Goal: Task Accomplishment & Management: Complete application form

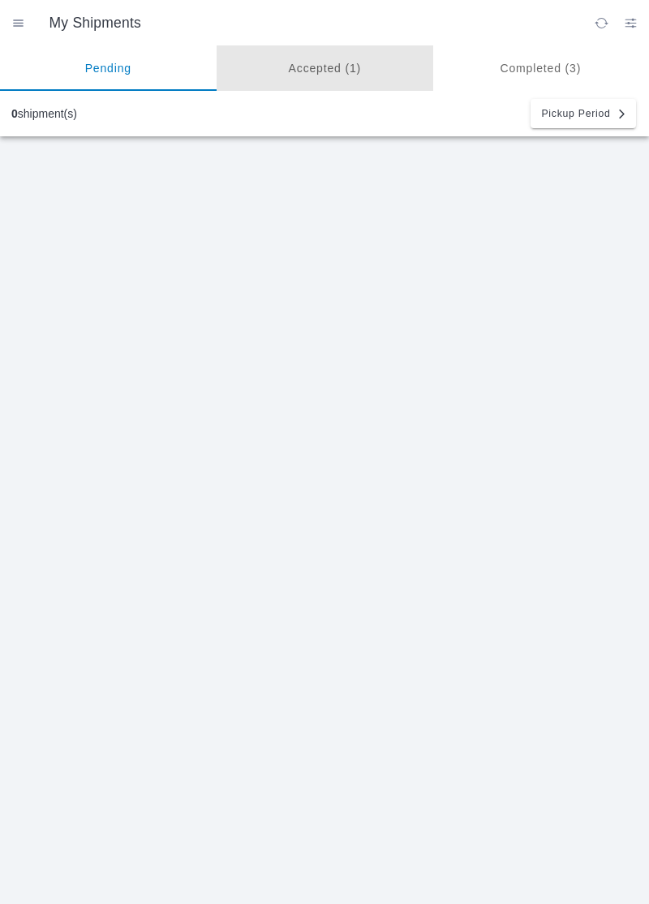
click at [329, 62] on ion-segment-button "Accepted (1)" at bounding box center [325, 67] width 217 height 45
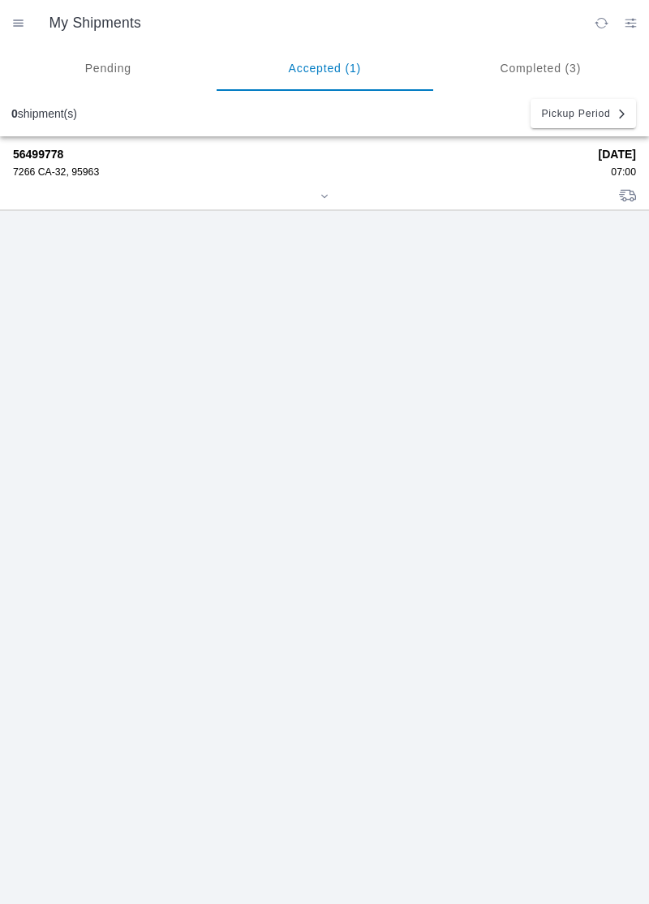
click at [62, 174] on div "7266 CA-32, 95963" at bounding box center [300, 171] width 575 height 11
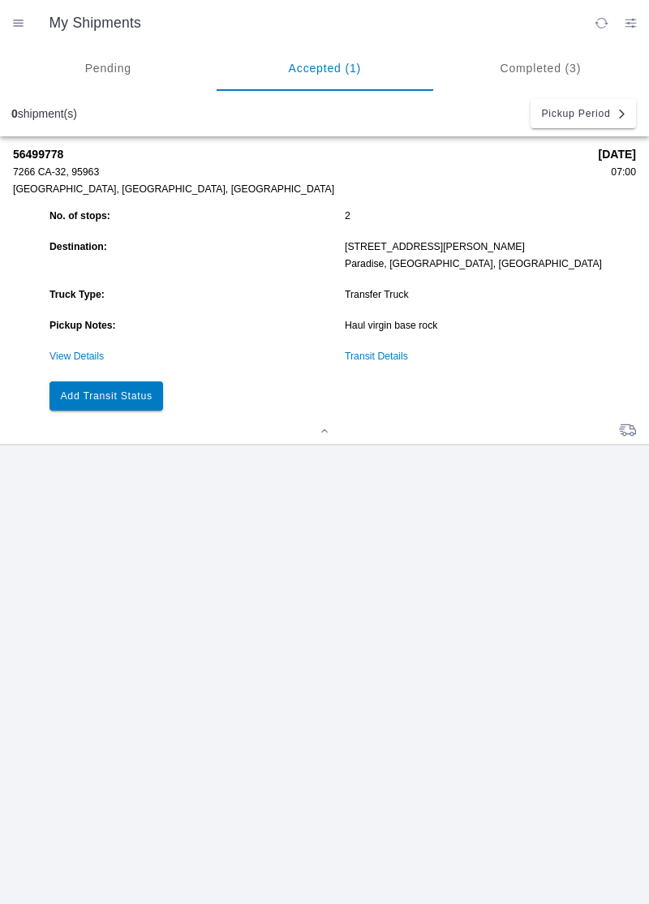
click at [396, 360] on link "Transit Details" at bounding box center [376, 356] width 63 height 11
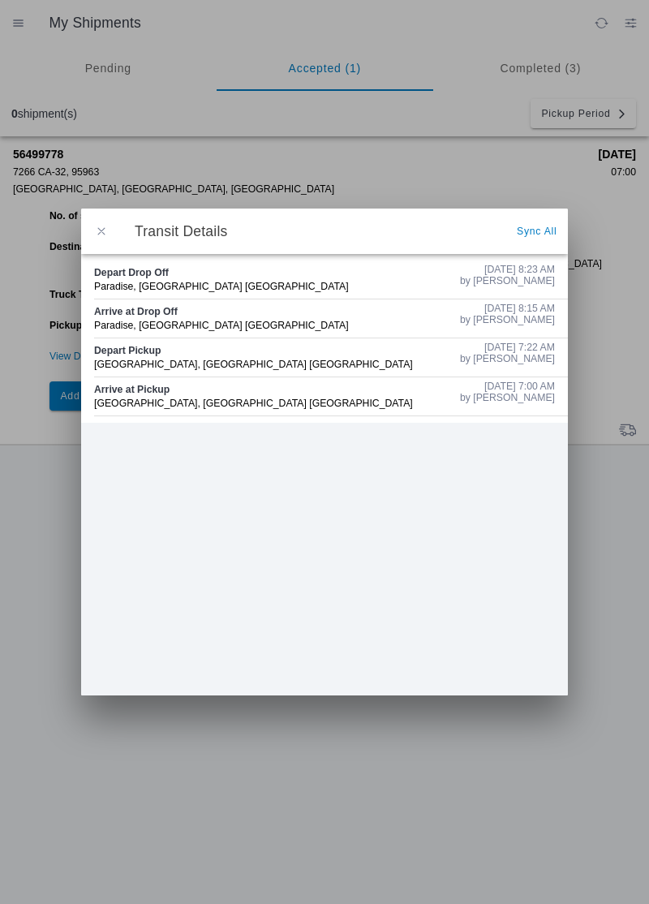
click at [114, 222] on button "button" at bounding box center [101, 231] width 34 height 34
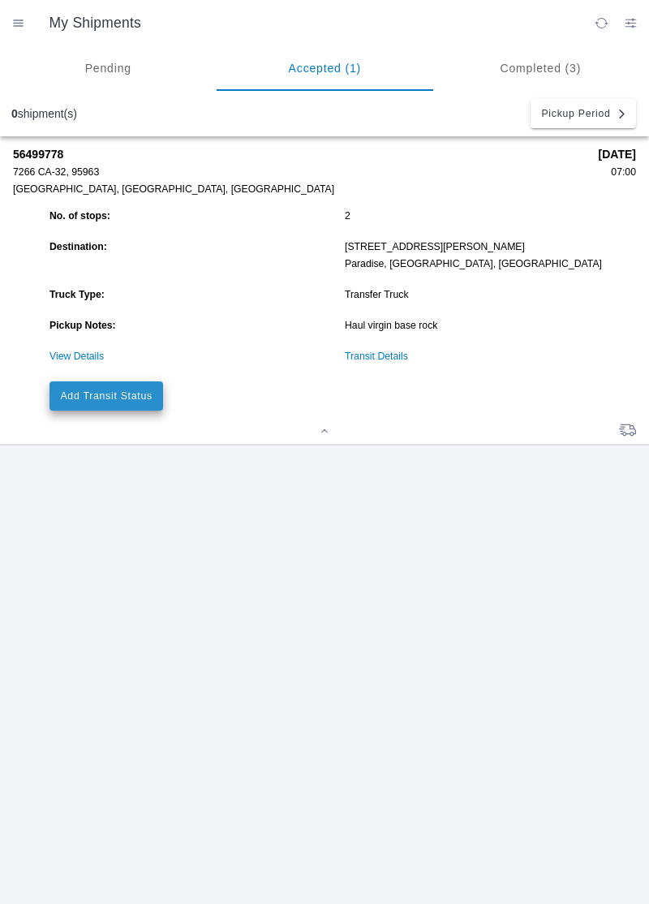
click at [0, 0] on slot "Add Transit Status" at bounding box center [0, 0] width 0 height 0
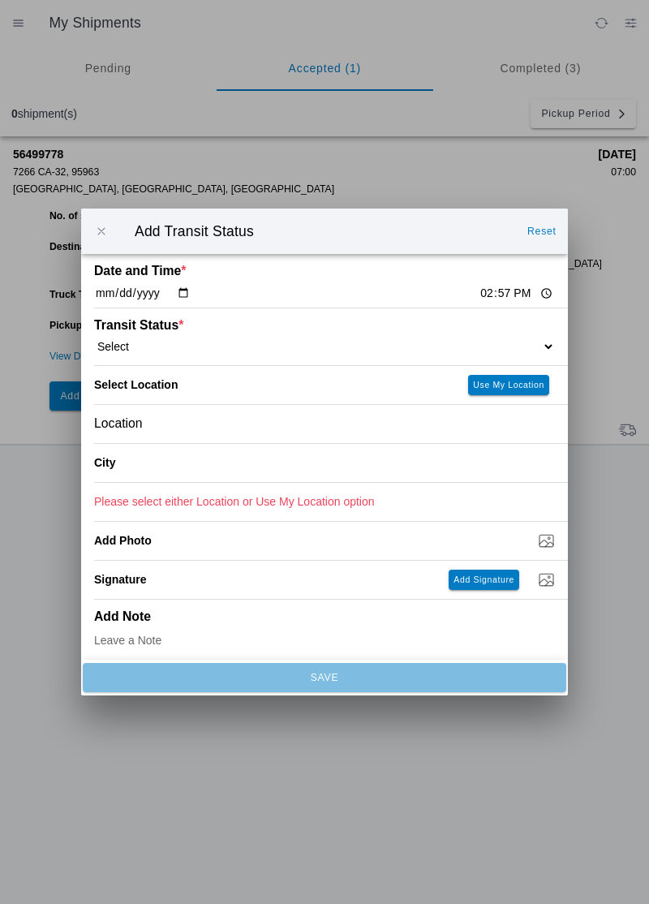
click at [476, 276] on div "Date and Time * [DATE] 14:57" at bounding box center [324, 281] width 461 height 54
click at [479, 295] on input "14:57" at bounding box center [517, 293] width 76 height 17
click at [479, 293] on input "14:57" at bounding box center [517, 293] width 76 height 17
type input "09:30"
click at [179, 326] on span "*" at bounding box center [181, 325] width 5 height 14
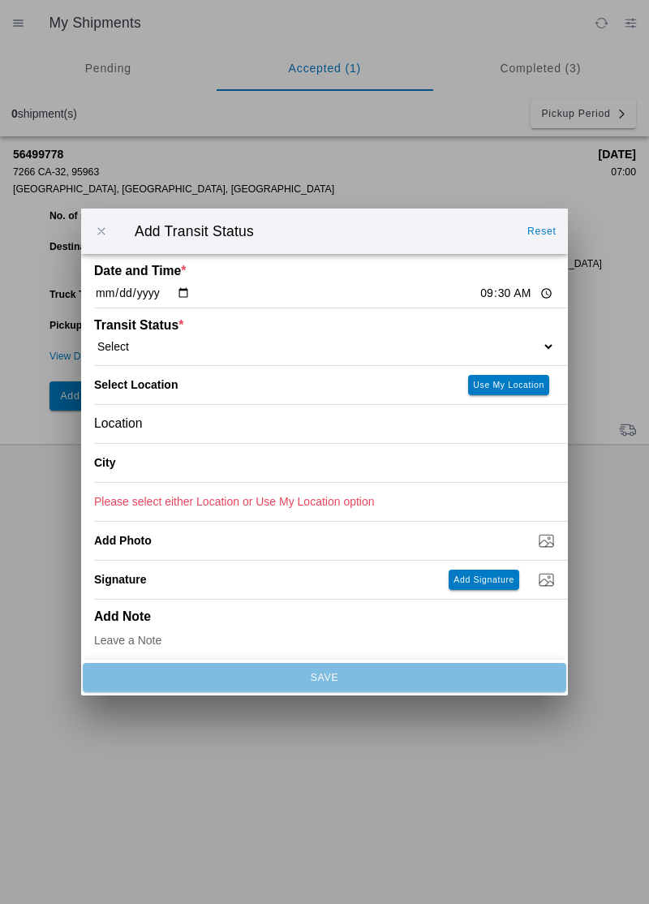
click at [140, 341] on select "Select Arrive at Drop Off Arrive at Pickup Break Start Break Stop Depart Drop O…" at bounding box center [324, 346] width 461 height 15
select select "ARVPULOC"
click at [200, 424] on div "Location" at bounding box center [324, 424] width 461 height 38
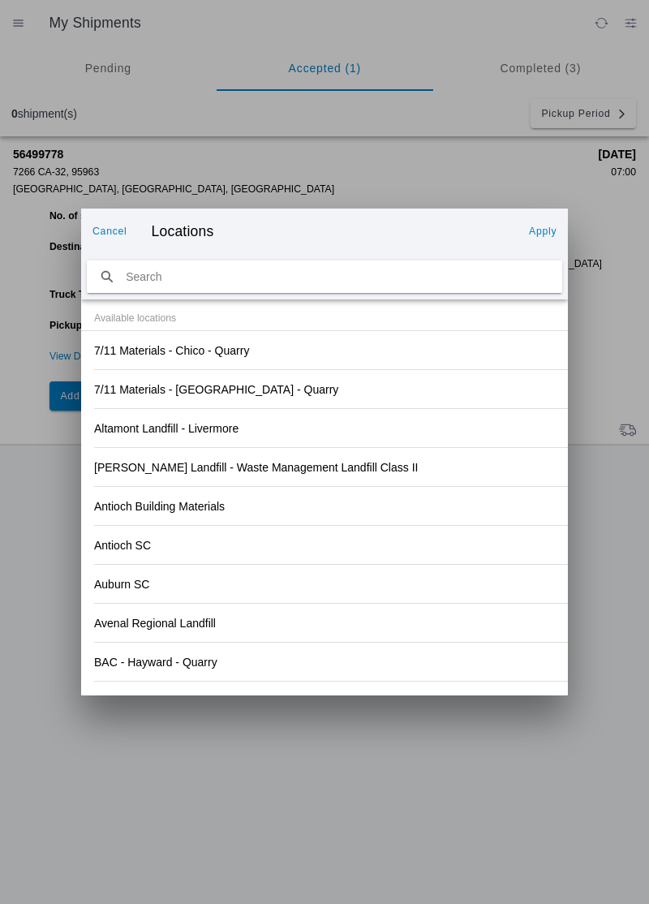
click at [424, 509] on div "Antioch Building Materials" at bounding box center [324, 506] width 461 height 38
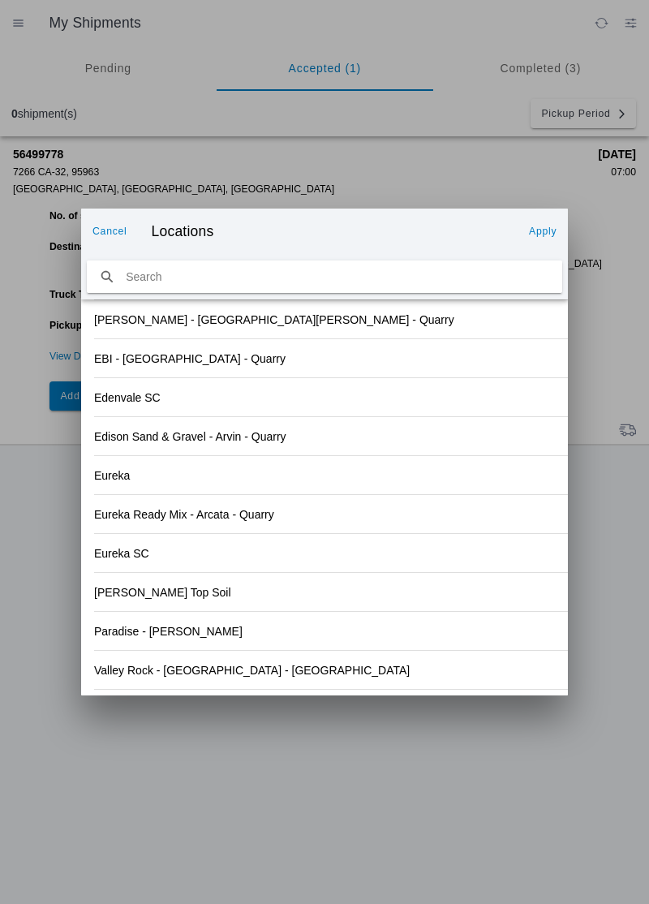
click at [232, 679] on div "Valley Rock - [GEOGRAPHIC_DATA] - [GEOGRAPHIC_DATA]" at bounding box center [324, 670] width 461 height 38
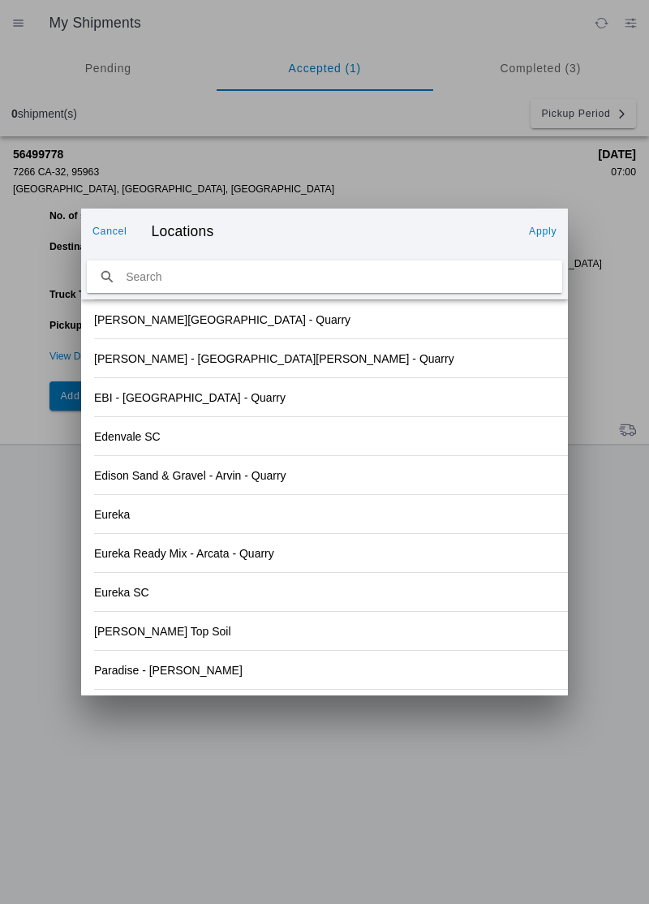
click at [558, 237] on button "Apply" at bounding box center [543, 231] width 41 height 26
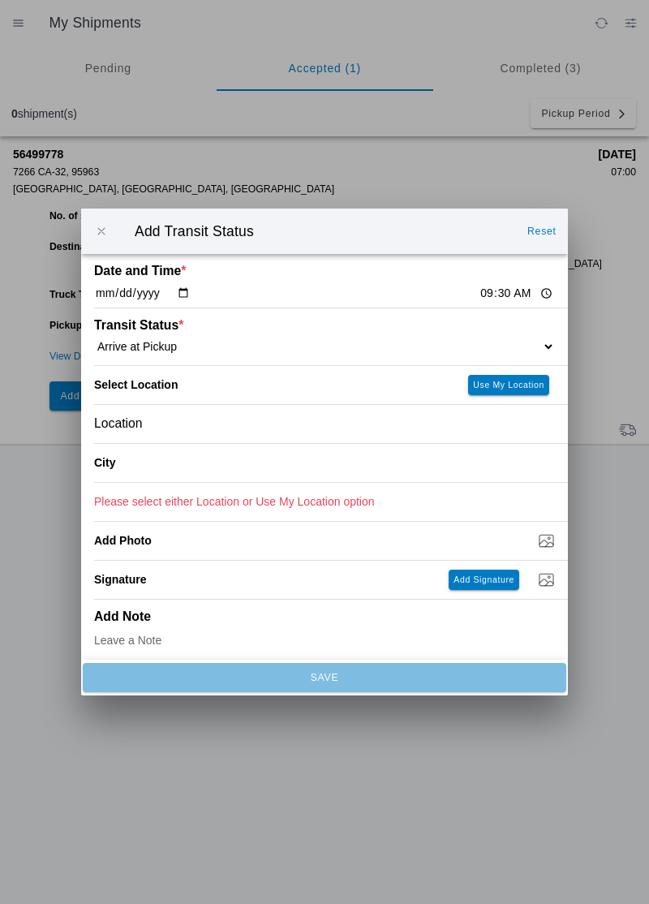
type input "Orland"
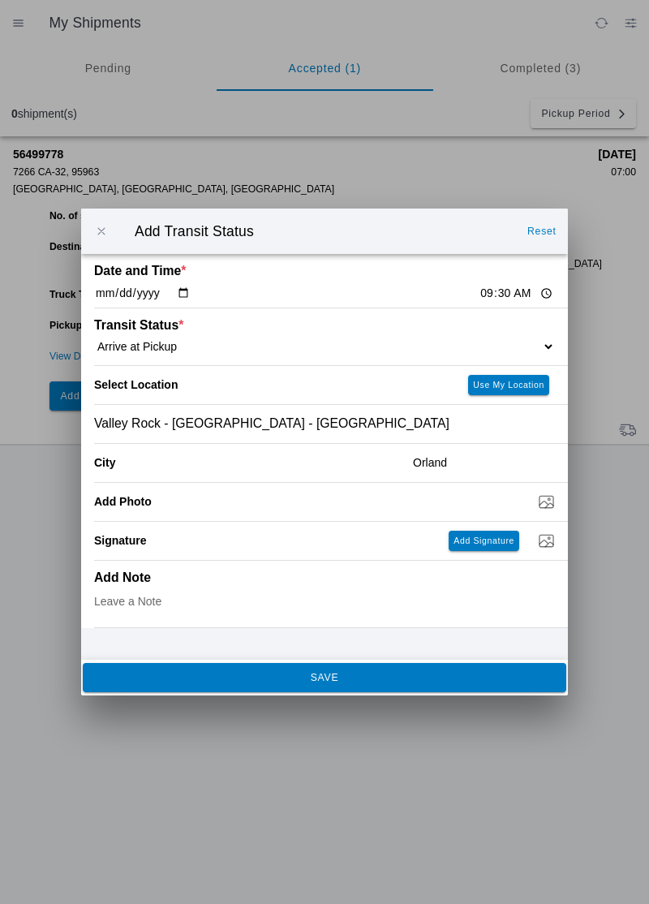
click at [351, 683] on button "SAVE" at bounding box center [325, 677] width 484 height 29
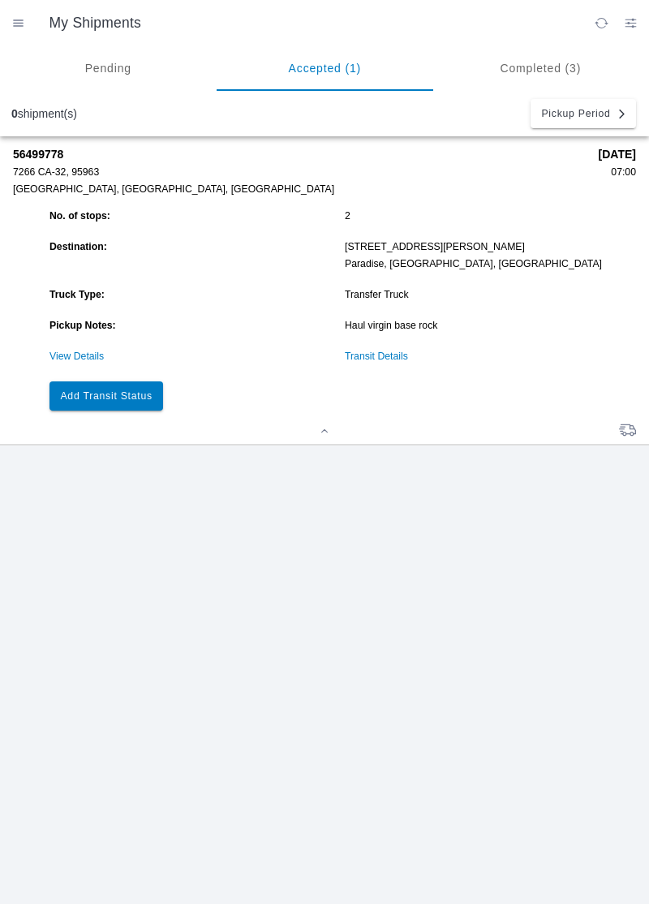
click at [136, 381] on button "Add Transit Status" at bounding box center [107, 395] width 114 height 29
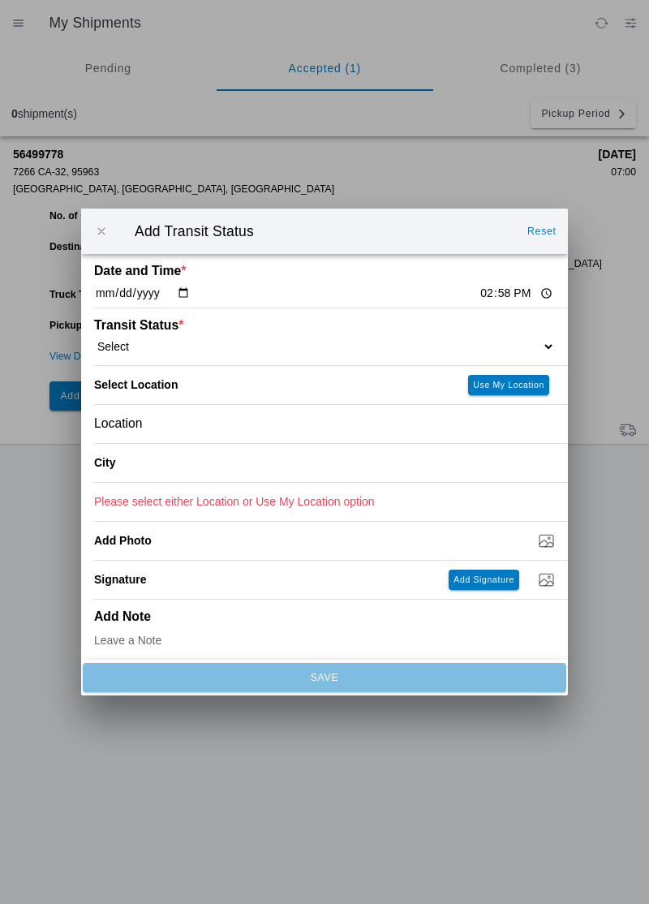
click at [479, 296] on input "14:58" at bounding box center [517, 293] width 76 height 17
type input "09:39"
click at [157, 343] on select "Select Arrive at Drop Off Arrive at Pickup Break Start Break Stop Depart Drop O…" at bounding box center [324, 346] width 461 height 15
select select "DPTPULOC"
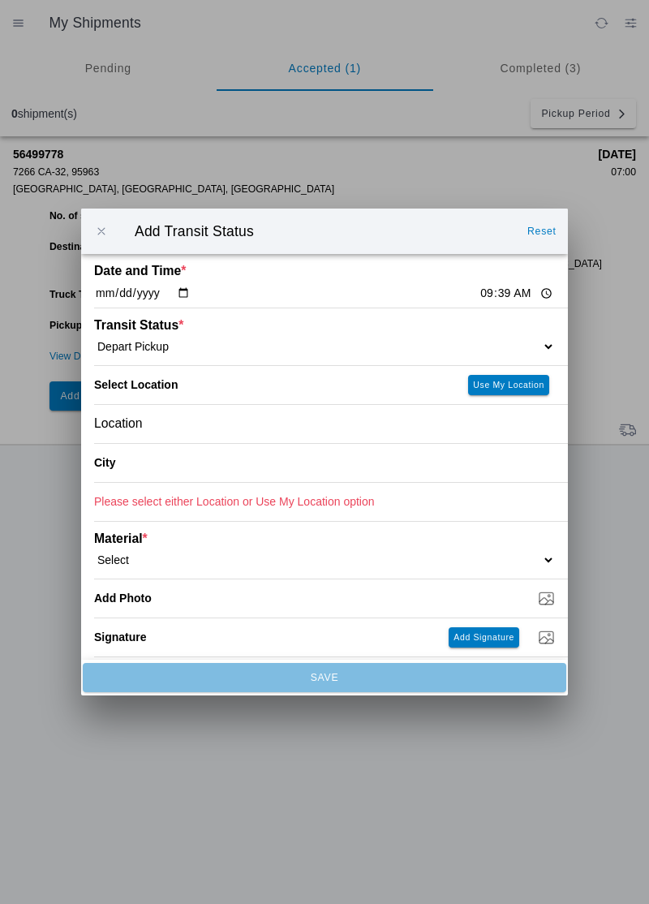
click at [172, 421] on div "Location" at bounding box center [324, 424] width 461 height 38
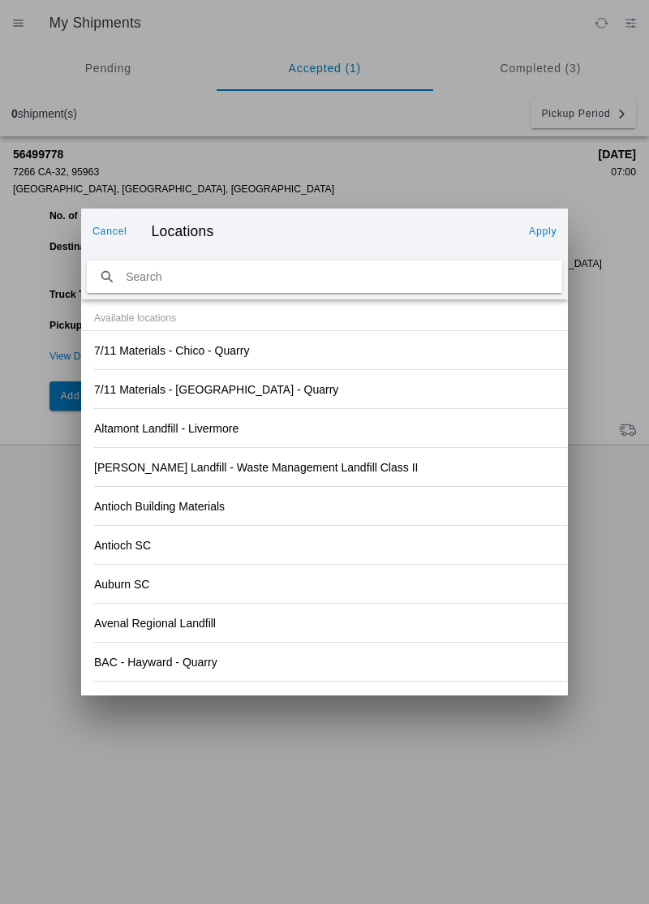
click at [441, 508] on div "Antioch Building Materials" at bounding box center [324, 506] width 461 height 38
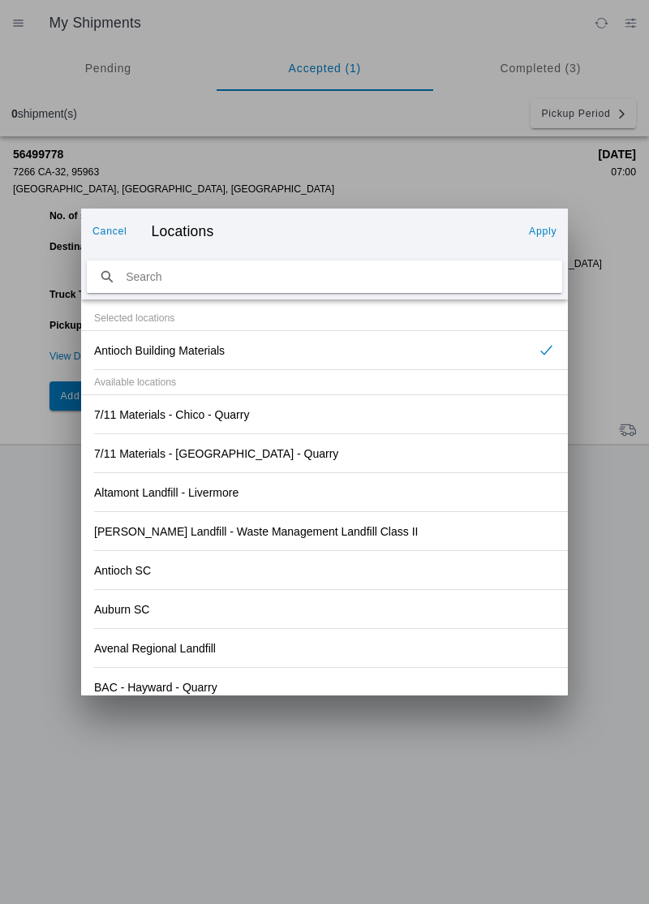
click at [408, 591] on div "Auburn SC" at bounding box center [324, 609] width 461 height 38
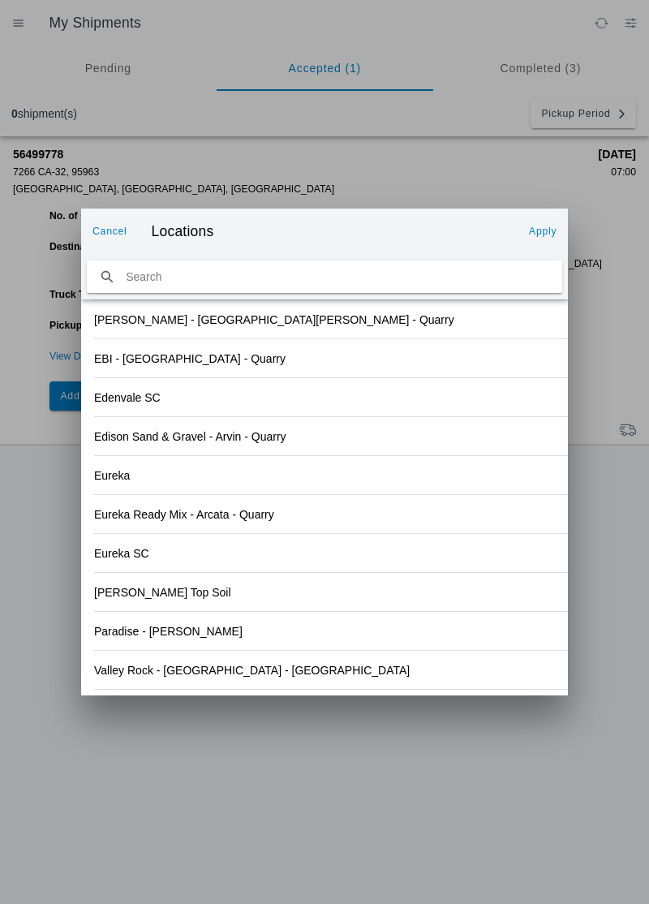
click at [278, 678] on div "Valley Rock - [GEOGRAPHIC_DATA] - [GEOGRAPHIC_DATA]" at bounding box center [324, 670] width 461 height 38
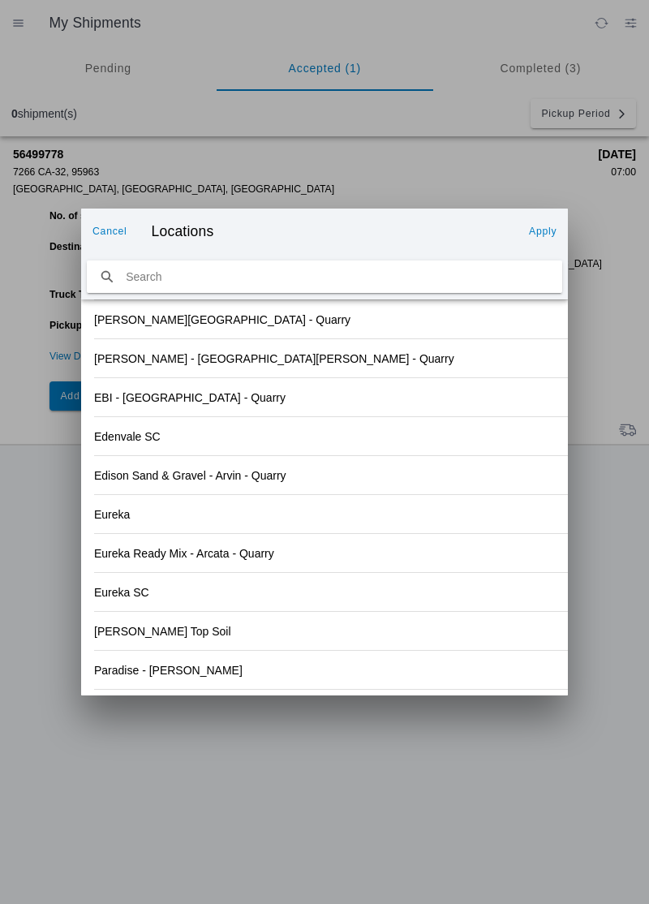
click at [537, 240] on button "Apply" at bounding box center [543, 231] width 41 height 26
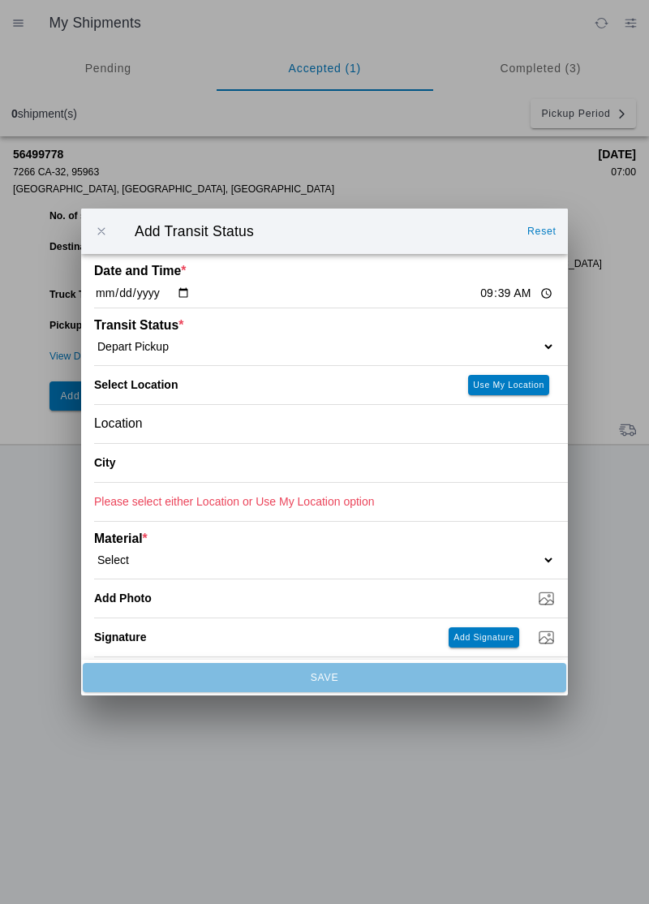
type input "Orland"
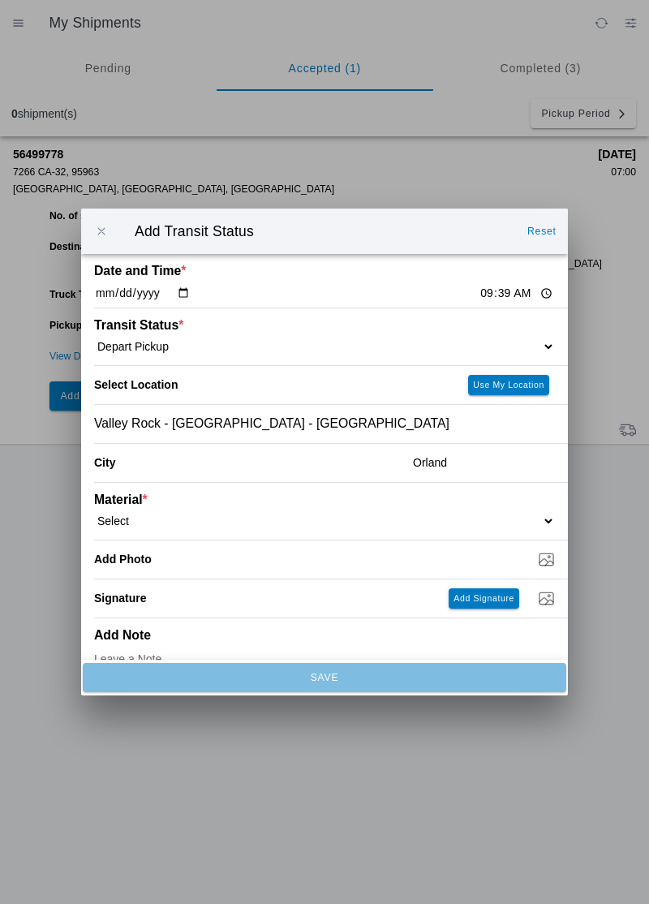
click at [162, 516] on select "Select 1" x 3" Rock 1" x 4" Rock 2" x 4" Rock Asphalt Cold Patch Backfill Spec …" at bounding box center [324, 521] width 461 height 15
select select "708651"
click at [220, 566] on input "Dump / Quarry Tag *" at bounding box center [331, 559] width 474 height 18
click at [188, 562] on input "Dump / Quarry Tag *" at bounding box center [331, 559] width 474 height 18
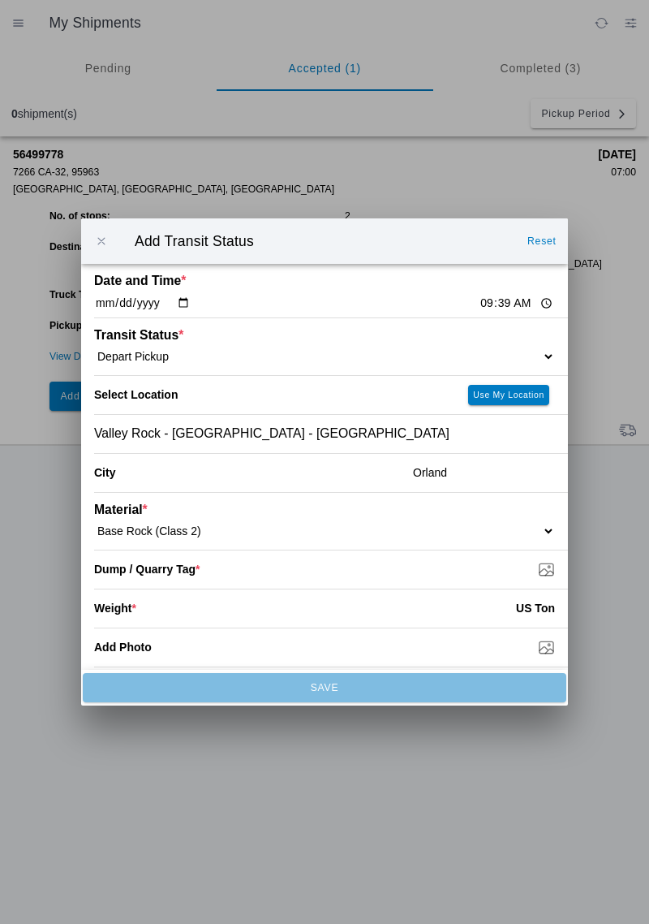
type input "C:\fakepath\17555543426243931599771327305214.jpg"
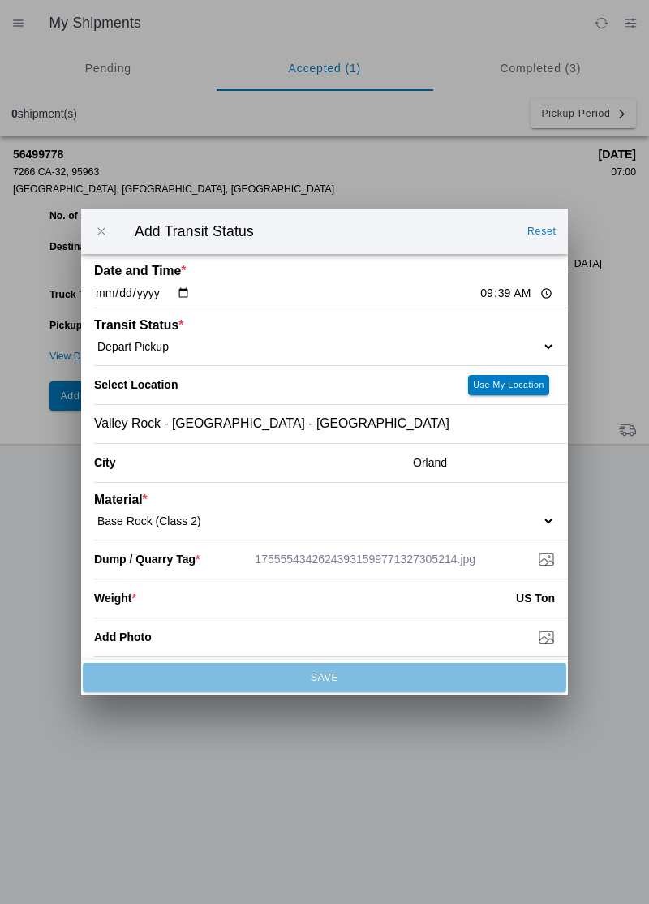
click at [199, 609] on input "number" at bounding box center [326, 598] width 380 height 36
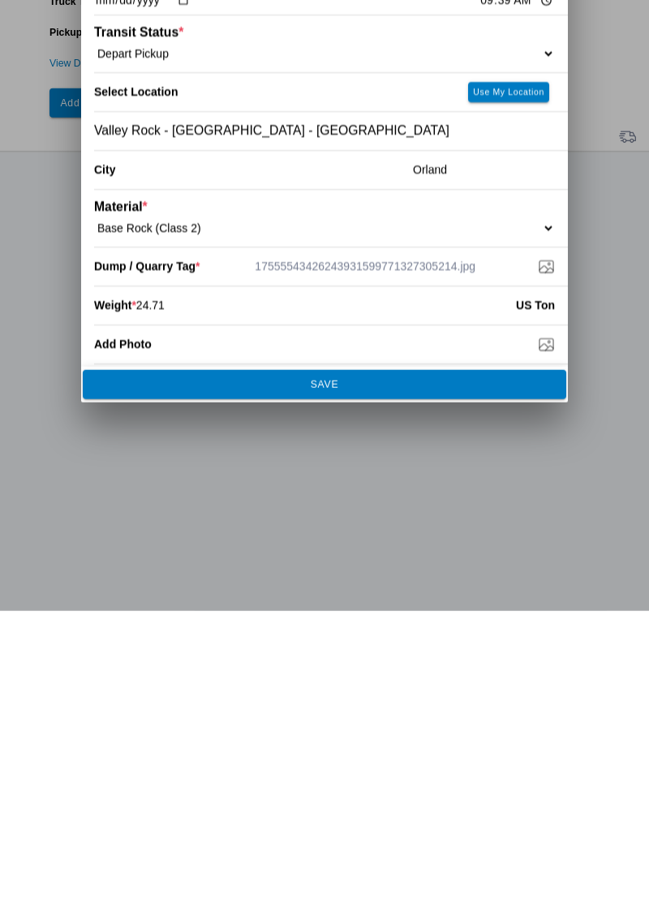
type input "24.71"
click at [406, 679] on span "SAVE" at bounding box center [324, 678] width 462 height 10
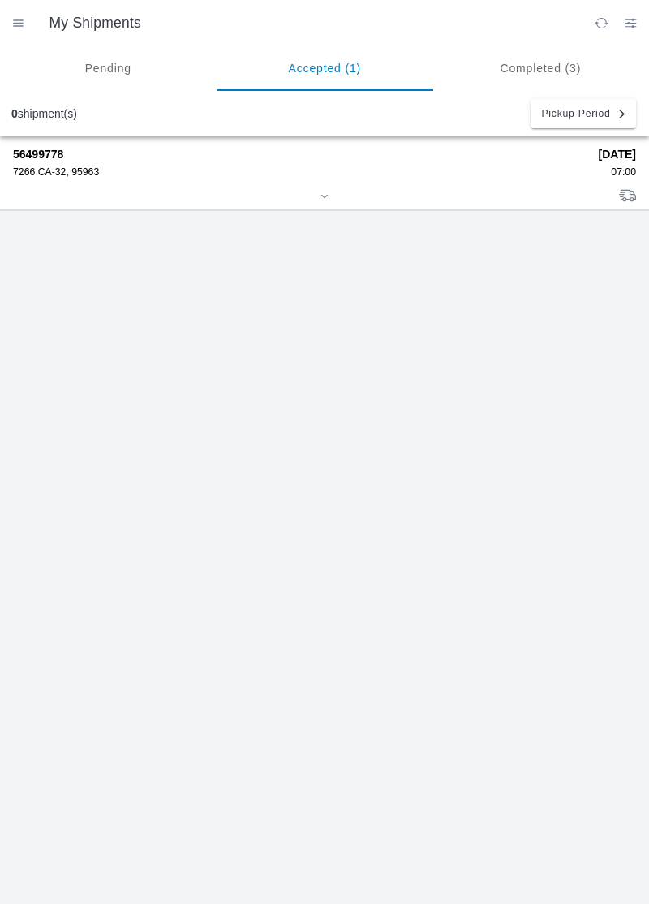
click at [60, 161] on div "56499778 7266 CA-32, 95963" at bounding box center [300, 163] width 575 height 30
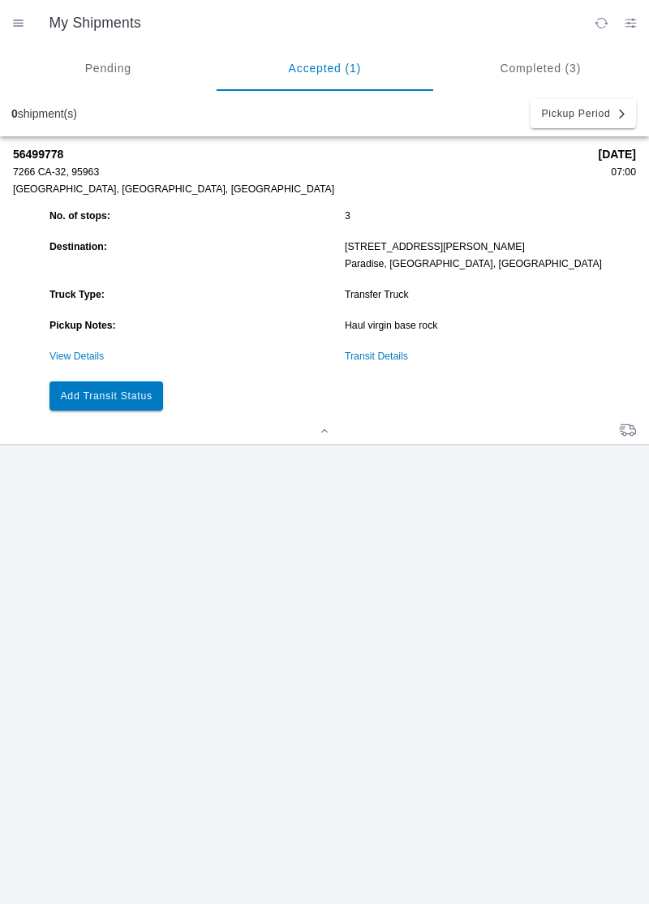
click at [143, 386] on button "Add Transit Status" at bounding box center [107, 395] width 114 height 29
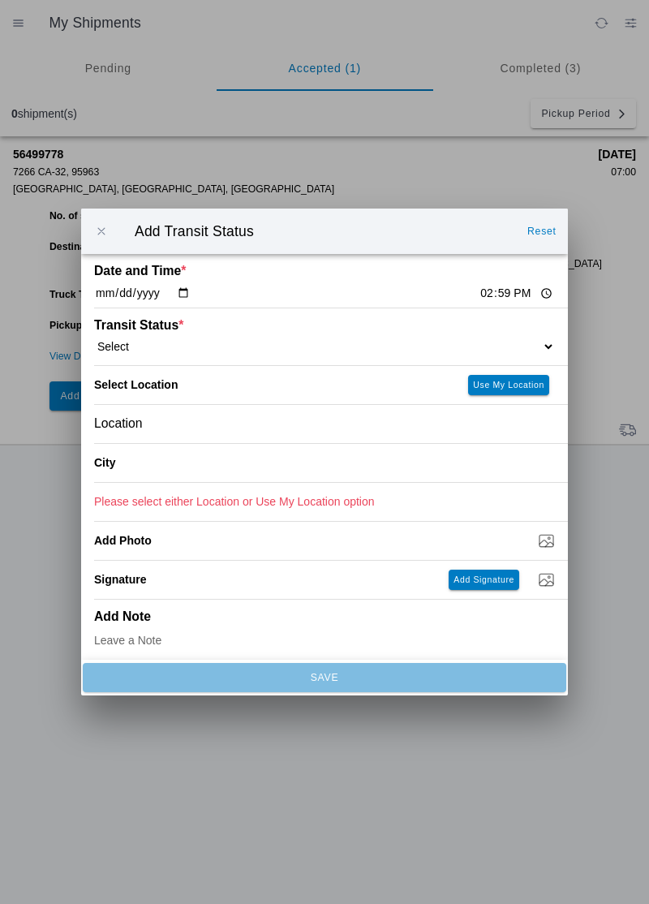
click at [479, 295] on input "14:59" at bounding box center [517, 293] width 76 height 17
type input "10:30"
click at [151, 343] on select "Select Arrive at Drop Off Arrive at Pickup Break Start Break Stop Depart Drop O…" at bounding box center [324, 346] width 461 height 15
select select "ARVDLVLOC"
click at [171, 431] on div "Location" at bounding box center [324, 424] width 461 height 38
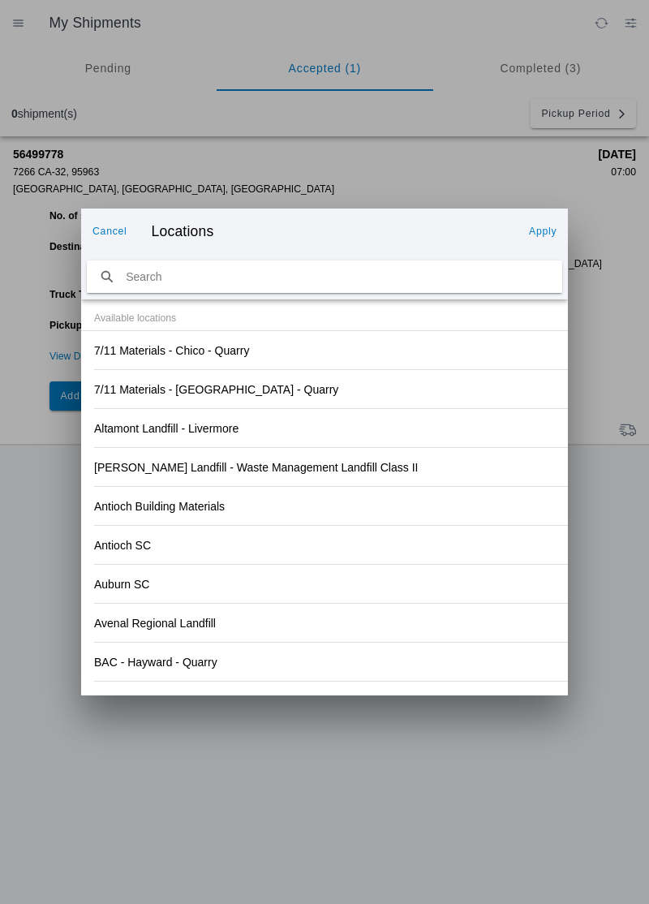
click at [435, 553] on div "Antioch SC" at bounding box center [324, 545] width 461 height 38
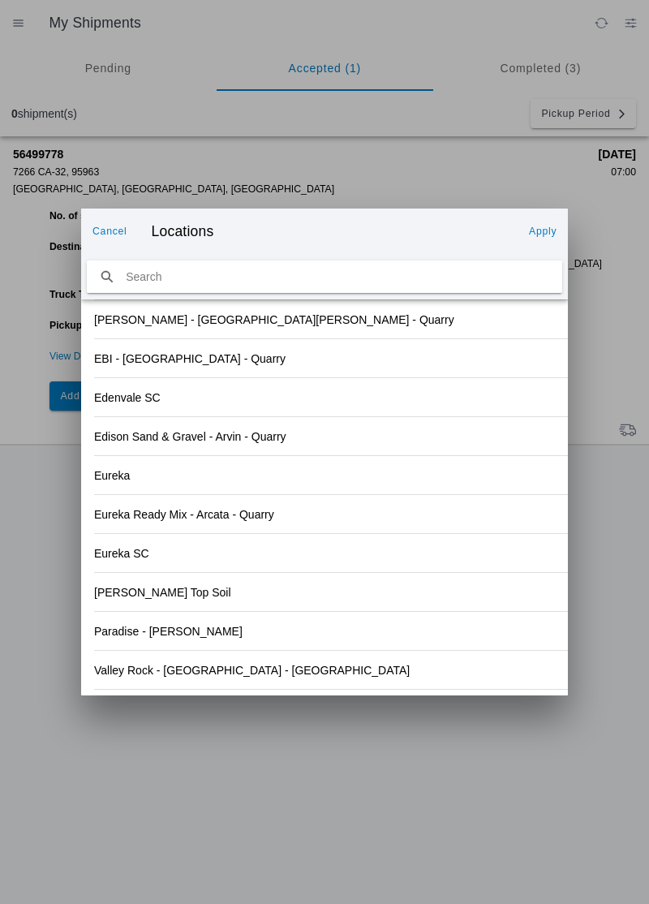
click at [279, 634] on div "Paradise - [PERSON_NAME]" at bounding box center [324, 631] width 461 height 38
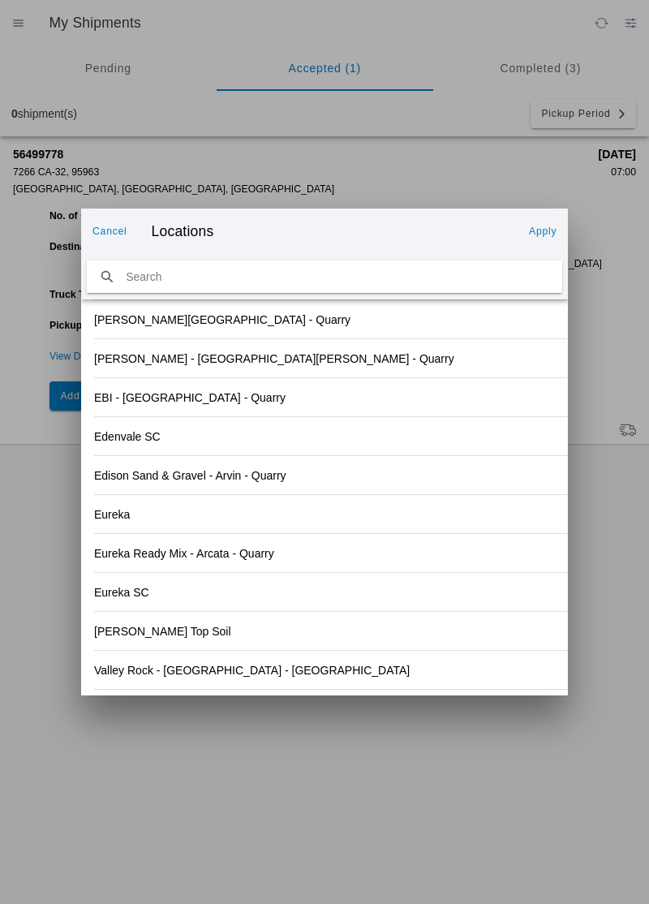
click at [0, 0] on slot "Apply" at bounding box center [0, 0] width 0 height 0
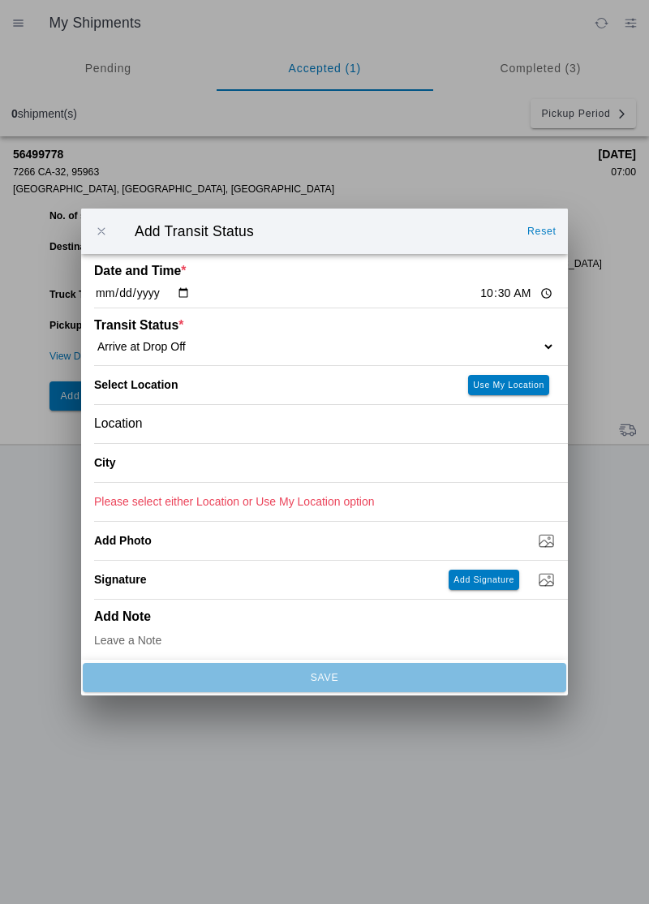
type input "Paradise"
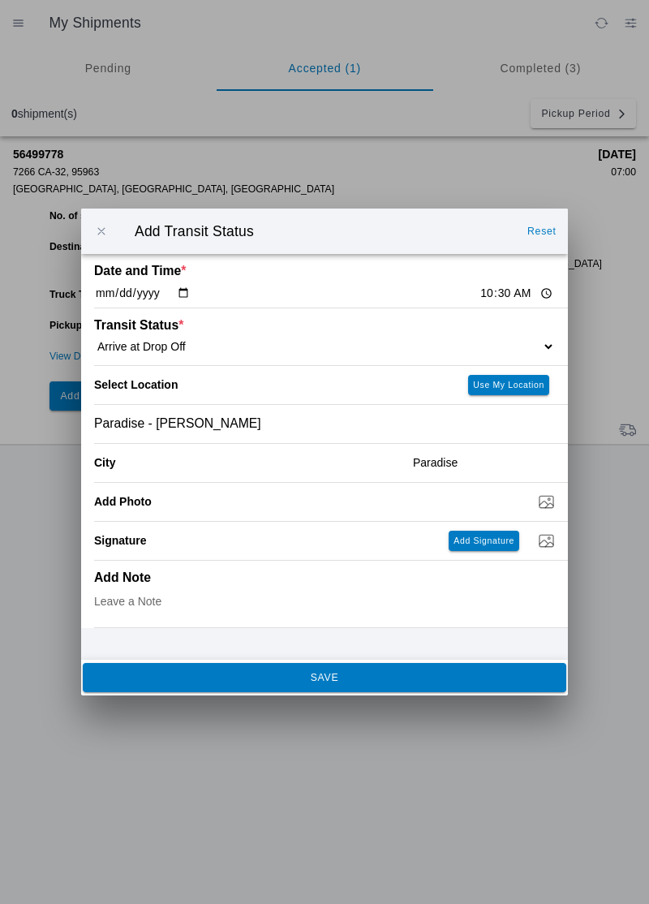
click at [347, 668] on button "SAVE" at bounding box center [325, 677] width 484 height 29
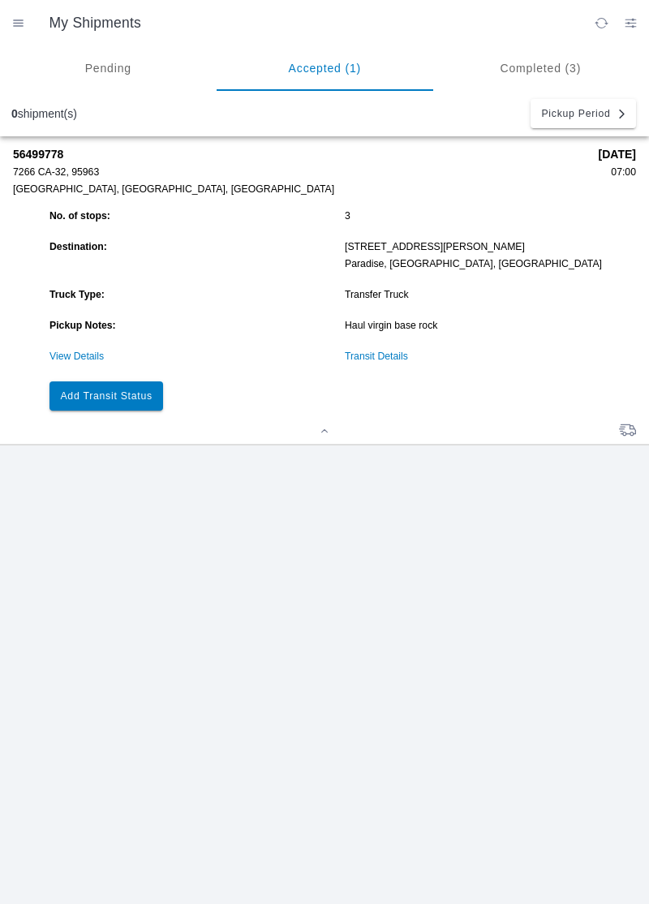
click at [122, 401] on button "Add Transit Status" at bounding box center [107, 395] width 114 height 29
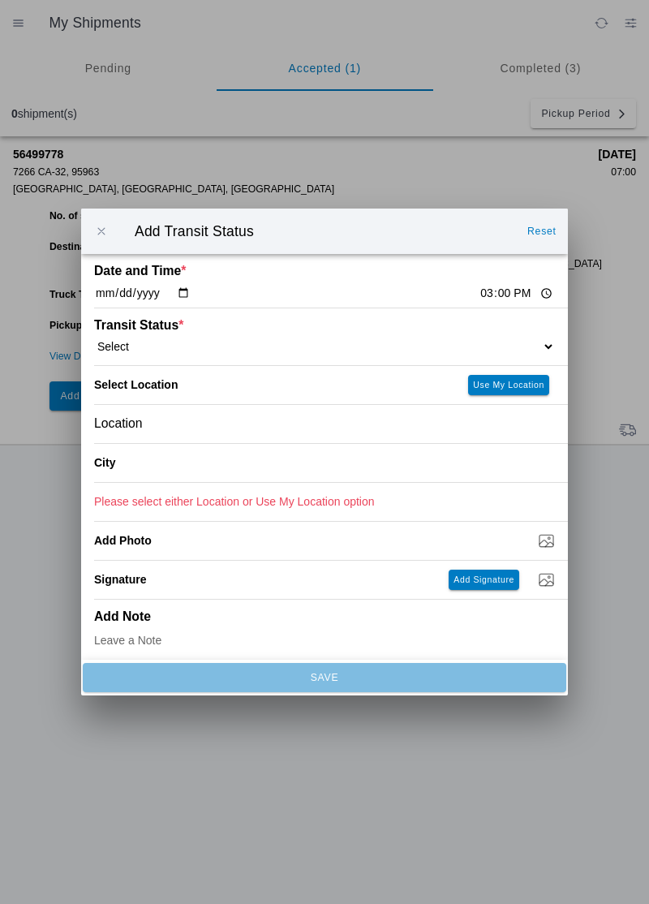
click at [479, 300] on input "15:00" at bounding box center [517, 293] width 76 height 17
type input "10:43"
click at [156, 351] on select "Select Arrive at Drop Off Arrive at Pickup Break Start Break Stop Depart Drop O…" at bounding box center [324, 346] width 461 height 15
select select "DPTDLVLOC"
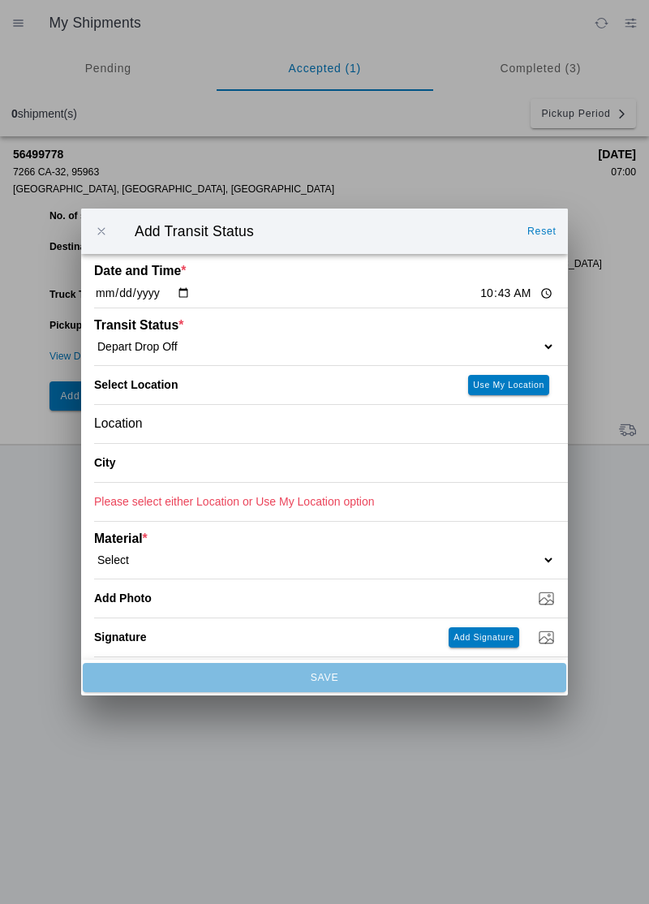
click at [162, 429] on div "Location" at bounding box center [324, 424] width 461 height 38
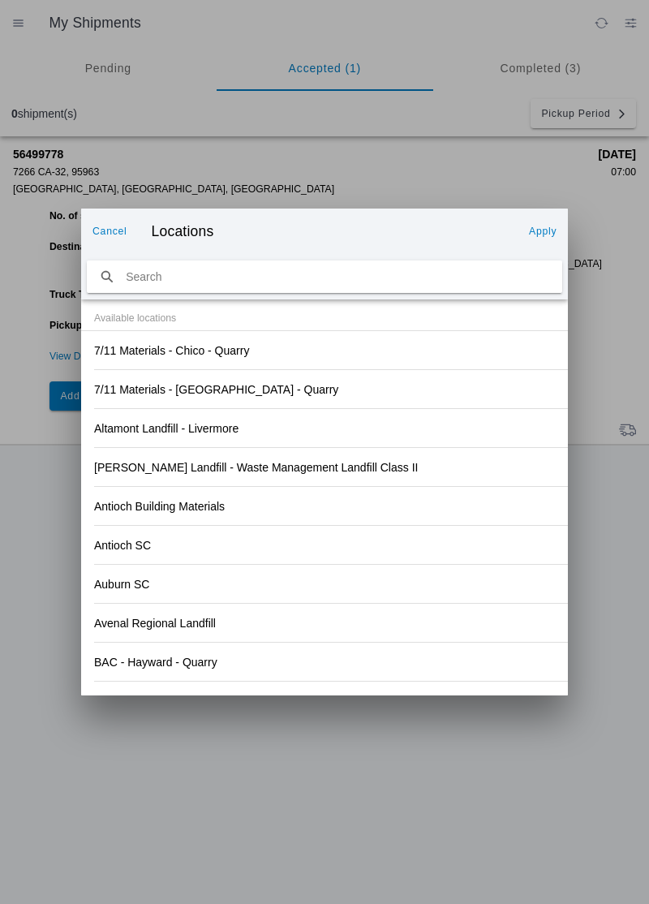
click at [454, 508] on div "Antioch Building Materials" at bounding box center [324, 506] width 461 height 38
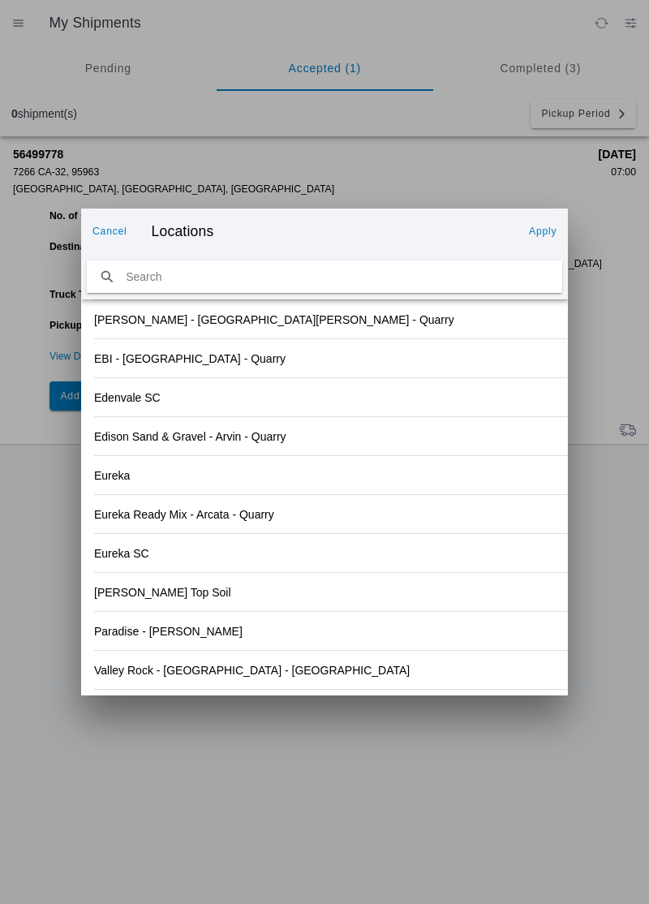
click at [232, 635] on div "Paradise - [PERSON_NAME]" at bounding box center [324, 631] width 461 height 38
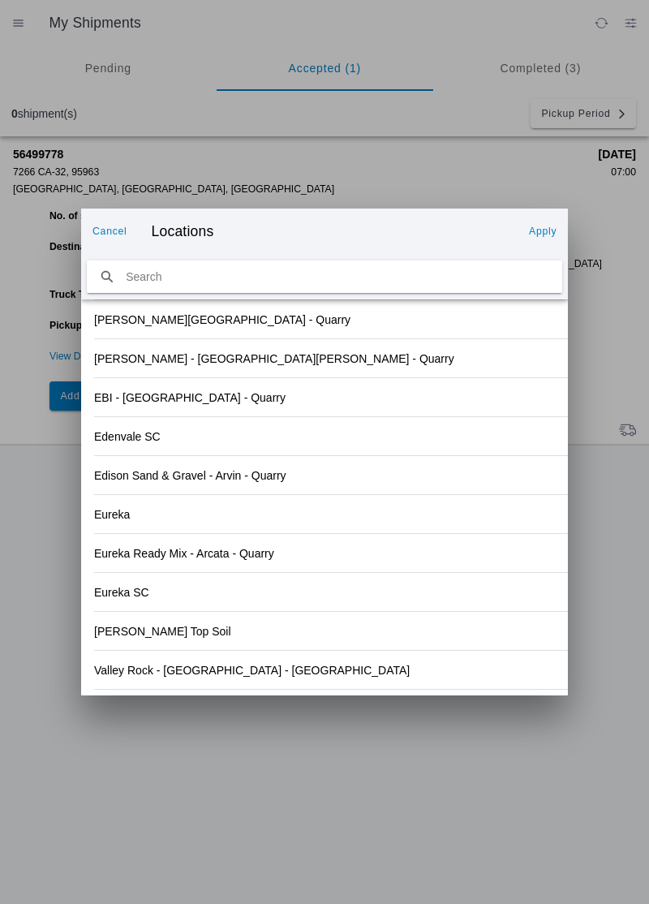
click at [553, 237] on button "Apply" at bounding box center [543, 231] width 41 height 26
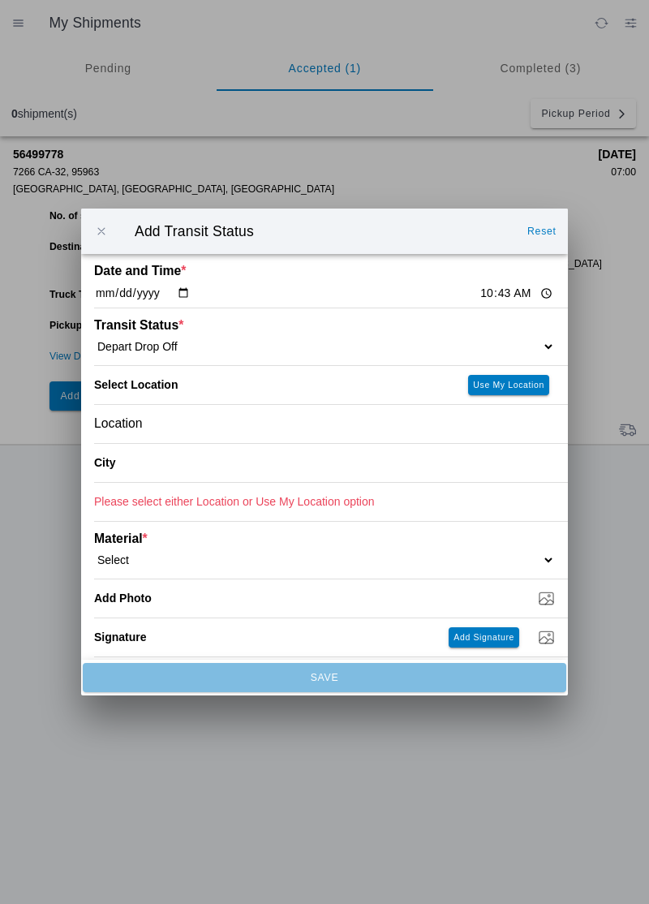
type input "Paradise"
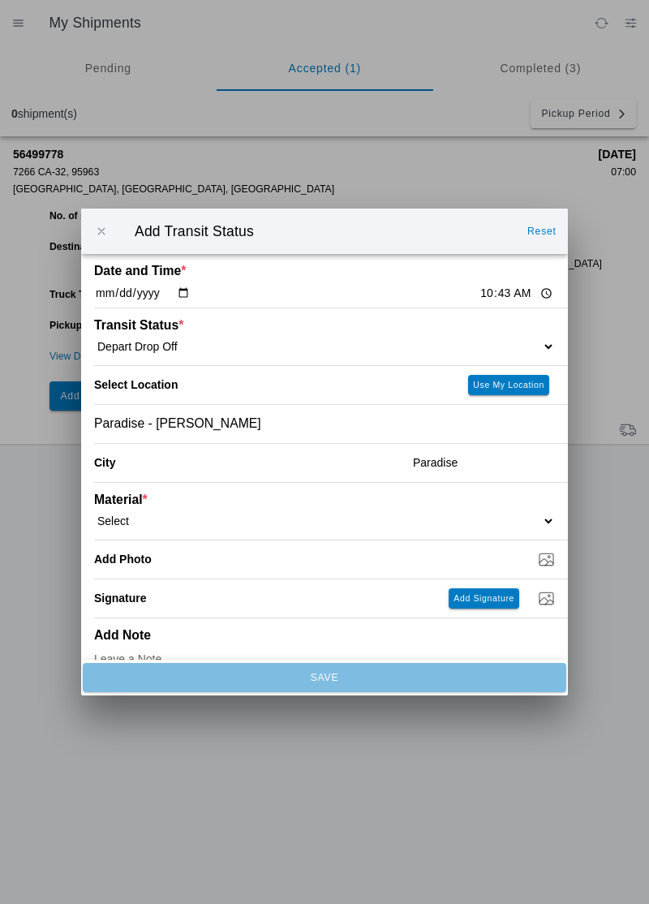
click at [152, 515] on select "Select 1" x 3" Rock 1" x 4" Rock 2" x 4" Rock Asphalt Cold Patch Backfill Spec …" at bounding box center [324, 521] width 461 height 15
select select "708651"
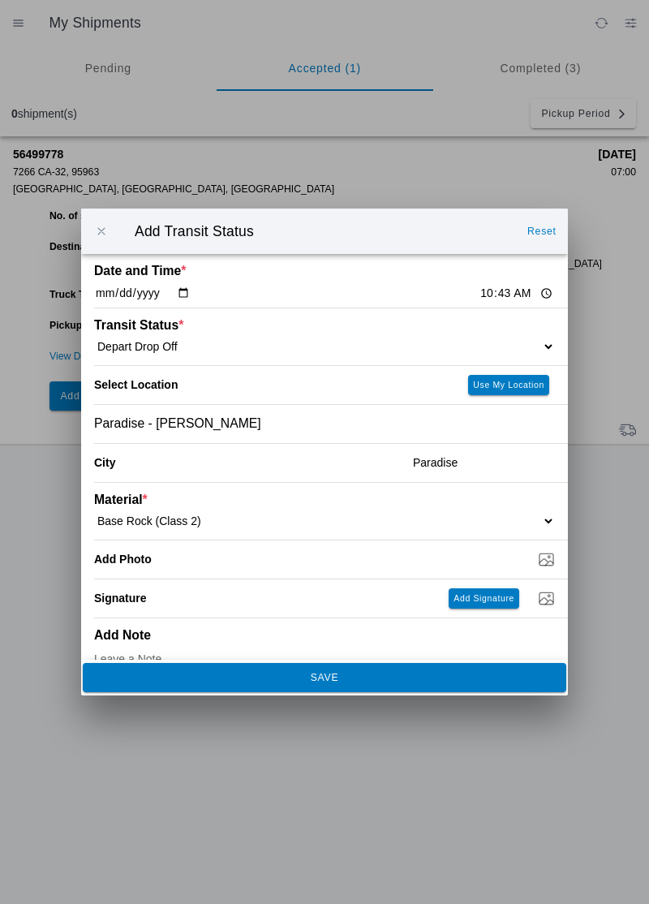
click at [301, 681] on span "SAVE" at bounding box center [324, 678] width 462 height 10
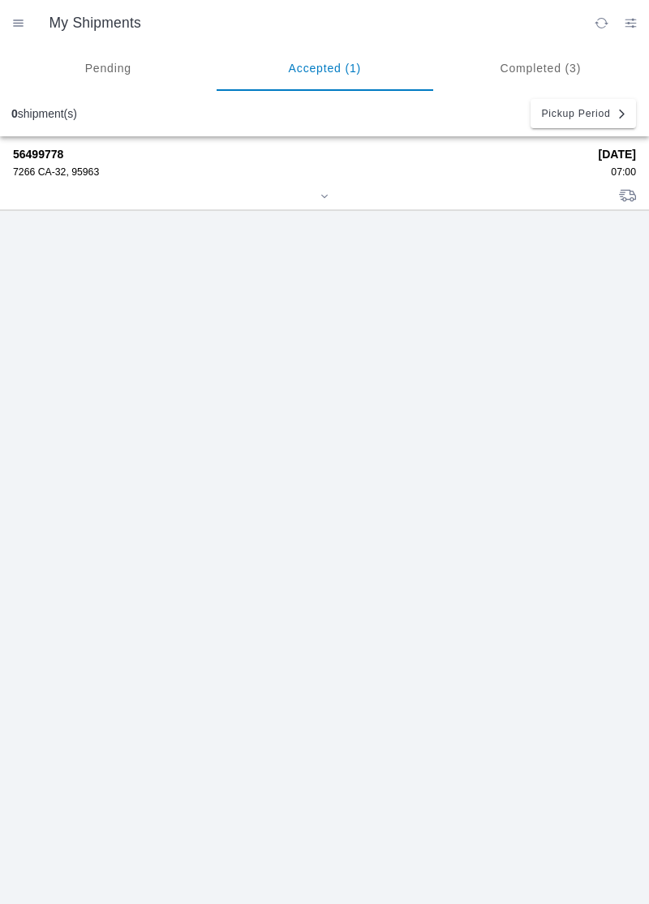
click at [36, 159] on strong "56499778" at bounding box center [300, 154] width 575 height 13
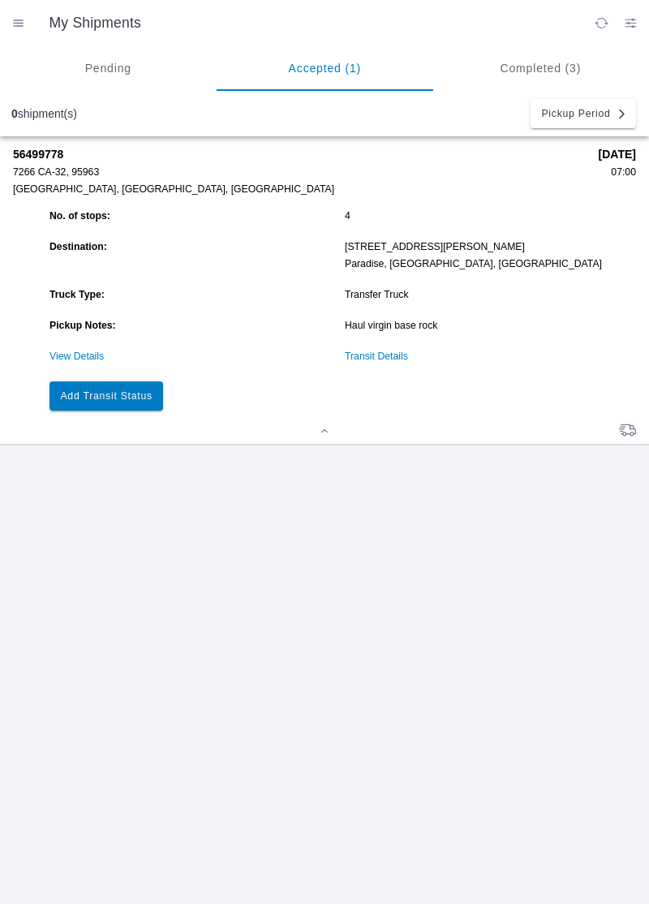
click at [0, 0] on slot "Add Transit Status" at bounding box center [0, 0] width 0 height 0
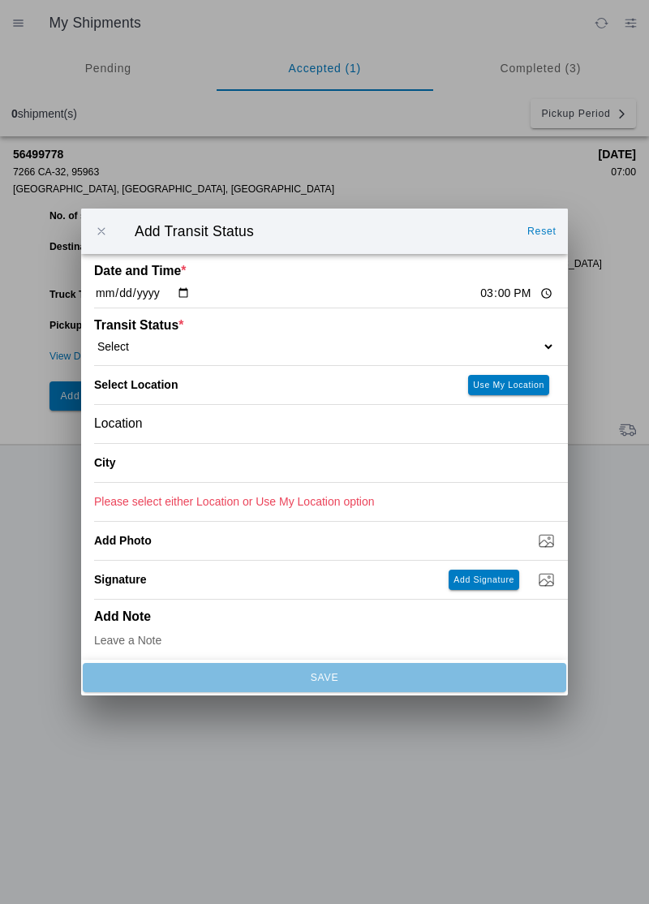
click at [479, 295] on input "15:00" at bounding box center [517, 293] width 76 height 17
type input "11:28"
click at [133, 346] on select "Select Arrive at Drop Off Arrive at Pickup Break Start Break Stop Depart Drop O…" at bounding box center [324, 346] width 461 height 15
select select "ARVPULOC"
click at [179, 432] on div "Location" at bounding box center [324, 424] width 461 height 38
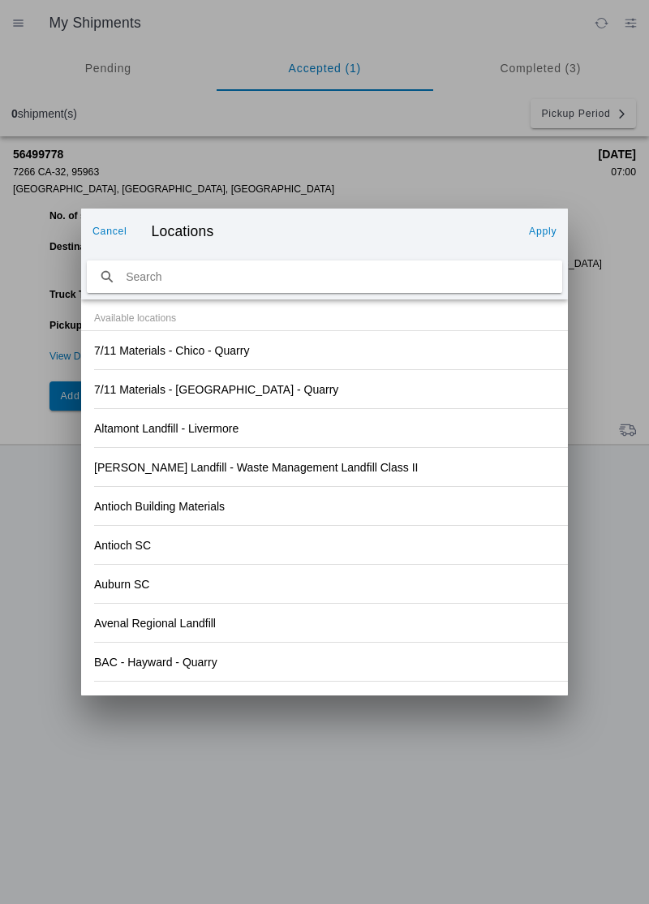
click at [383, 553] on div "Antioch SC" at bounding box center [324, 545] width 461 height 38
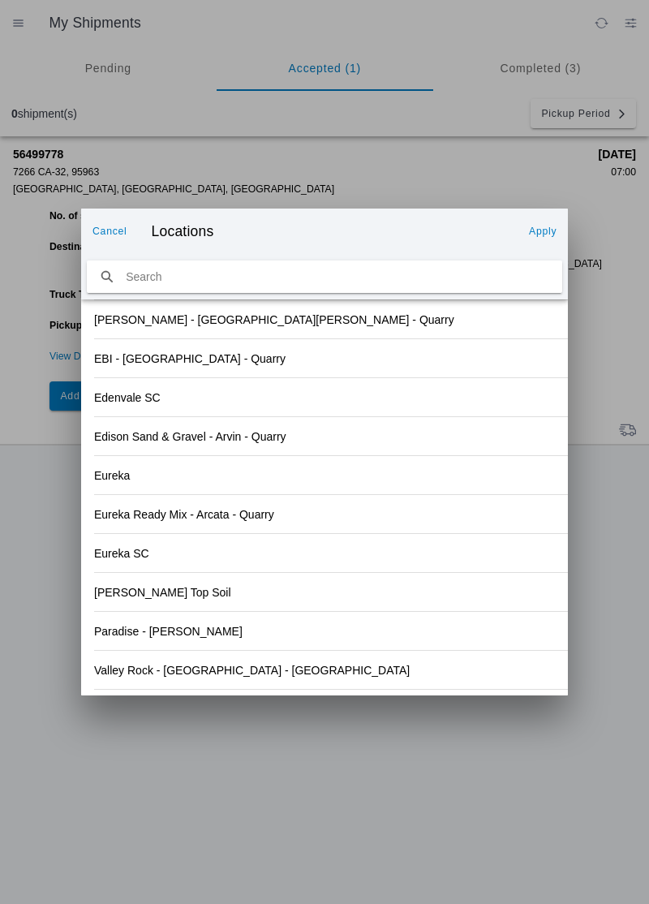
click at [219, 677] on div "Valley Rock - [GEOGRAPHIC_DATA] - [GEOGRAPHIC_DATA]" at bounding box center [324, 670] width 461 height 38
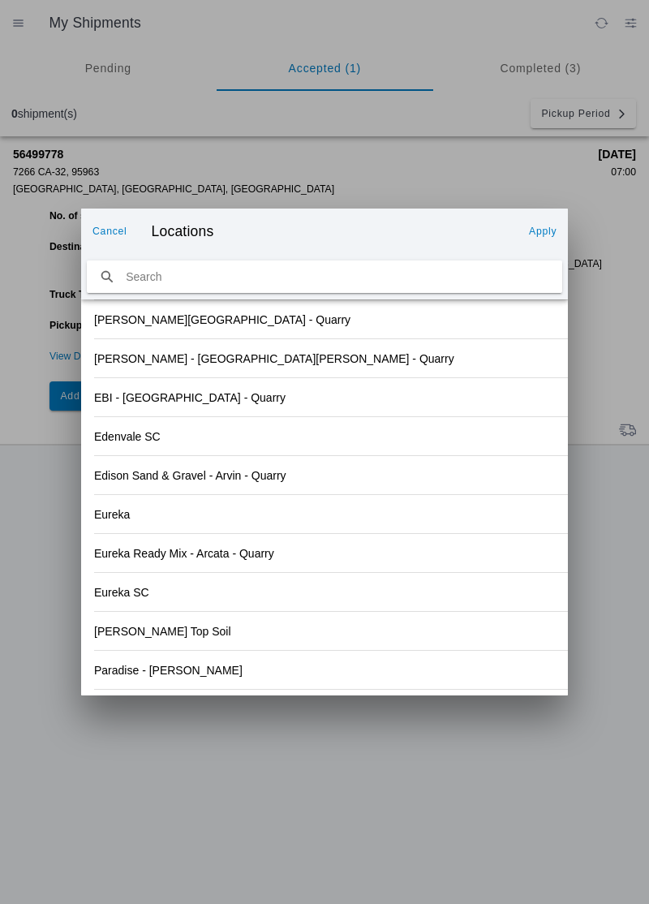
click at [0, 0] on slot "Apply" at bounding box center [0, 0] width 0 height 0
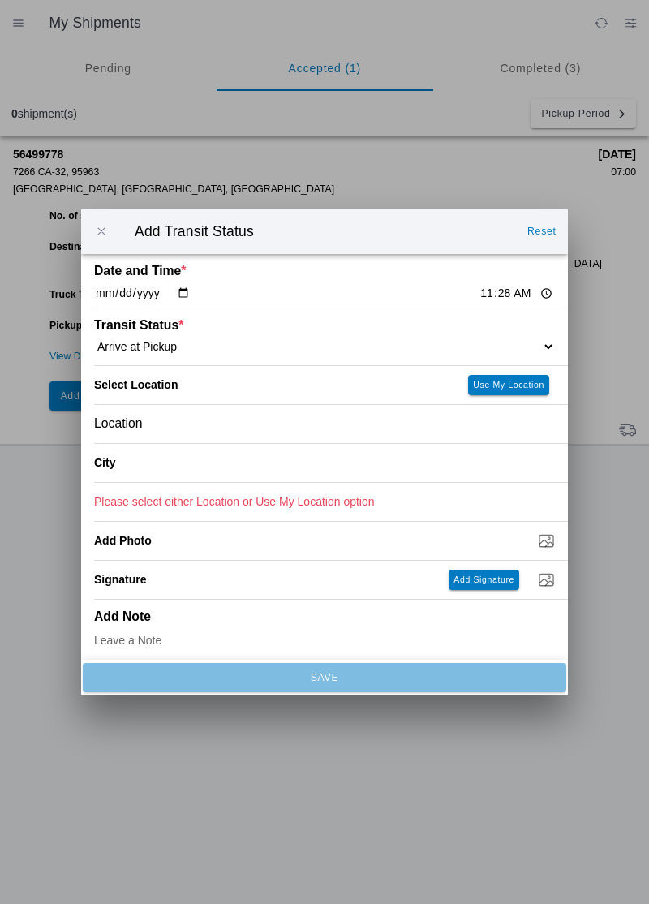
type input "Orland"
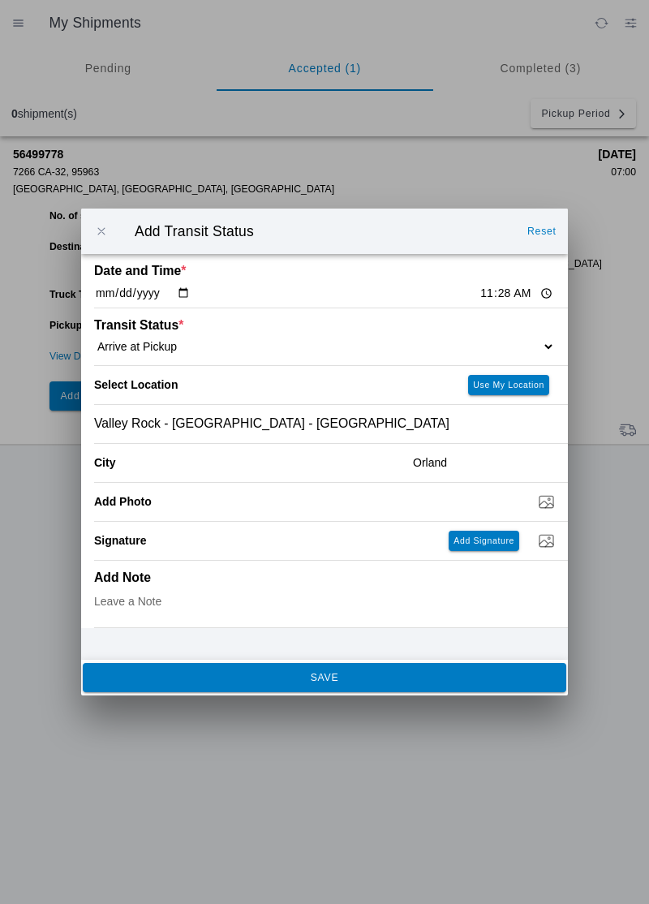
click at [338, 678] on span "SAVE" at bounding box center [324, 678] width 462 height 10
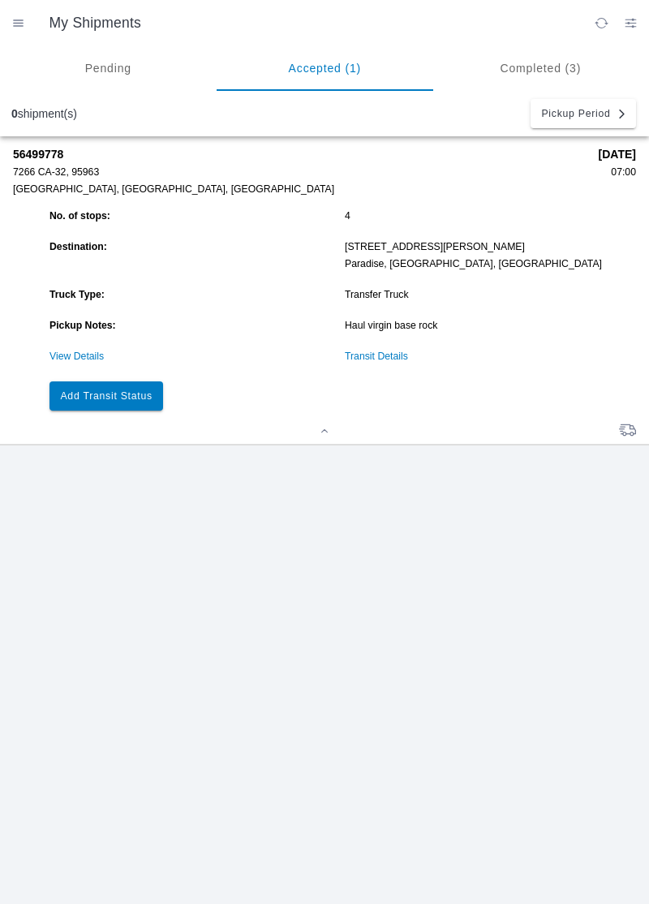
click at [114, 388] on button "Add Transit Status" at bounding box center [107, 395] width 114 height 29
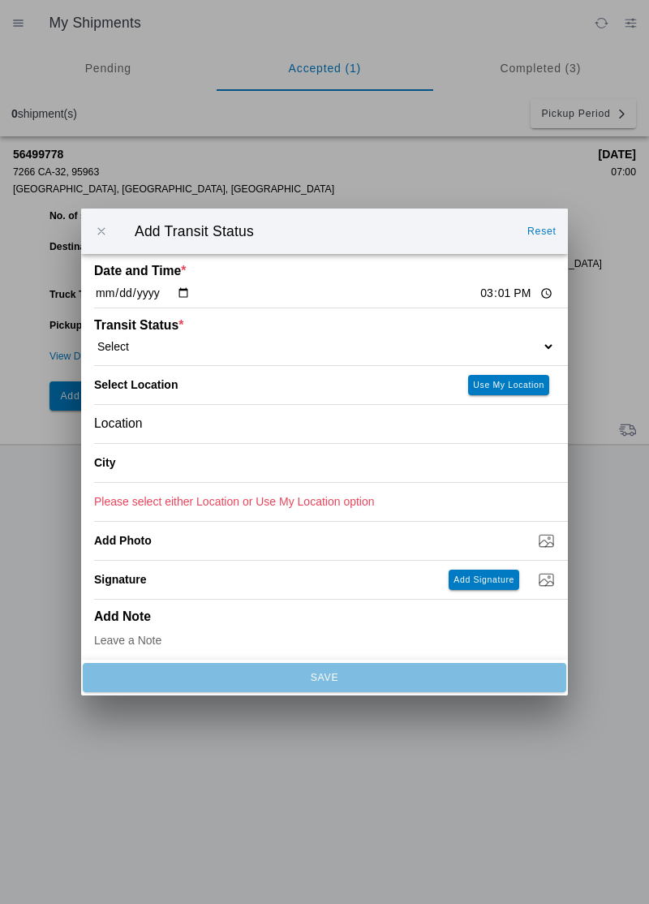
click at [479, 295] on input "15:01" at bounding box center [517, 293] width 76 height 17
type input "11:28"
click at [140, 344] on select "Select Arrive at Drop Off Arrive at Pickup Break Start Break Stop Depart Drop O…" at bounding box center [324, 346] width 461 height 15
select select "BREAKSTART"
click at [167, 427] on div "Location" at bounding box center [324, 424] width 461 height 38
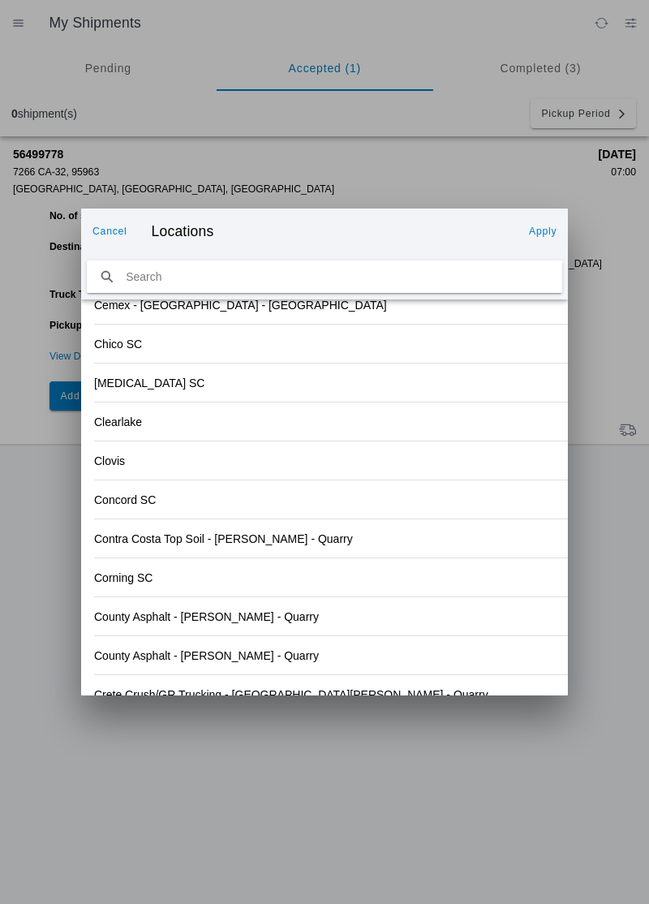
scroll to position [1667, 0]
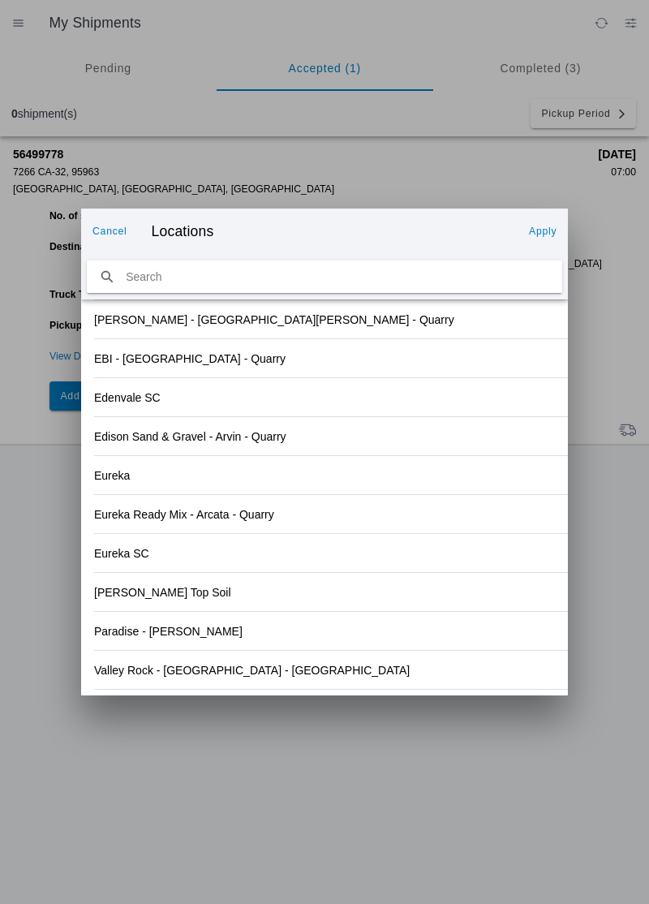
click at [453, 471] on div "Eureka" at bounding box center [324, 475] width 461 height 38
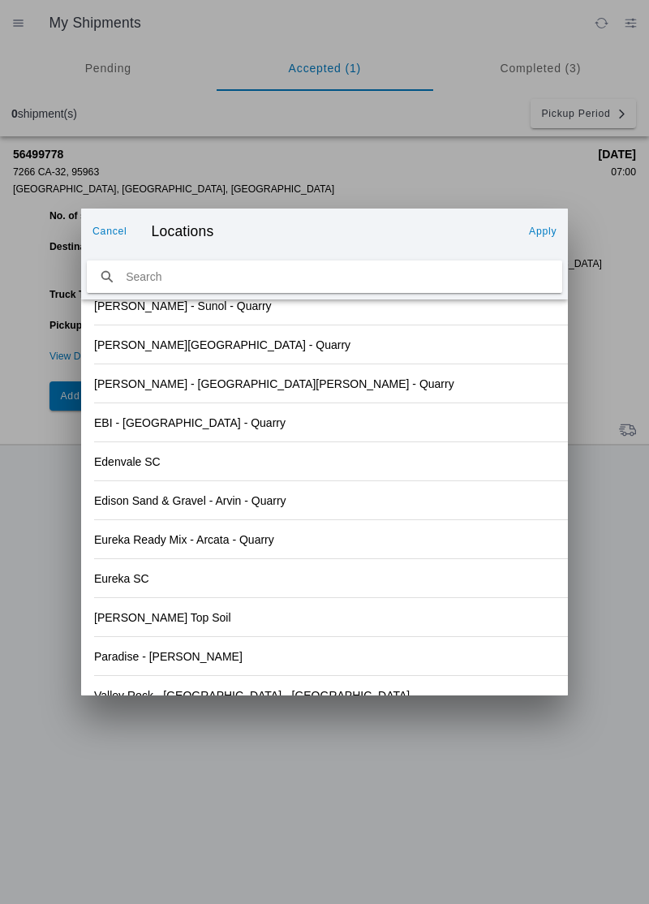
scroll to position [1692, 0]
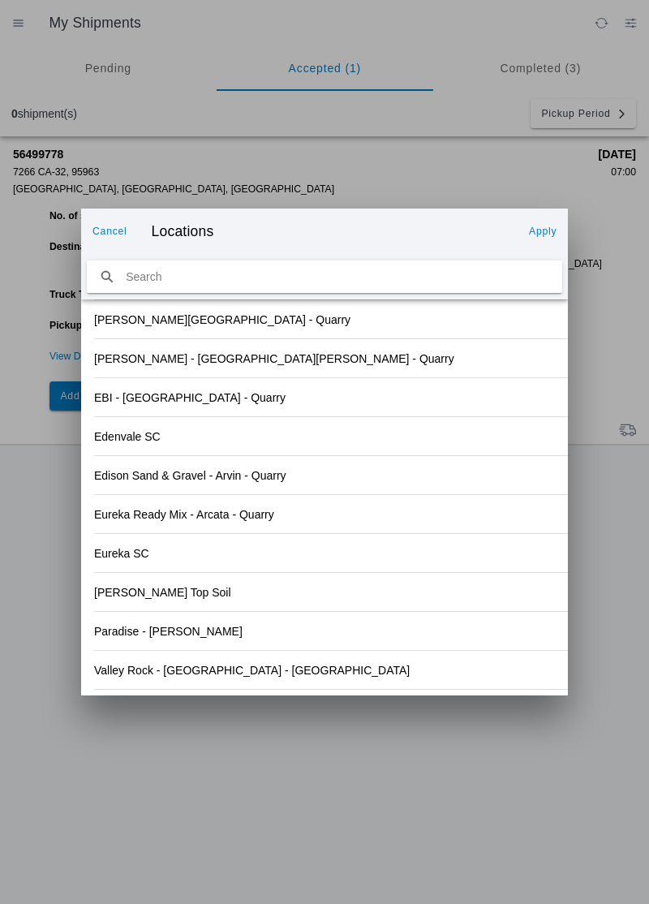
click at [289, 681] on div "Valley Rock - [GEOGRAPHIC_DATA] - [GEOGRAPHIC_DATA]" at bounding box center [324, 670] width 461 height 38
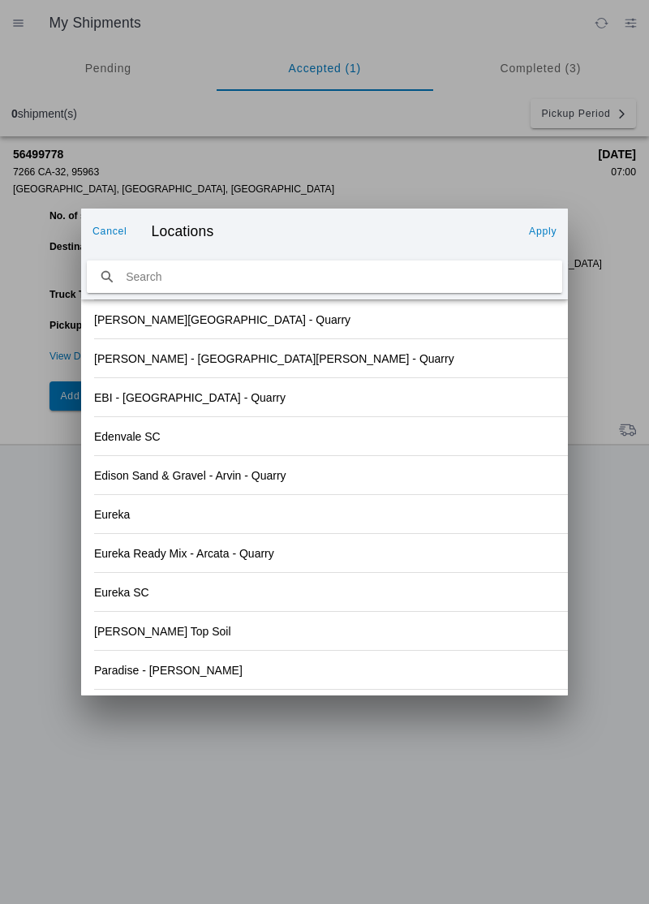
click at [537, 239] on button "Apply" at bounding box center [543, 231] width 41 height 26
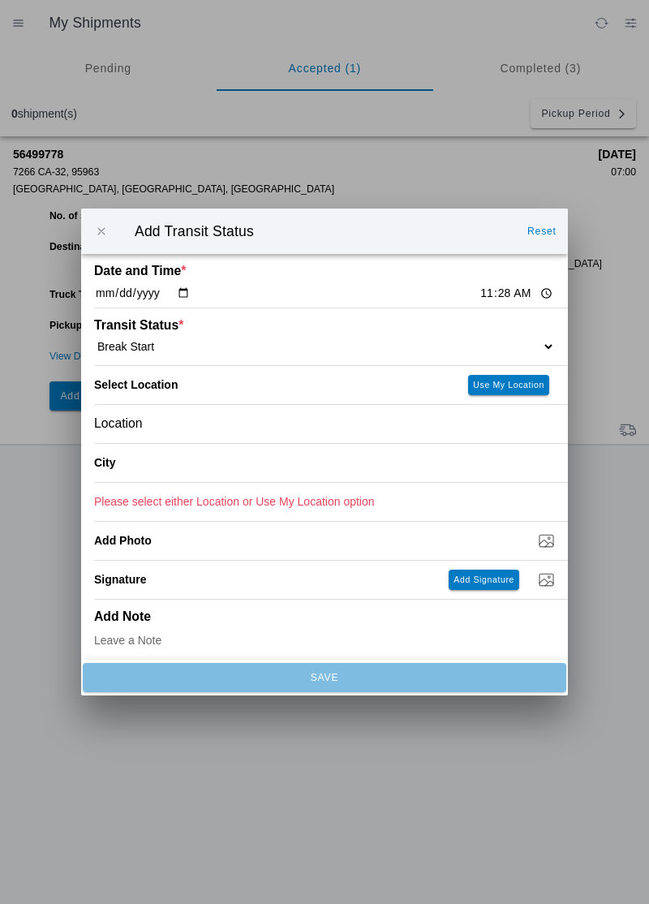
type input "Orland"
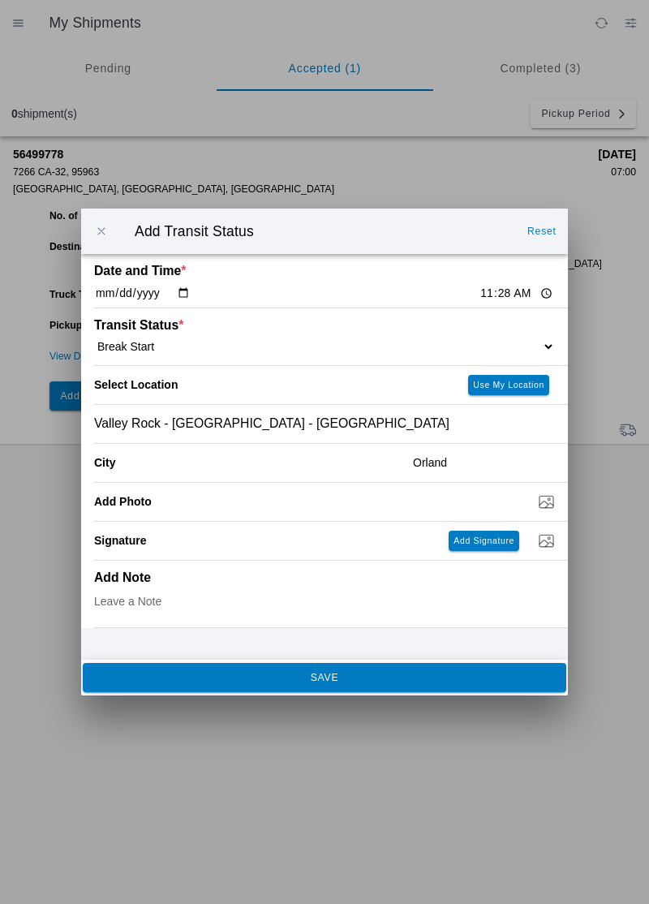
click at [0, 0] on slot "SAVE" at bounding box center [0, 0] width 0 height 0
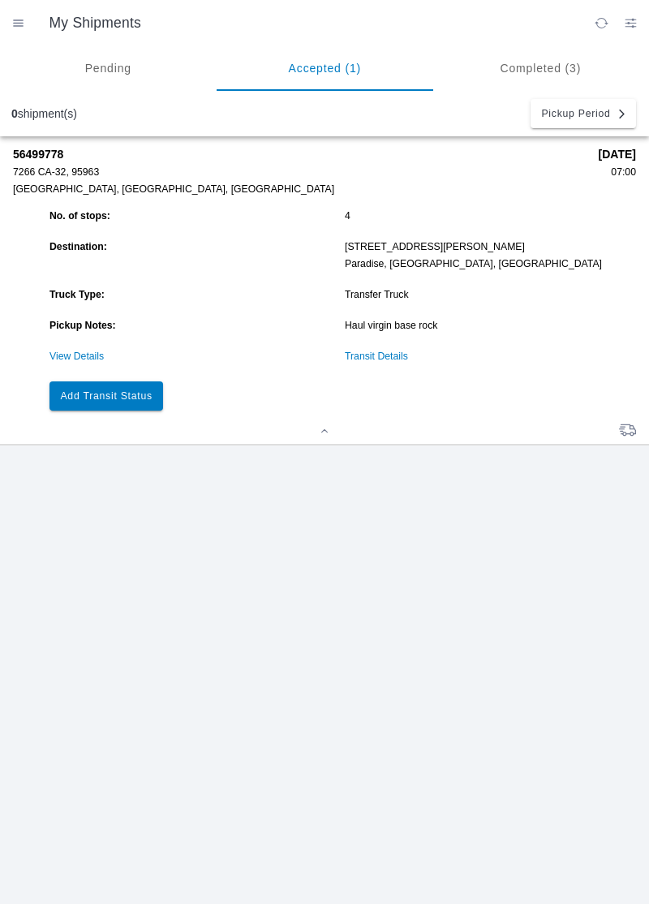
click at [0, 0] on slot "Add Transit Status" at bounding box center [0, 0] width 0 height 0
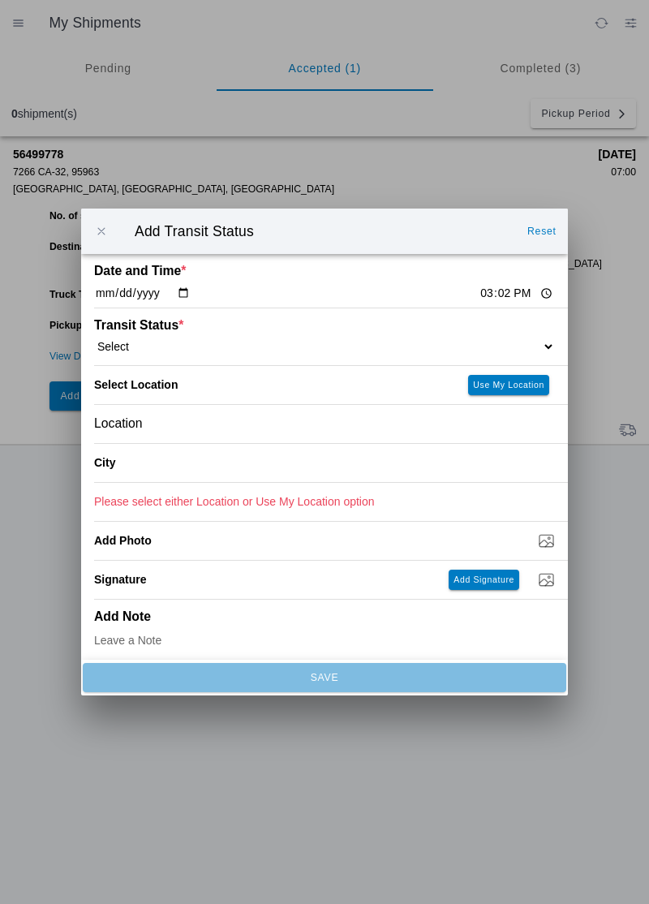
click at [479, 288] on input "15:02" at bounding box center [517, 293] width 76 height 17
type input "11:58"
click at [147, 342] on select "Select Arrive at Drop Off Arrive at Pickup Break Start Break Stop Depart Drop O…" at bounding box center [324, 346] width 461 height 15
select select "BREAKSTOP"
click at [175, 423] on div "Location" at bounding box center [324, 424] width 461 height 38
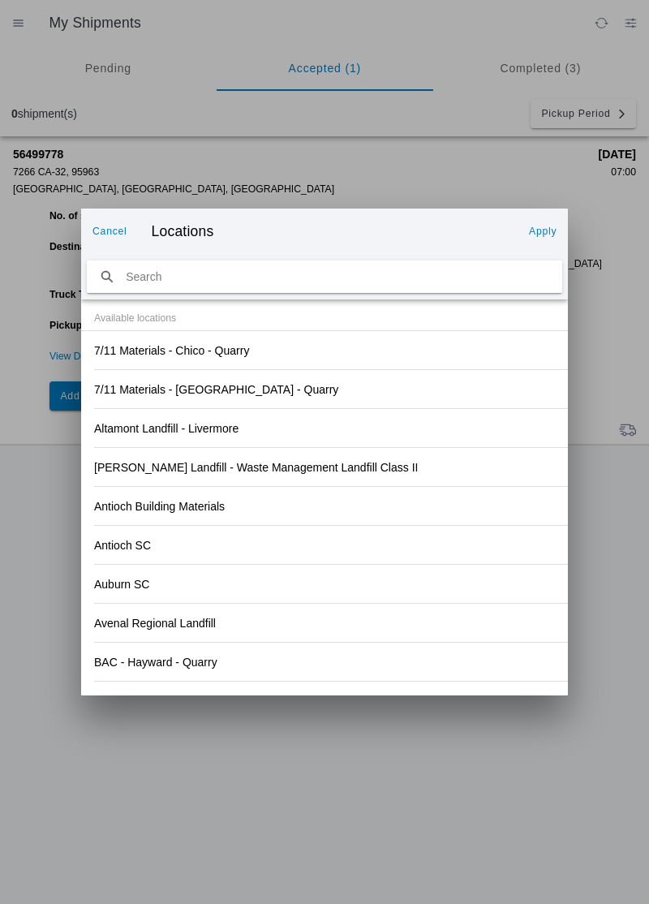
click at [431, 529] on div "Antioch SC" at bounding box center [324, 545] width 461 height 38
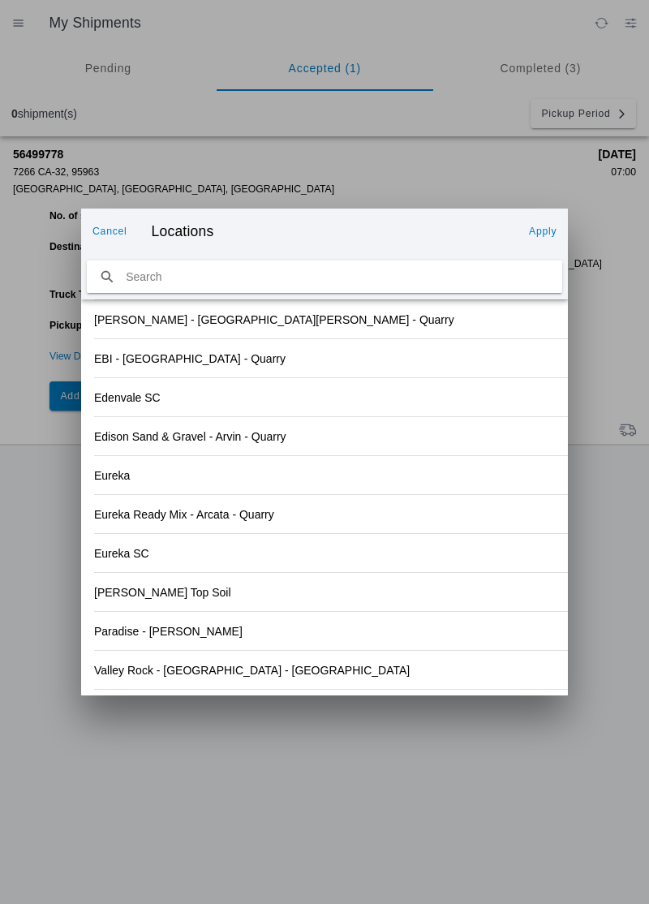
click at [246, 671] on div "Valley Rock - [GEOGRAPHIC_DATA] - [GEOGRAPHIC_DATA]" at bounding box center [324, 670] width 461 height 38
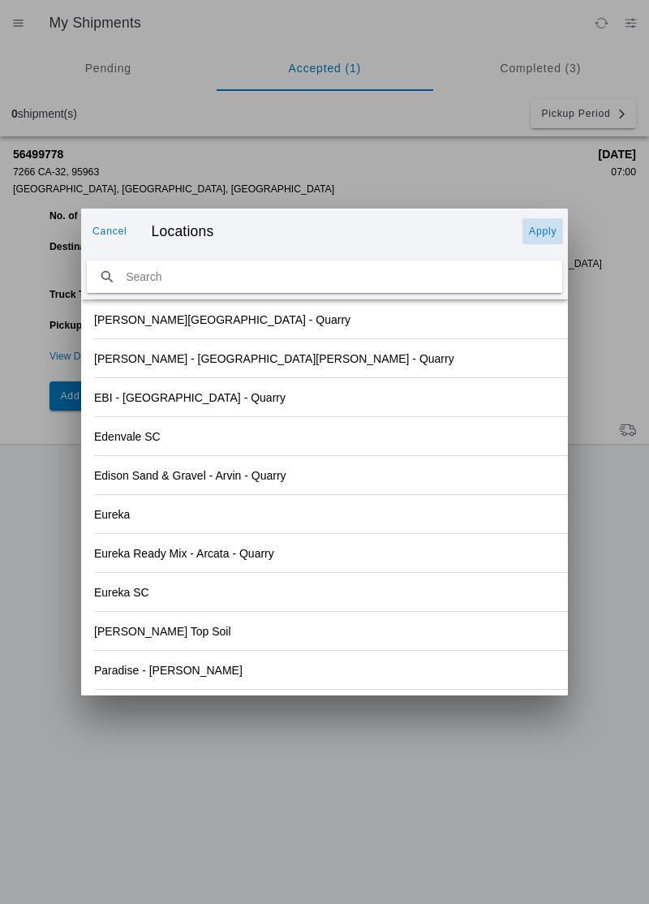
click at [0, 0] on slot "Apply" at bounding box center [0, 0] width 0 height 0
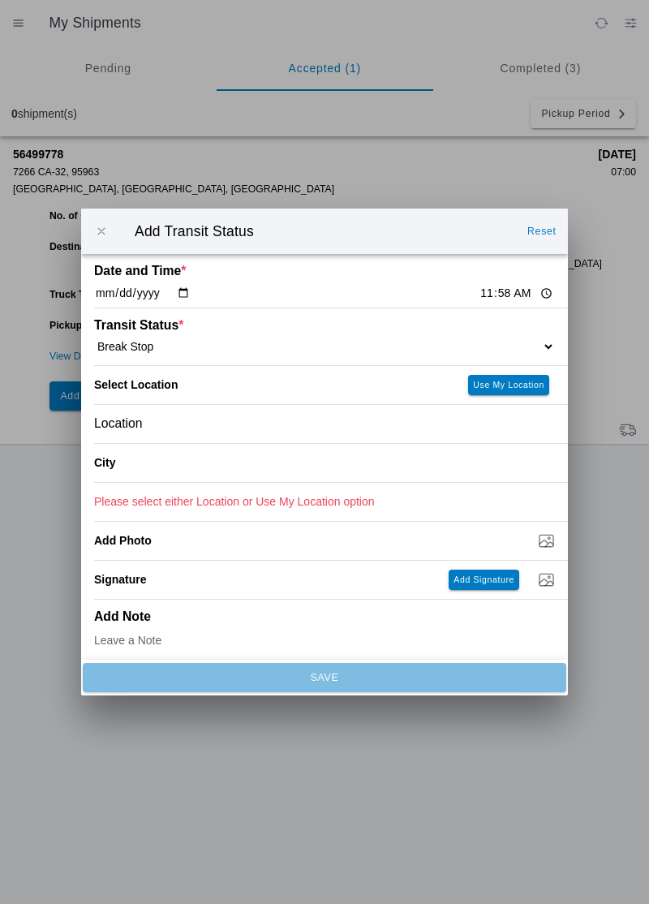
type input "Orland"
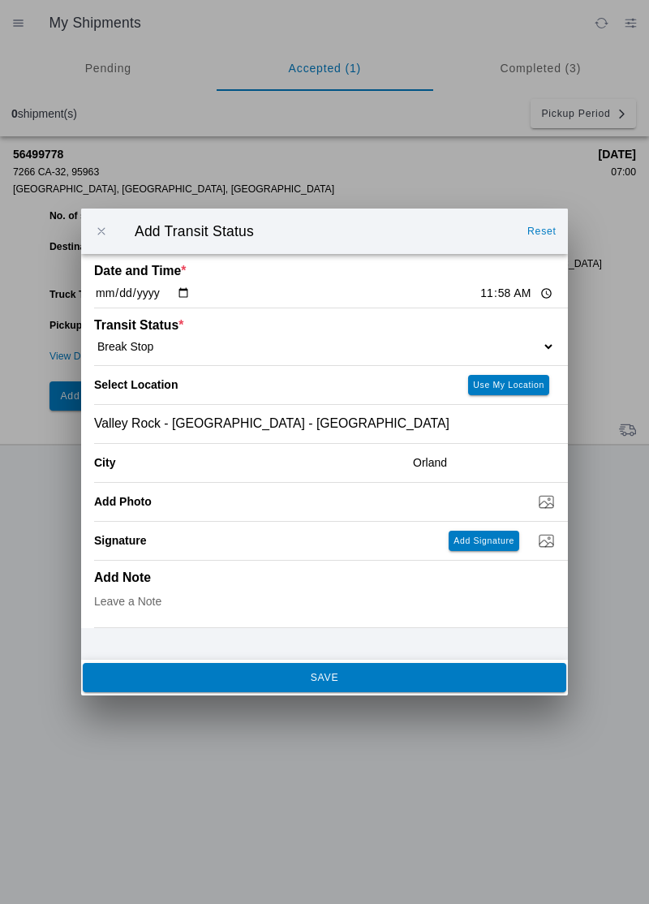
click at [339, 674] on span "SAVE" at bounding box center [324, 678] width 462 height 10
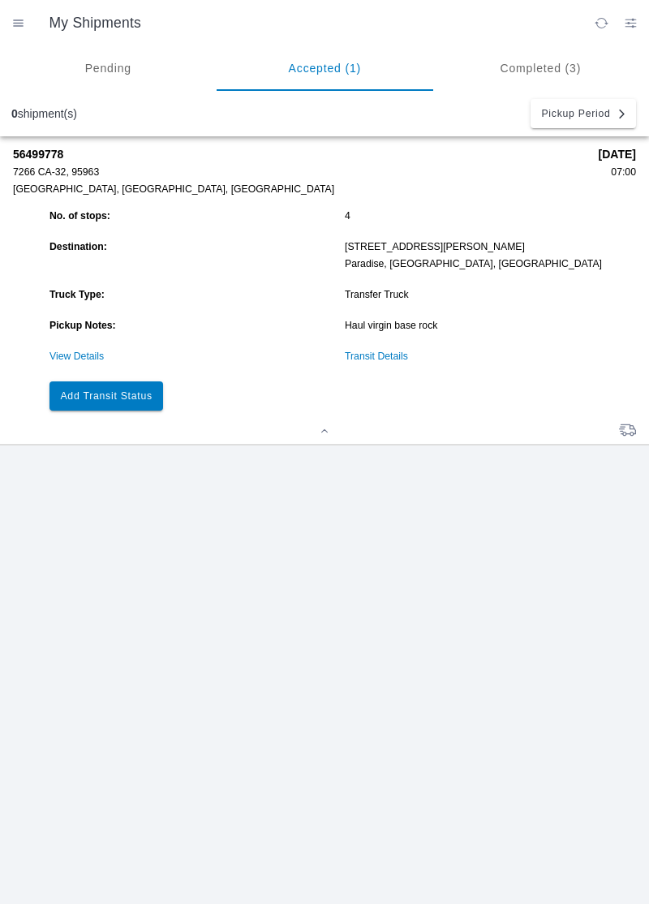
click at [99, 388] on button "Add Transit Status" at bounding box center [107, 395] width 114 height 29
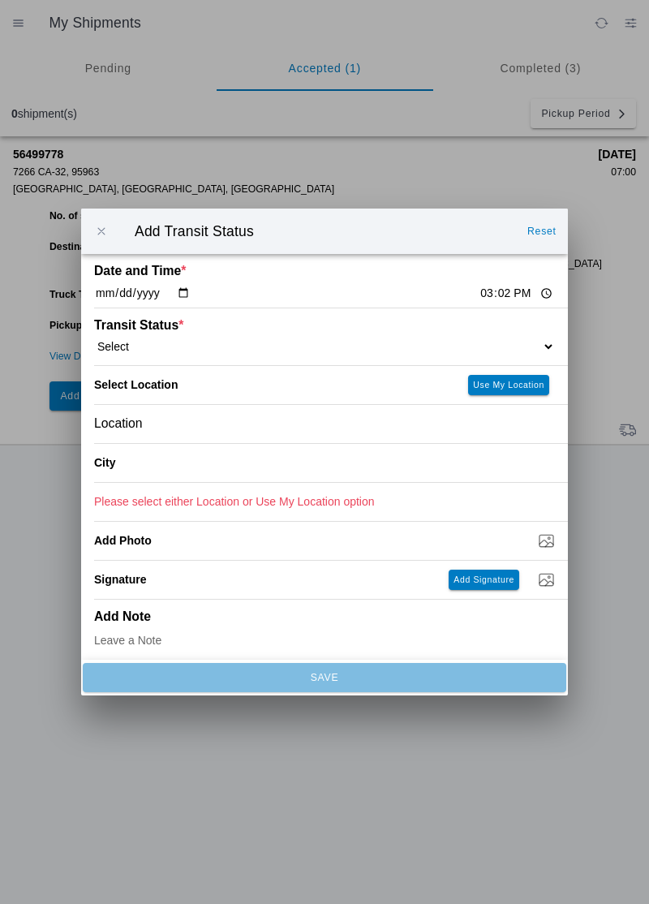
click at [479, 287] on input "15:02" at bounding box center [517, 293] width 76 height 17
type input "11:58"
click at [136, 351] on select "Select Arrive at Drop Off Arrive at Pickup Break Start Break Stop Depart Drop O…" at bounding box center [324, 346] width 461 height 15
select select "DPTPULOC"
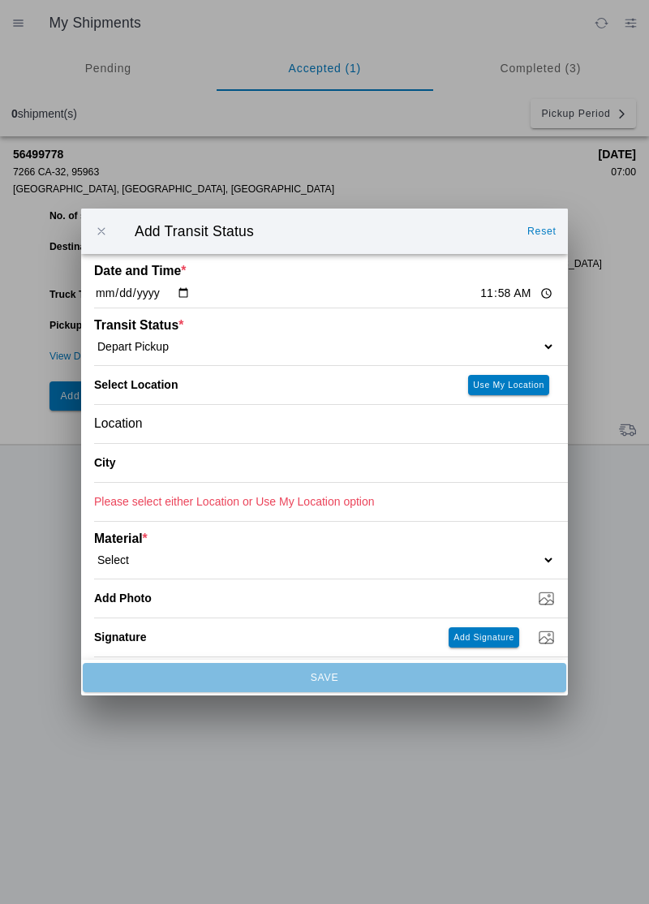
click at [169, 436] on div "Location" at bounding box center [324, 424] width 461 height 38
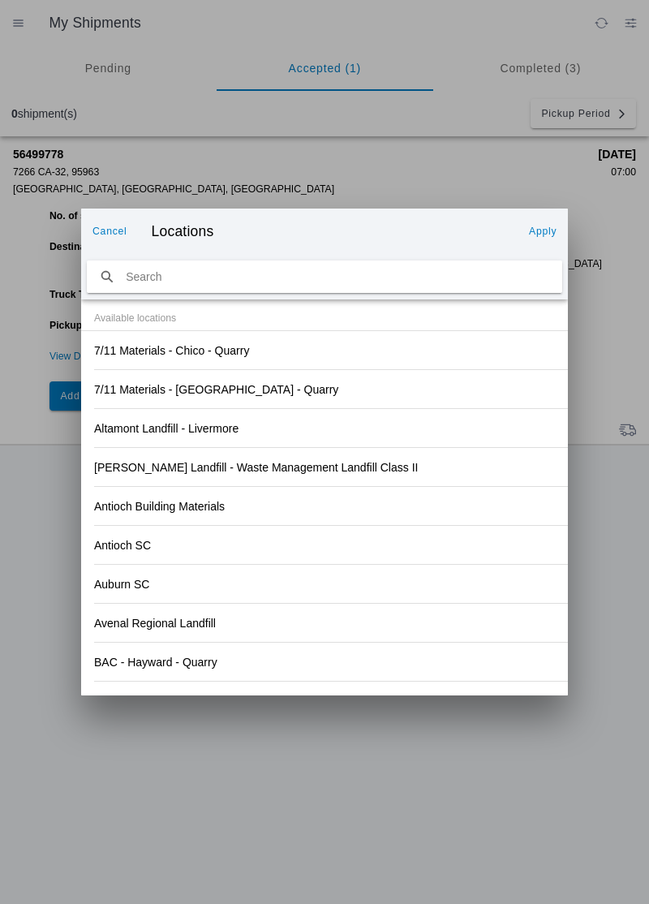
click at [429, 549] on div "Antioch SC" at bounding box center [324, 545] width 461 height 38
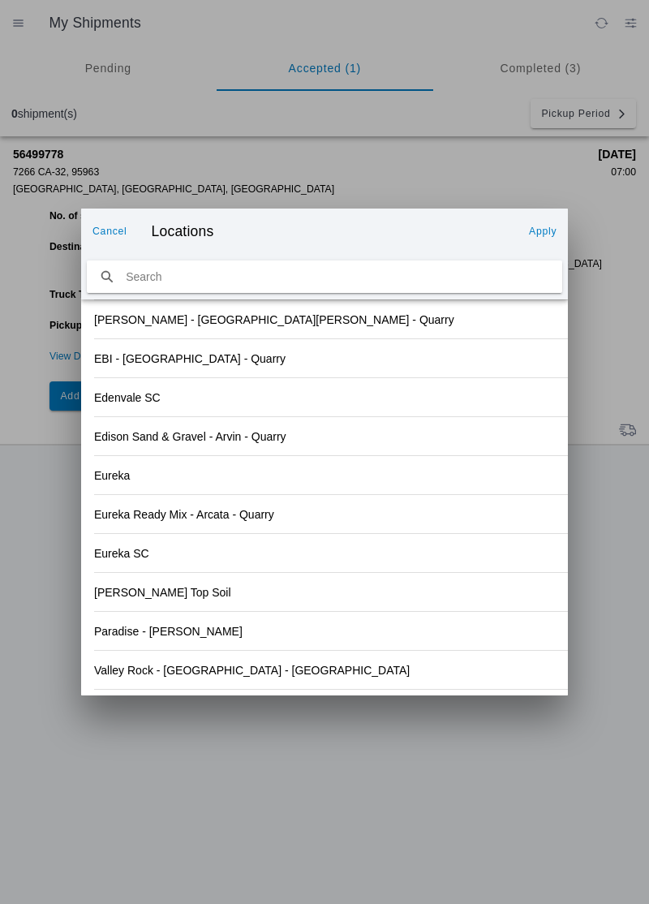
click at [200, 677] on div "Valley Rock - [GEOGRAPHIC_DATA] - [GEOGRAPHIC_DATA]" at bounding box center [324, 670] width 461 height 38
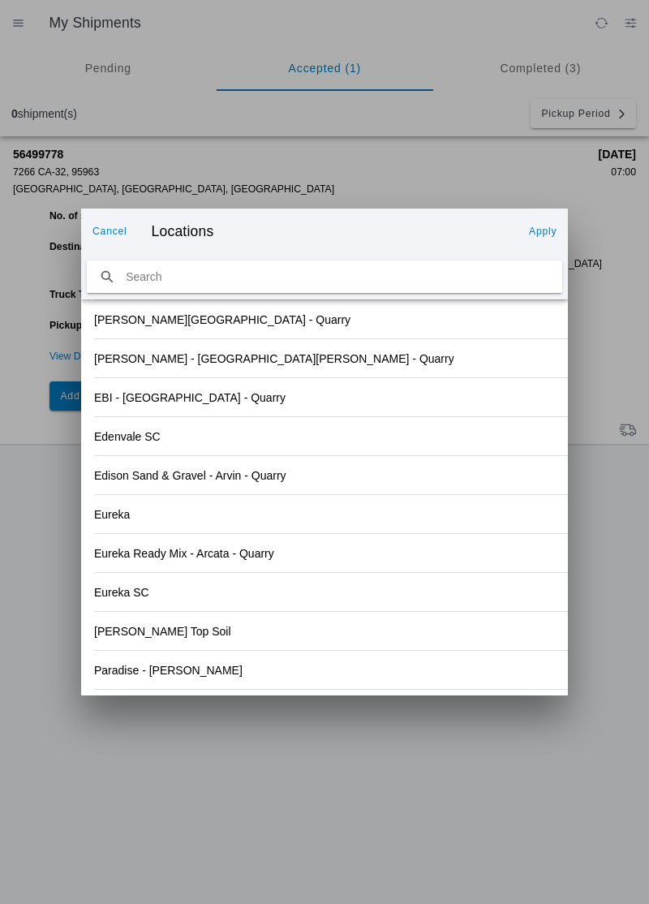
click at [0, 0] on slot "Apply" at bounding box center [0, 0] width 0 height 0
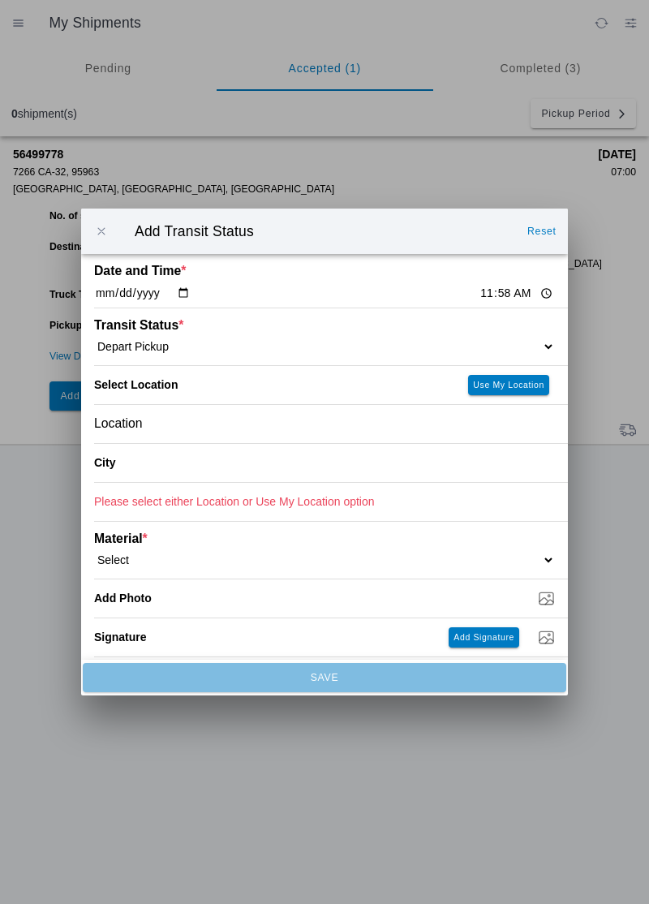
type input "Orland"
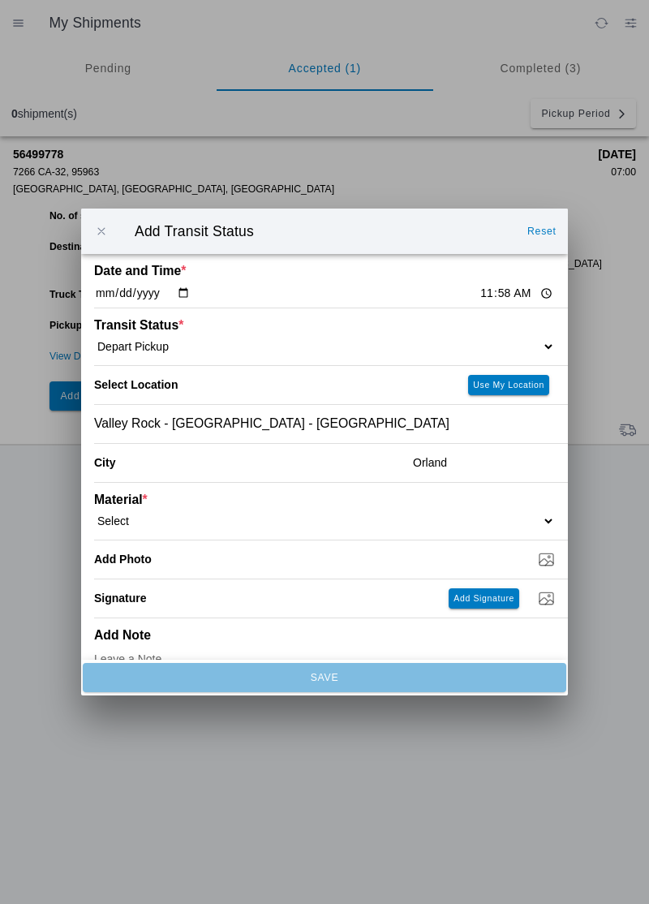
click at [147, 522] on select "Select 1" x 3" Rock 1" x 4" Rock 2" x 4" Rock Asphalt Cold Patch Backfill Spec …" at bounding box center [324, 521] width 461 height 15
select select "708651"
click at [224, 566] on input "Dump / Quarry Tag *" at bounding box center [331, 559] width 474 height 18
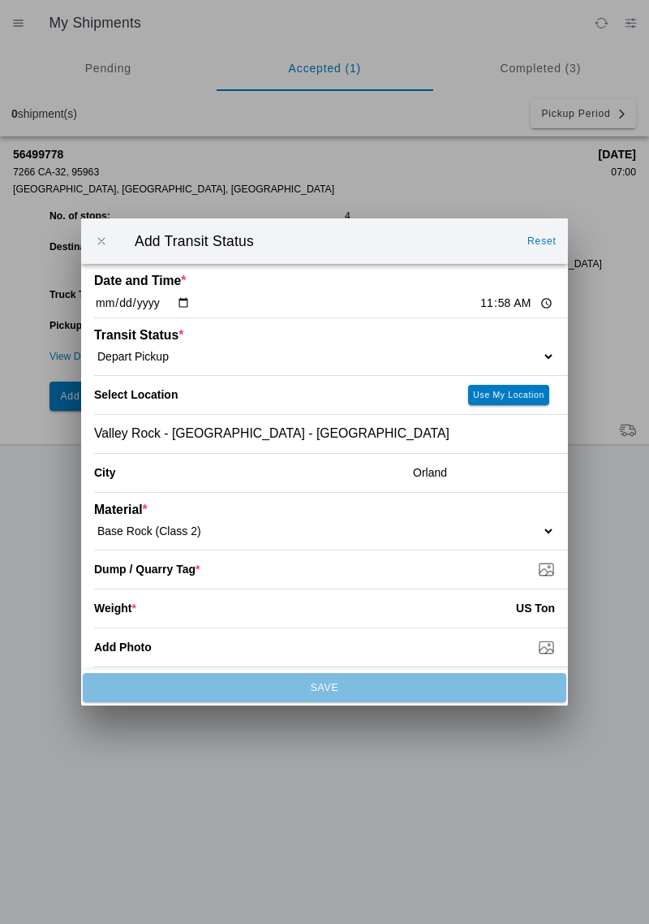
type input "C:\fakepath\17555546055005687101848554174995.jpg"
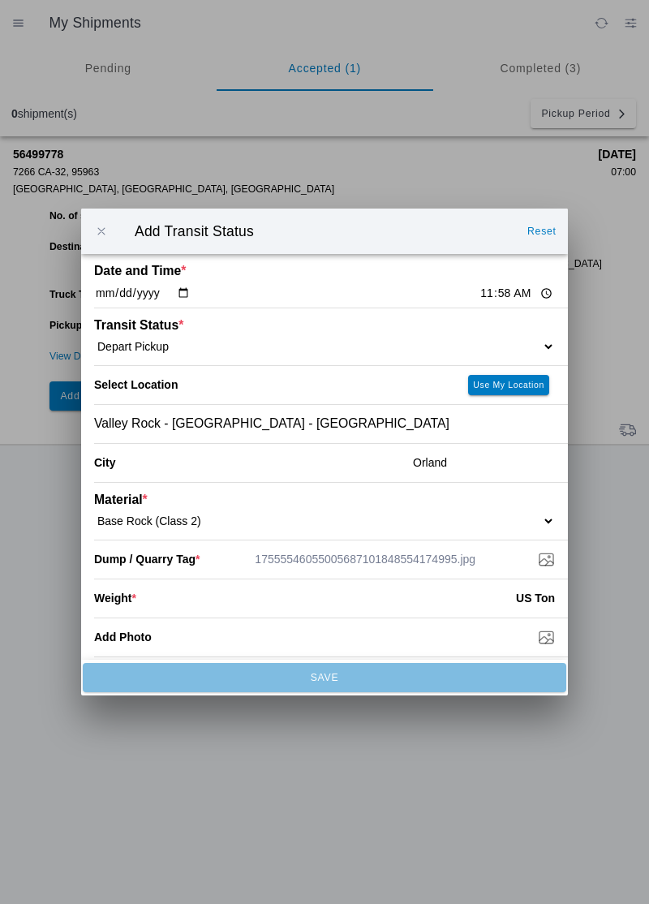
click at [199, 601] on input "number" at bounding box center [326, 598] width 380 height 36
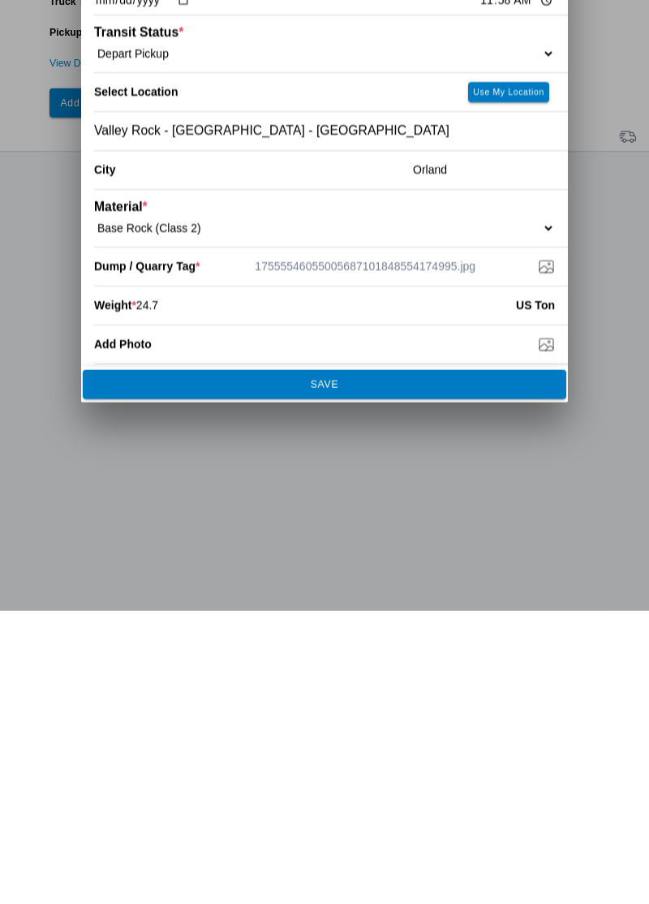
type input "24.7"
click at [383, 678] on span "SAVE" at bounding box center [324, 678] width 462 height 10
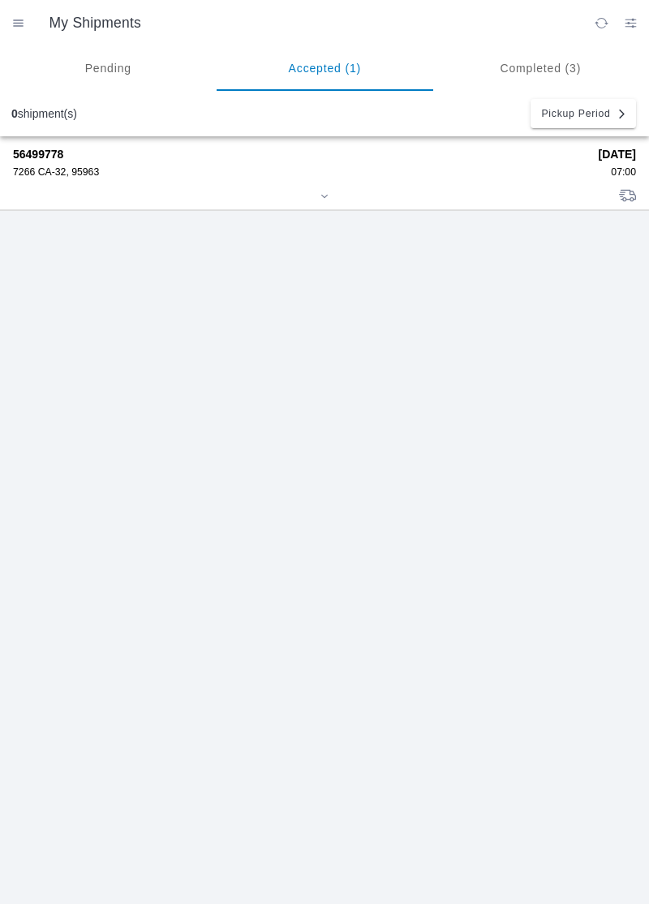
click at [62, 164] on div "56499778 7266 CA-32, 95963" at bounding box center [300, 163] width 575 height 30
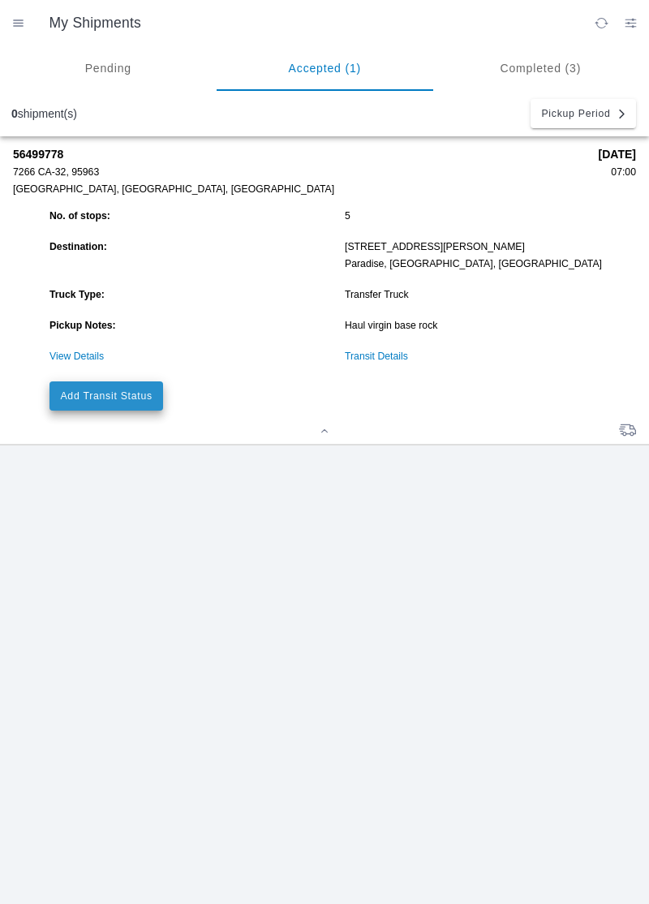
click at [131, 386] on button "Add Transit Status" at bounding box center [107, 395] width 114 height 29
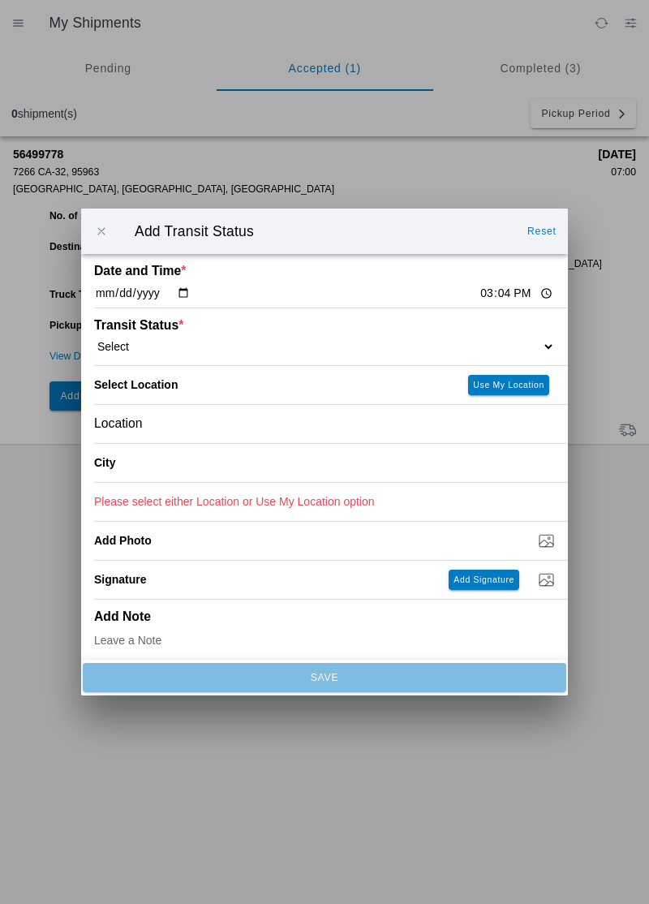
click at [479, 287] on input "15:04" at bounding box center [517, 293] width 76 height 17
type input "13:09"
click at [151, 341] on select "Select Arrive at Drop Off Arrive at Pickup Break Start Break Stop Depart Drop O…" at bounding box center [324, 346] width 461 height 15
select select "ARVDLVLOC"
click at [190, 419] on div "Location" at bounding box center [324, 424] width 461 height 38
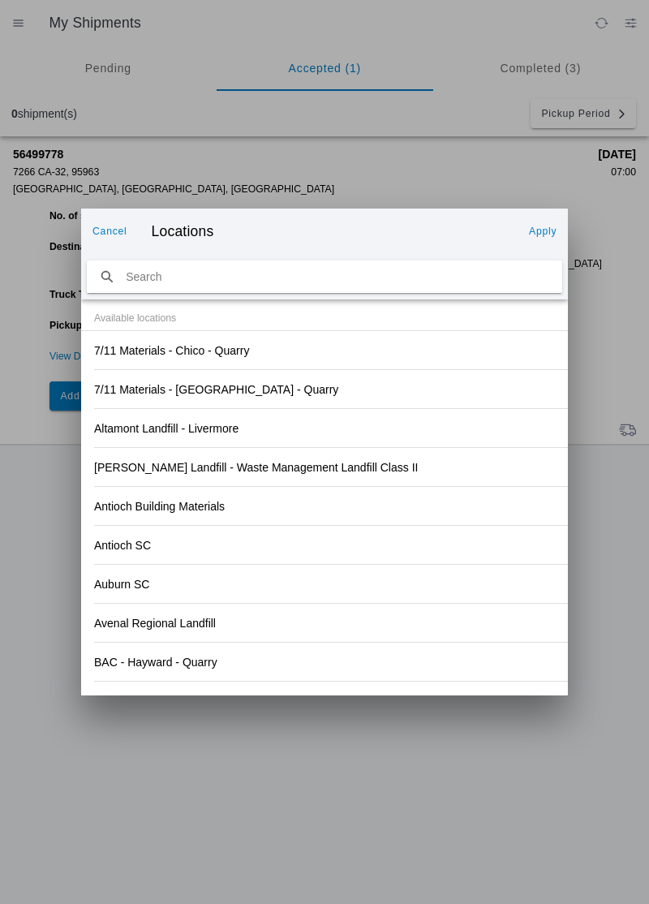
click at [431, 528] on div "Antioch SC" at bounding box center [324, 545] width 461 height 38
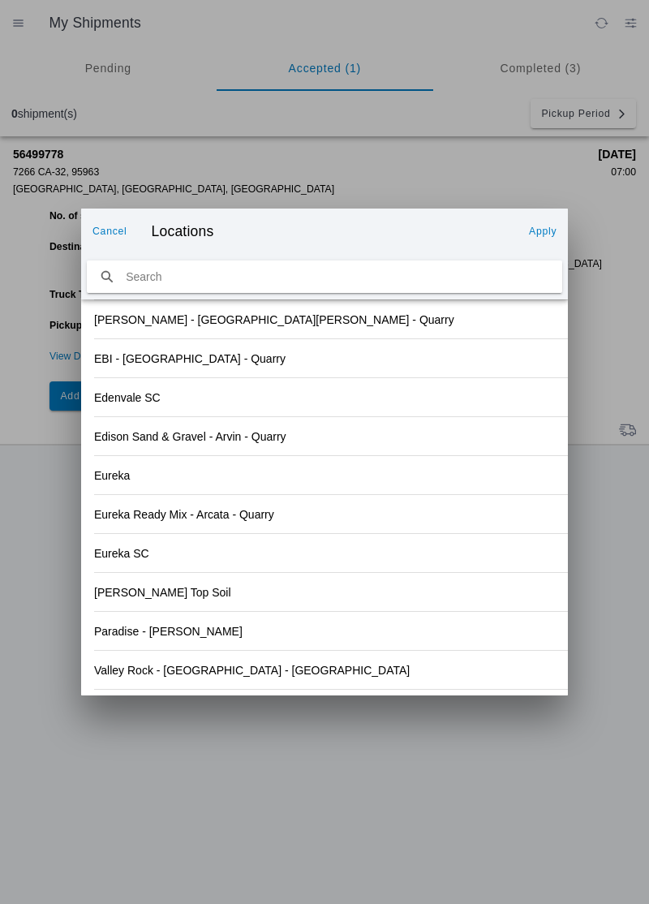
click at [235, 638] on div "Paradise - [PERSON_NAME]" at bounding box center [324, 631] width 461 height 38
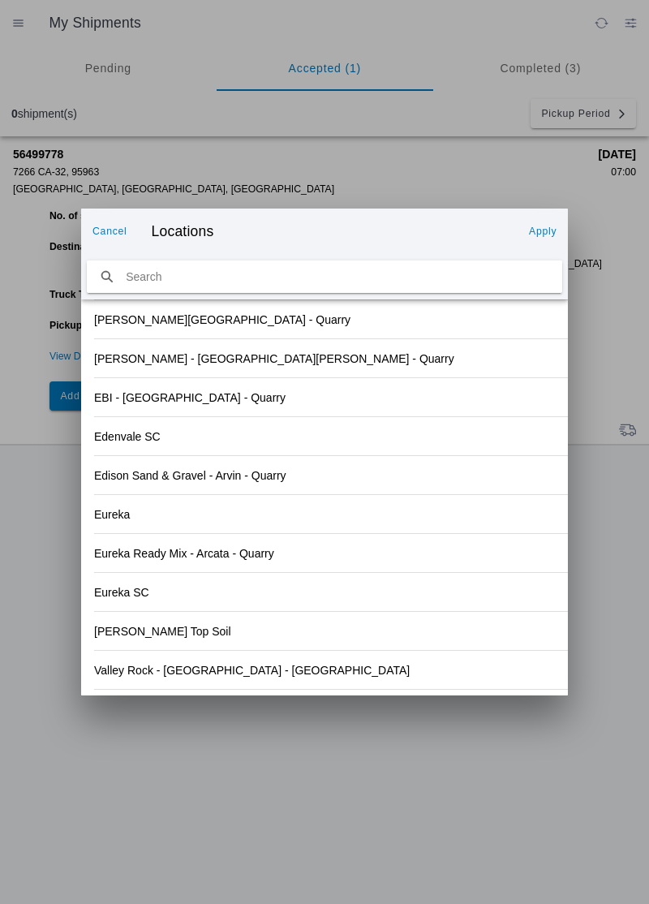
click at [545, 243] on button "Apply" at bounding box center [543, 231] width 41 height 26
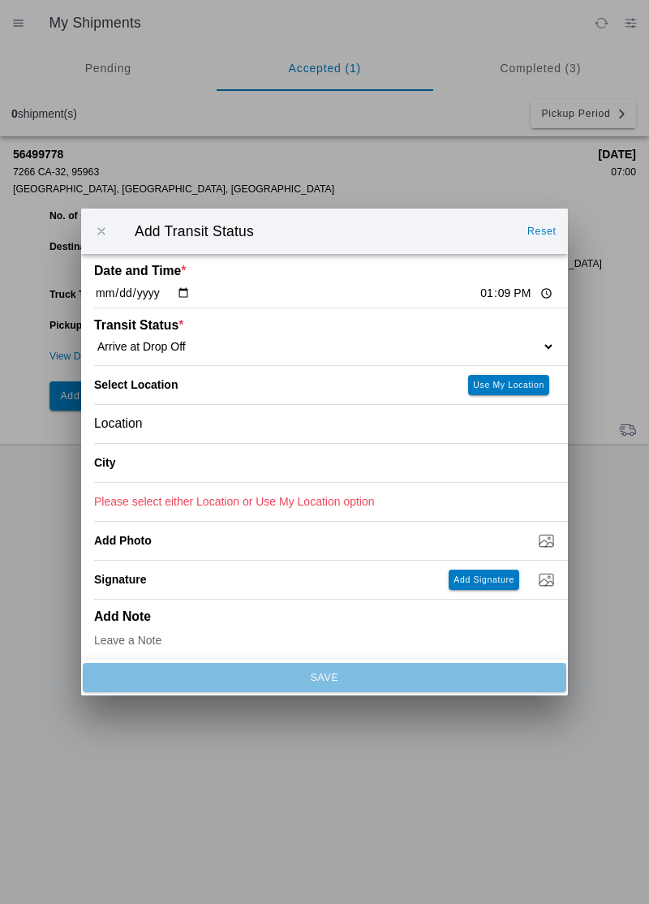
type input "Paradise"
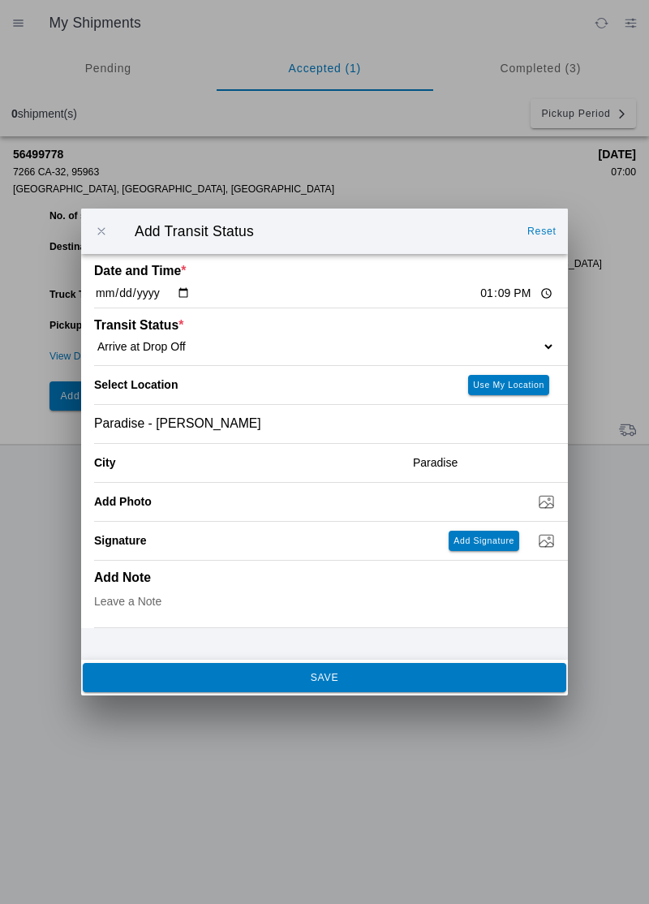
click at [0, 0] on slot "SAVE" at bounding box center [0, 0] width 0 height 0
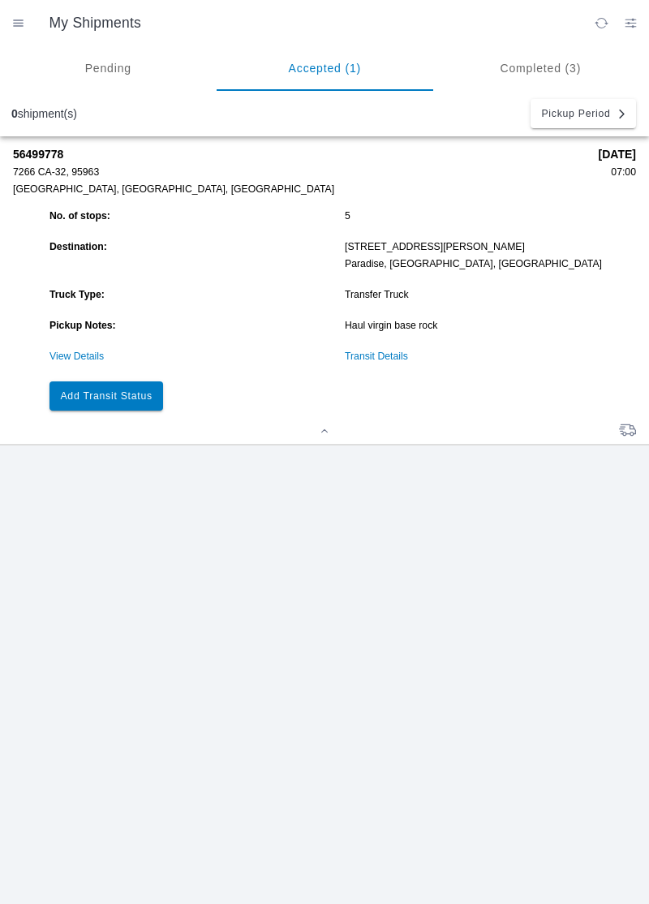
click at [0, 0] on slot "Add Transit Status" at bounding box center [0, 0] width 0 height 0
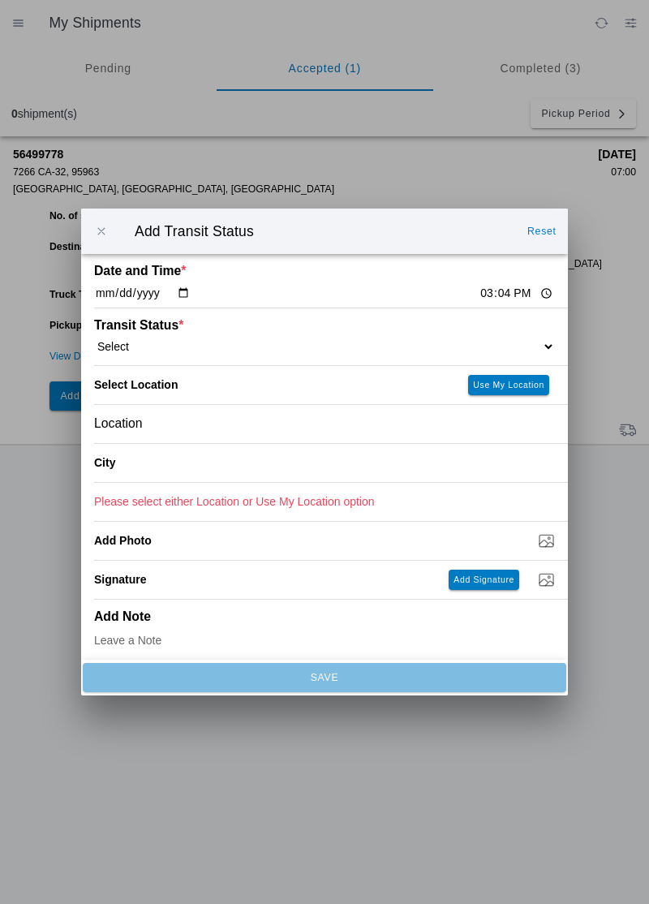
click at [479, 287] on input "15:04" at bounding box center [517, 293] width 76 height 17
type input "13:18"
click at [173, 341] on select "Select Arrive at Drop Off Arrive at Pickup Break Start Break Stop Depart Drop O…" at bounding box center [324, 346] width 461 height 15
select select "DPTDLVLOC"
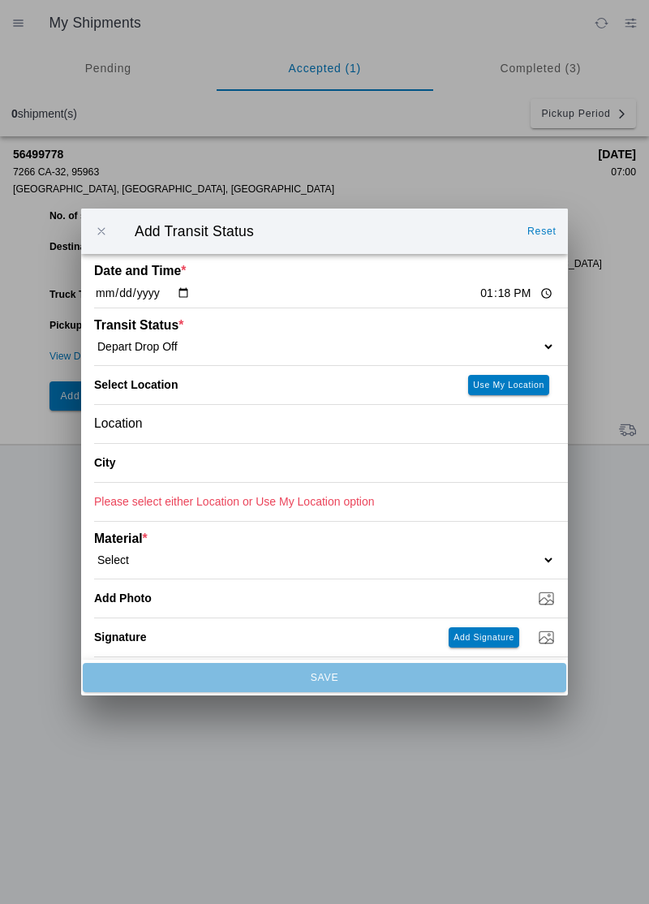
click at [179, 432] on div "Location" at bounding box center [324, 424] width 461 height 38
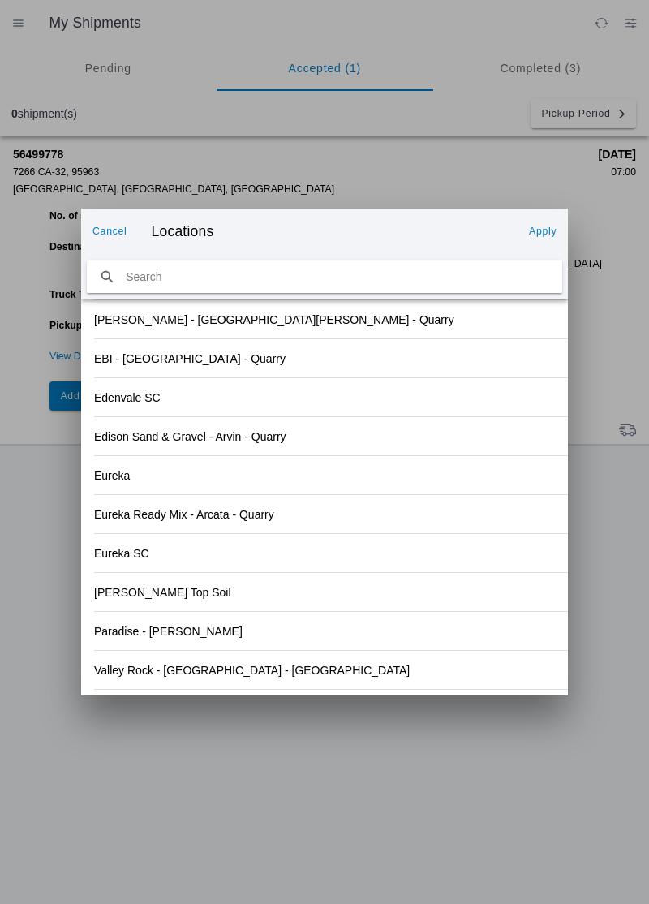
click at [443, 508] on div "Eureka Ready Mix - Arcata - Quarry" at bounding box center [324, 514] width 461 height 38
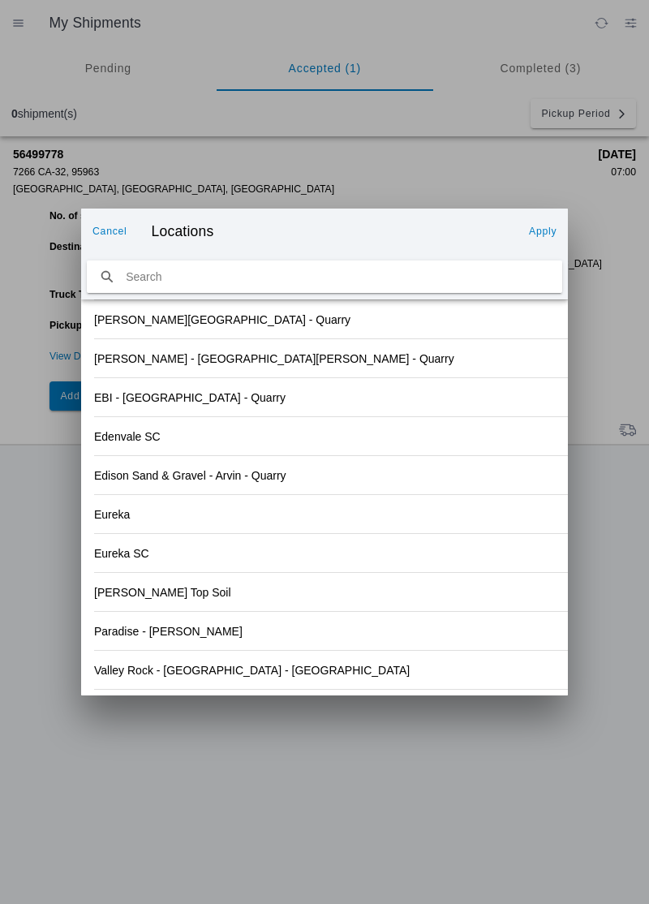
click at [226, 633] on div "Paradise - [PERSON_NAME]" at bounding box center [324, 631] width 461 height 38
click at [0, 0] on slot "Apply" at bounding box center [0, 0] width 0 height 0
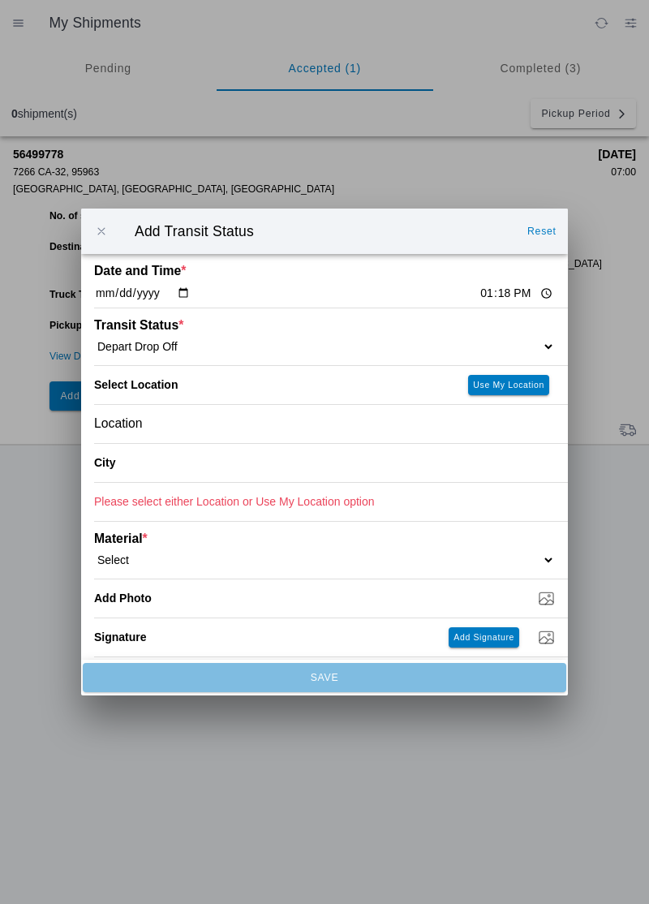
type input "Paradise"
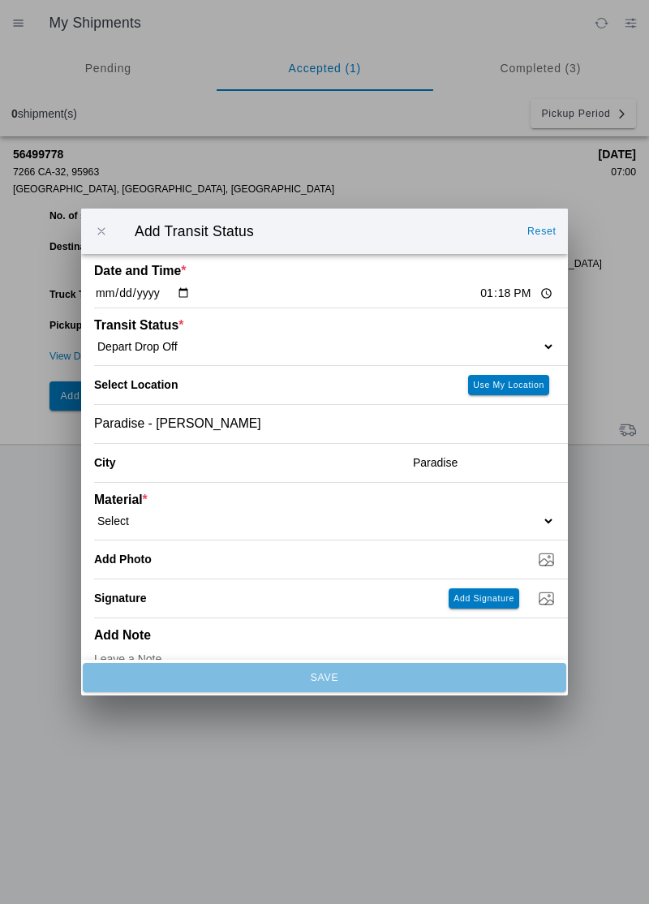
click at [172, 517] on select "Select 1" x 3" Rock 1" x 4" Rock 2" x 4" Rock Asphalt Cold Patch Backfill Spec …" at bounding box center [324, 521] width 461 height 15
select select "708651"
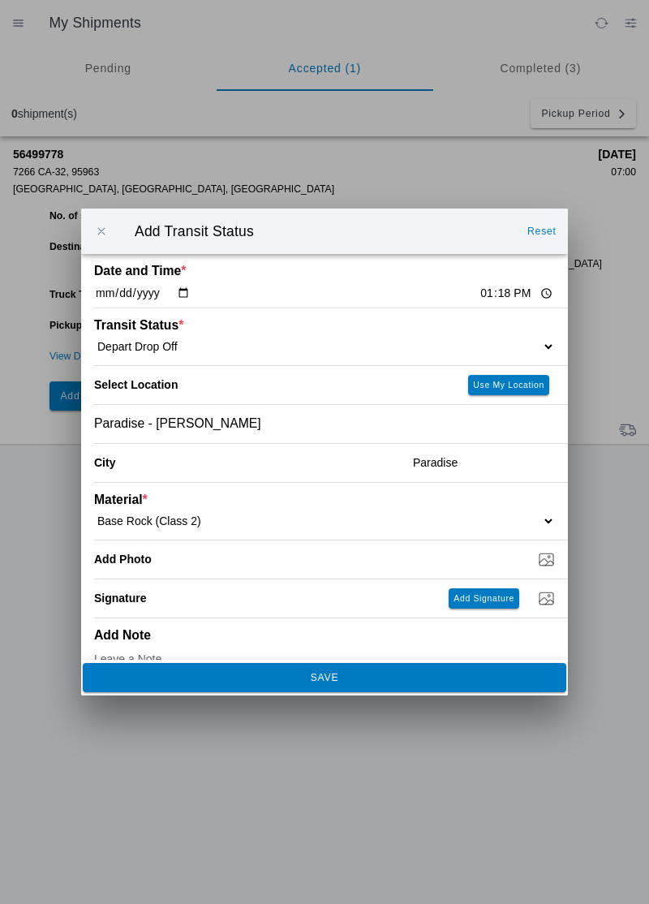
click at [0, 0] on slot "SAVE" at bounding box center [0, 0] width 0 height 0
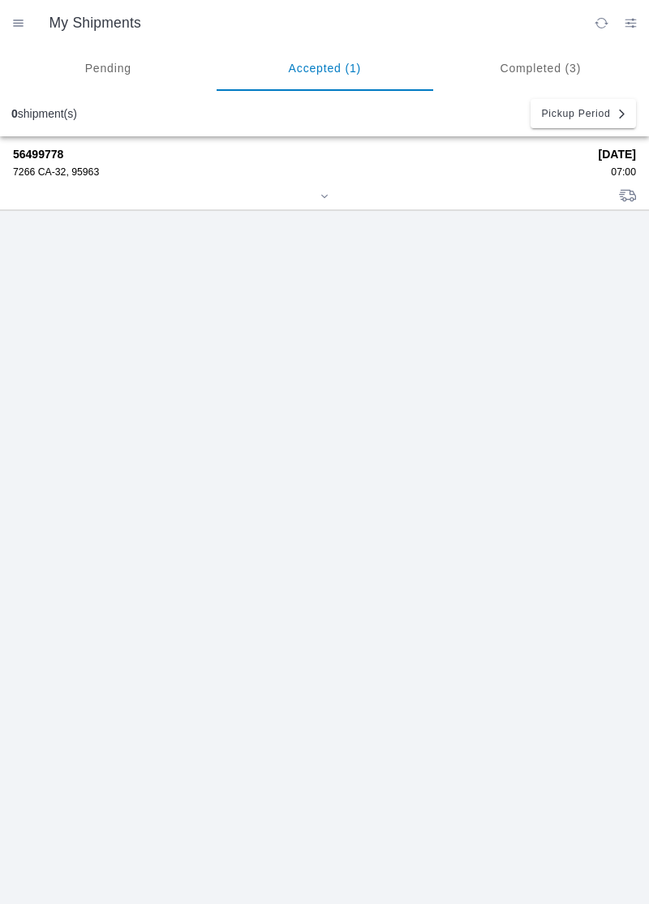
click at [44, 164] on div "56499778 7266 CA-32, 95963" at bounding box center [300, 163] width 575 height 30
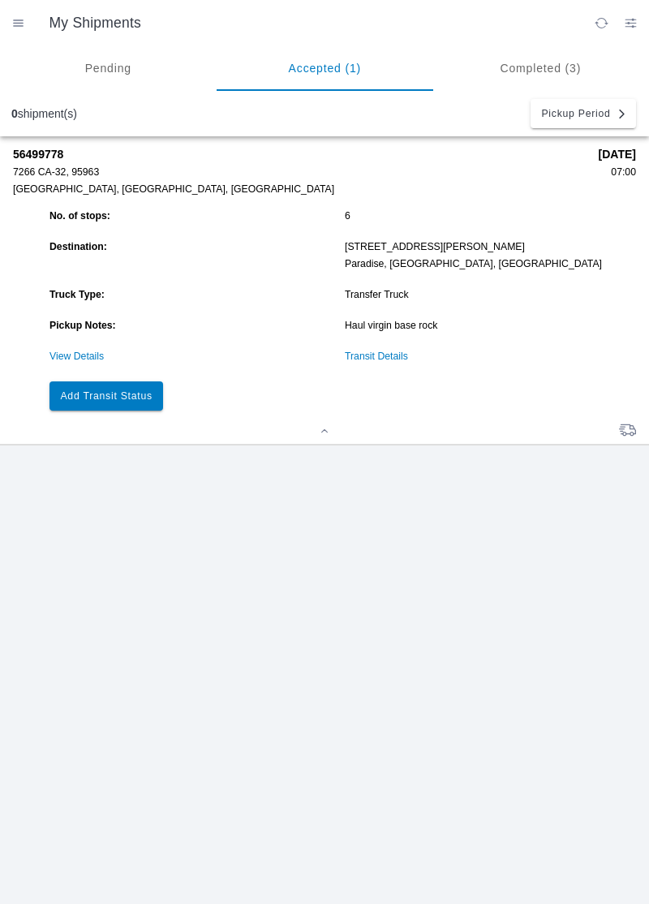
click at [0, 0] on slot "Add Transit Status" at bounding box center [0, 0] width 0 height 0
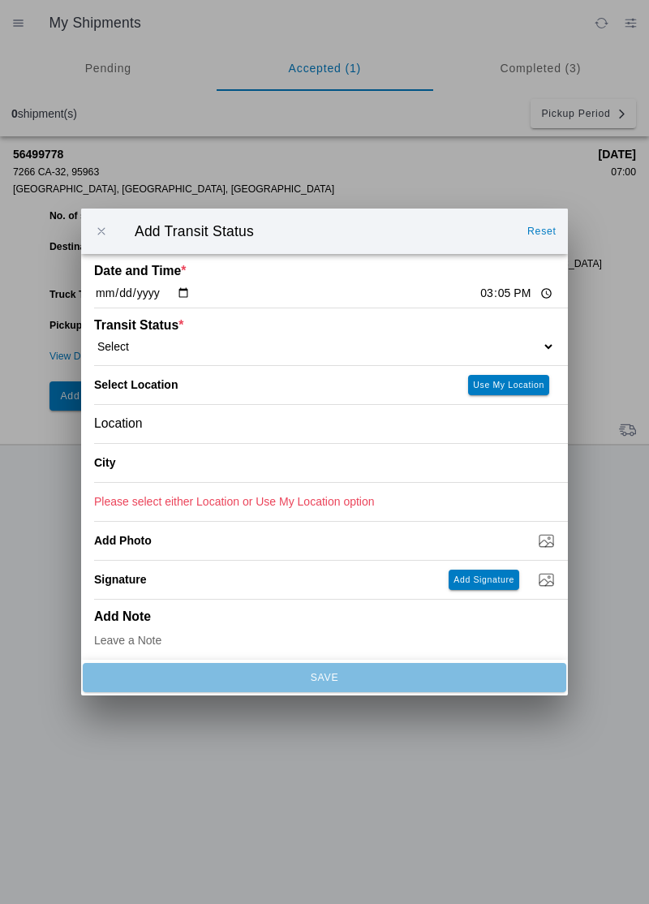
click at [479, 298] on input "15:05" at bounding box center [517, 293] width 76 height 17
type input "14:08"
click at [162, 349] on select "Select Arrive at Drop Off Arrive at Pickup Break Start Break Stop Depart Drop O…" at bounding box center [324, 346] width 461 height 15
select select "ARVPULOC"
click at [196, 433] on div "Location" at bounding box center [324, 424] width 461 height 38
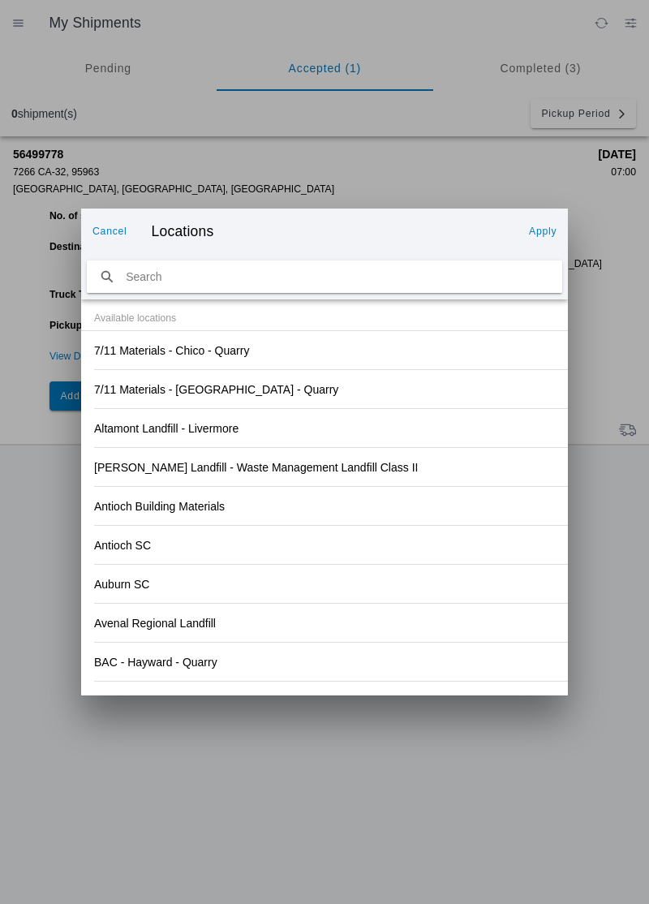
click at [472, 550] on div "Antioch SC" at bounding box center [324, 545] width 461 height 38
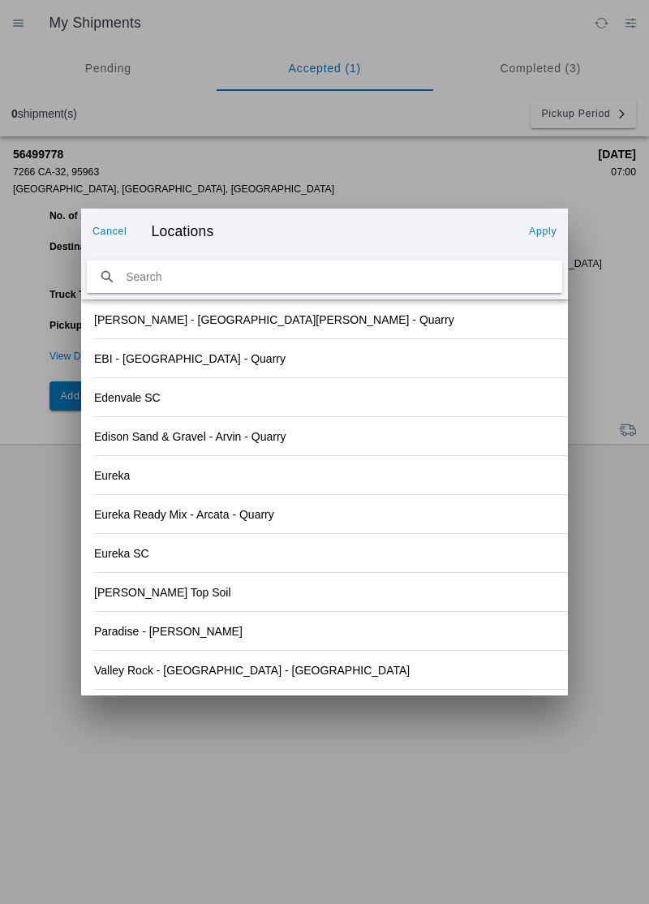
click at [265, 668] on div "Valley Rock - [GEOGRAPHIC_DATA] - [GEOGRAPHIC_DATA]" at bounding box center [324, 670] width 461 height 38
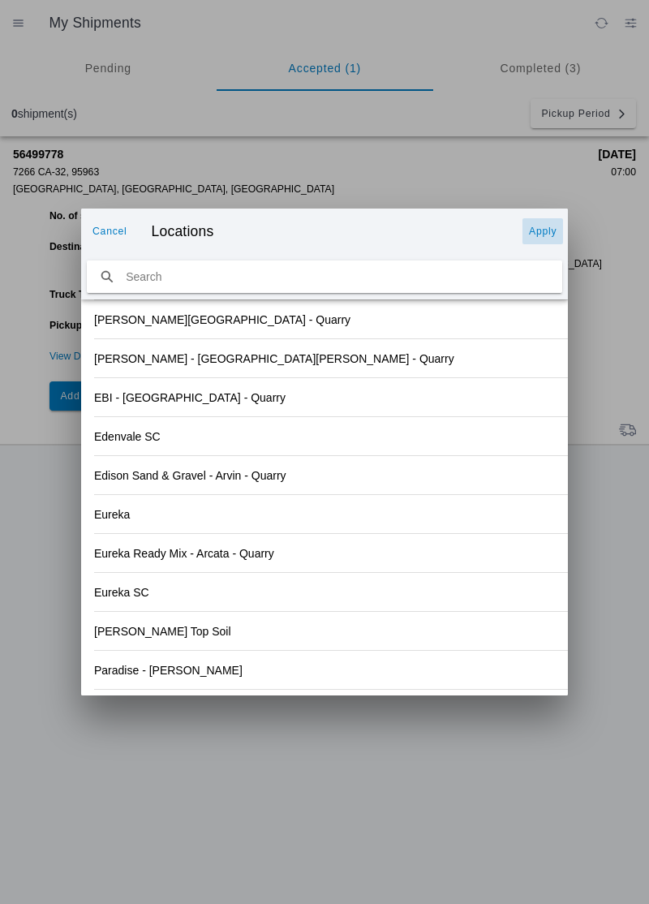
click at [0, 0] on slot "Apply" at bounding box center [0, 0] width 0 height 0
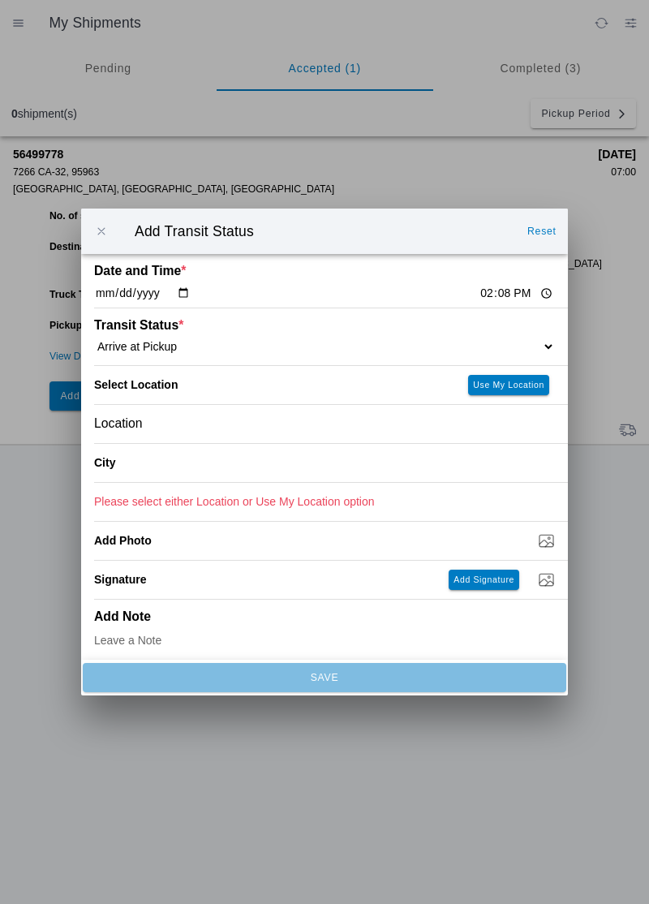
type input "Orland"
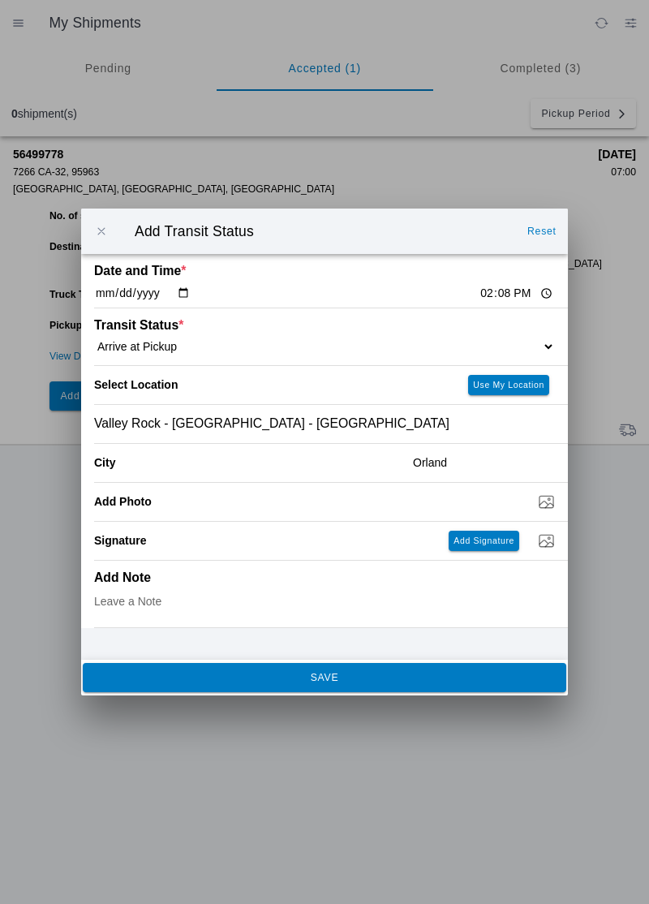
click at [0, 0] on slot "SAVE" at bounding box center [0, 0] width 0 height 0
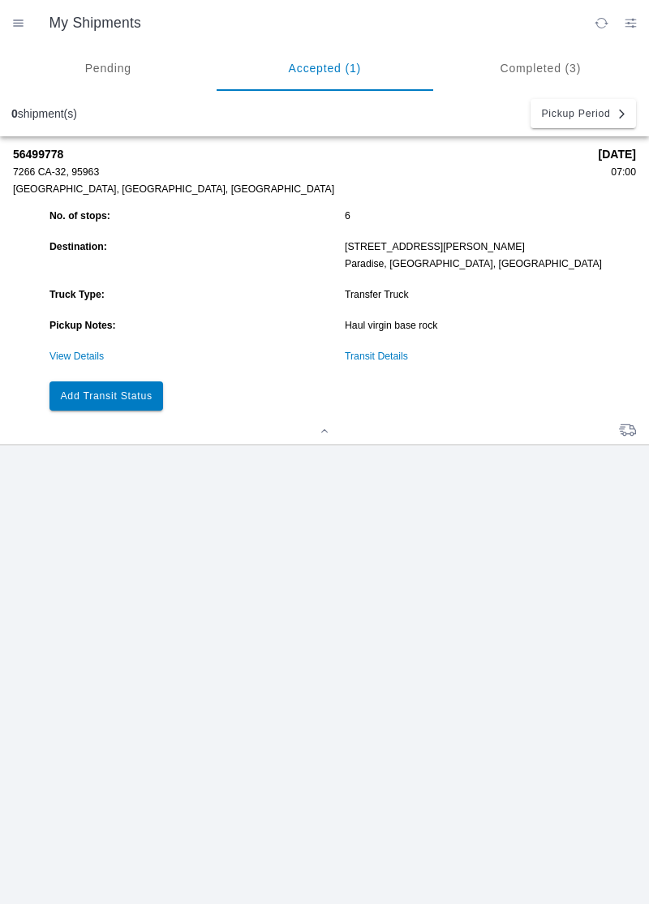
click at [146, 388] on button "Add Transit Status" at bounding box center [107, 395] width 114 height 29
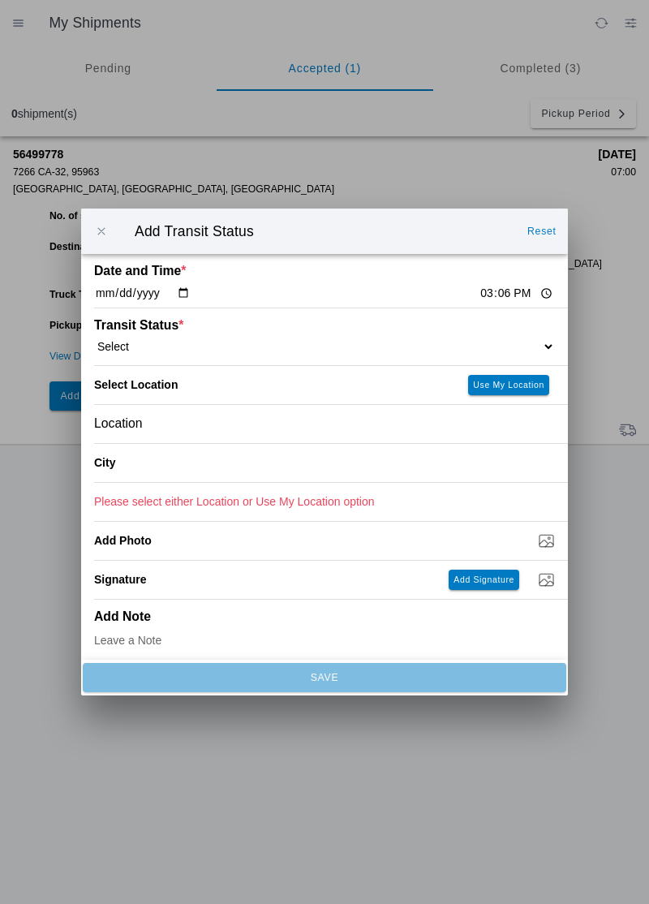
click at [479, 293] on input "15:06" at bounding box center [517, 293] width 76 height 17
type input "14:15"
click at [181, 350] on select "Select Arrive at Drop Off Arrive at Pickup Break Start Break Stop Depart Drop O…" at bounding box center [324, 346] width 461 height 15
select select "DPTPULOC"
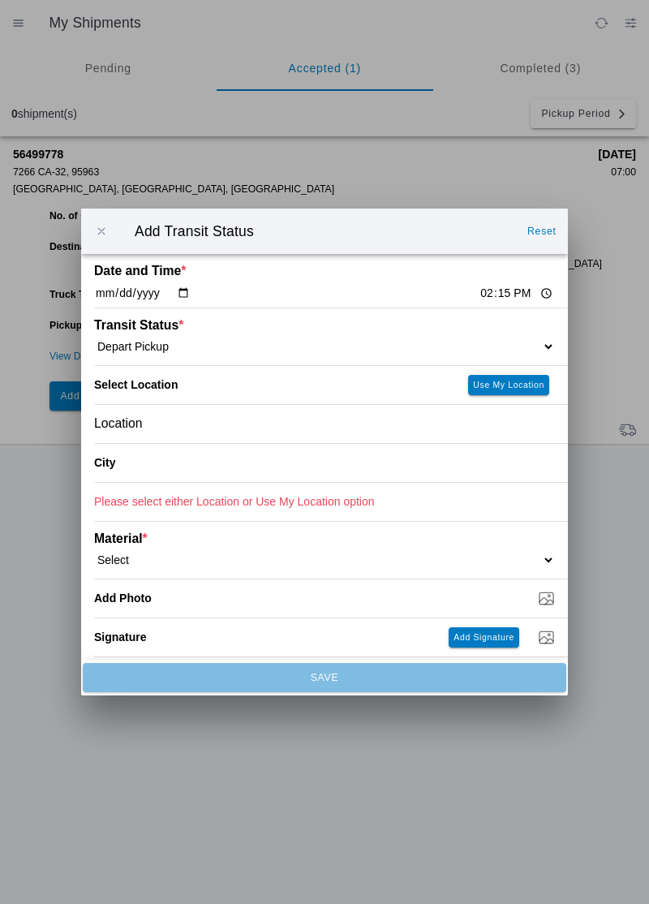
click at [179, 428] on div "Location" at bounding box center [324, 424] width 461 height 38
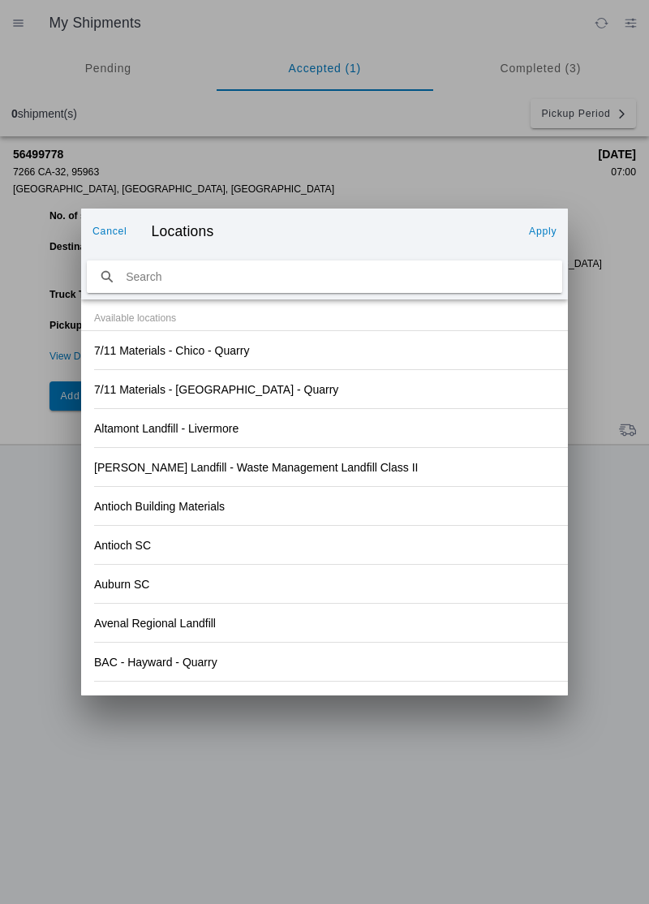
click at [464, 571] on div "Auburn SC" at bounding box center [324, 584] width 461 height 38
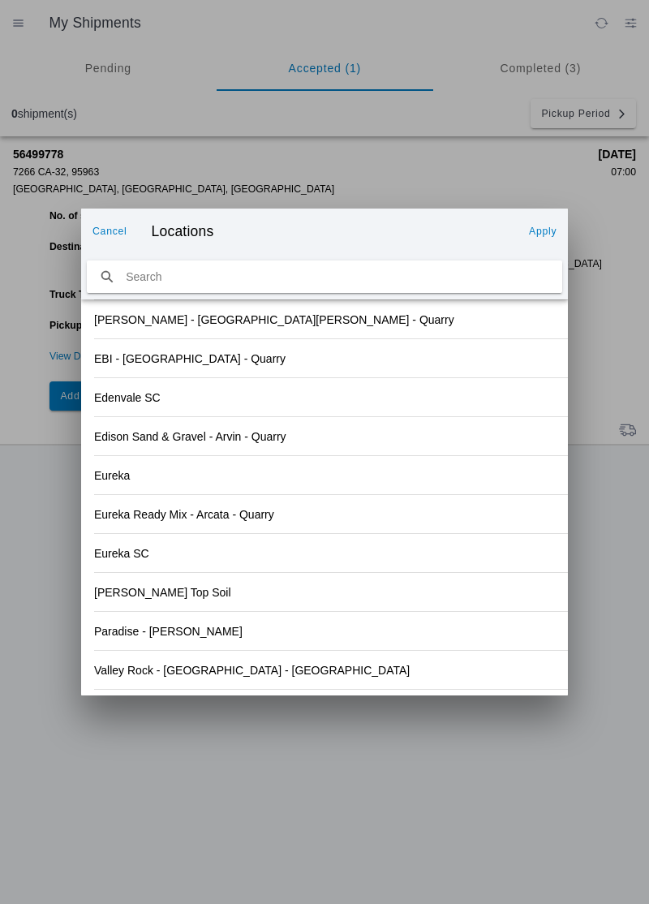
click at [195, 678] on div "Valley Rock - [GEOGRAPHIC_DATA] - [GEOGRAPHIC_DATA]" at bounding box center [324, 670] width 461 height 38
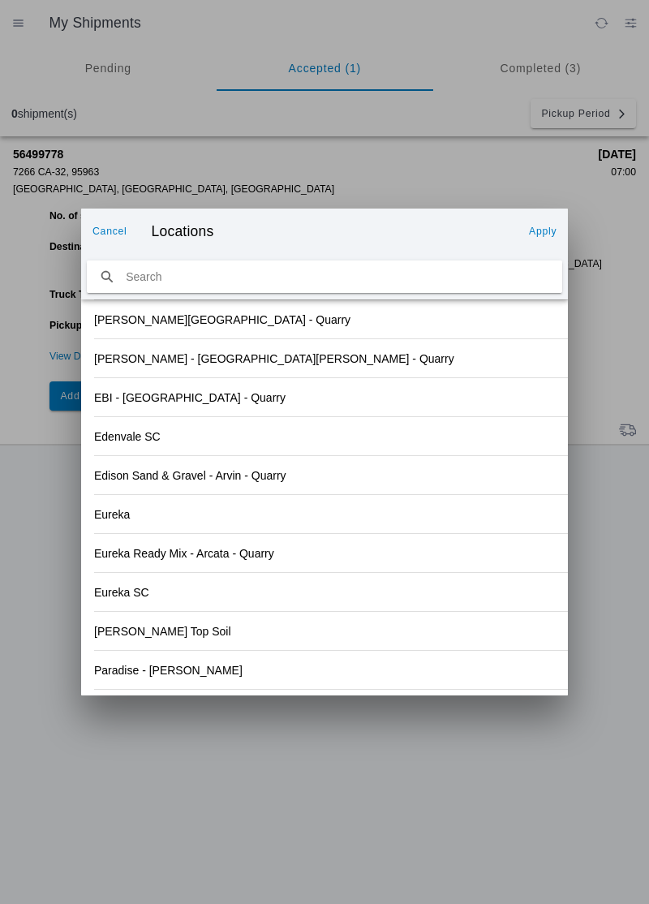
click at [0, 0] on slot "Apply" at bounding box center [0, 0] width 0 height 0
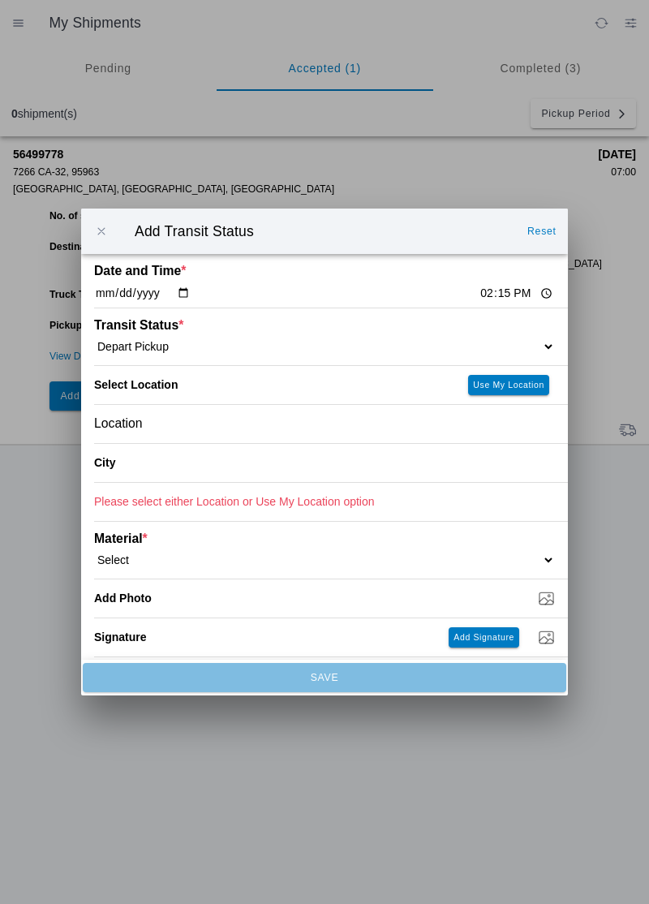
type input "Orland"
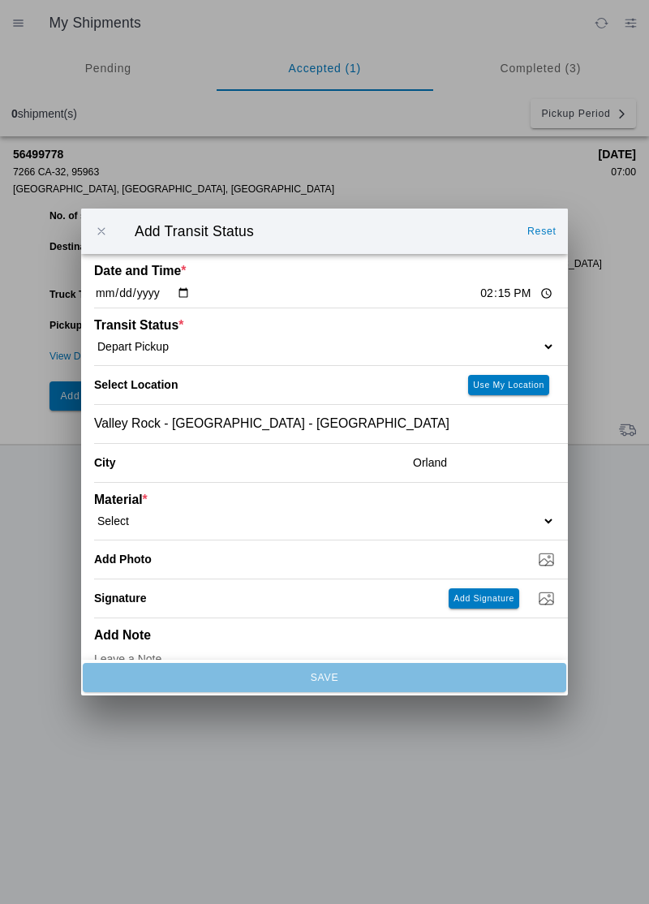
click at [146, 517] on select "Select 1" x 3" Rock 1" x 4" Rock 2" x 4" Rock Asphalt Cold Patch Backfill Spec …" at bounding box center [324, 521] width 461 height 15
select select "708651"
click at [205, 564] on input "Dump / Quarry Tag *" at bounding box center [331, 559] width 474 height 18
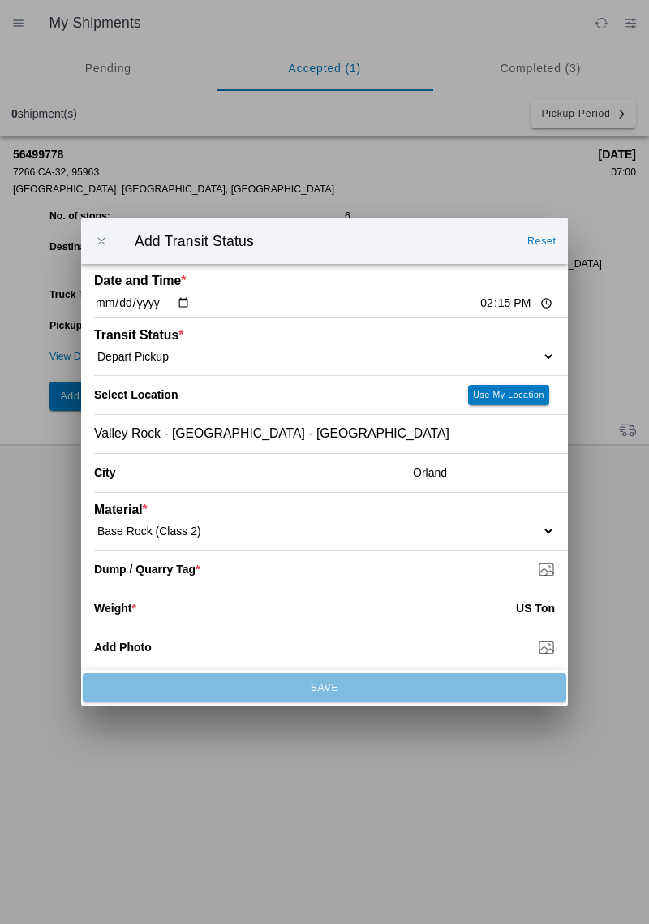
type input "C:\fakepath\17555547999741134259694928237662.jpg"
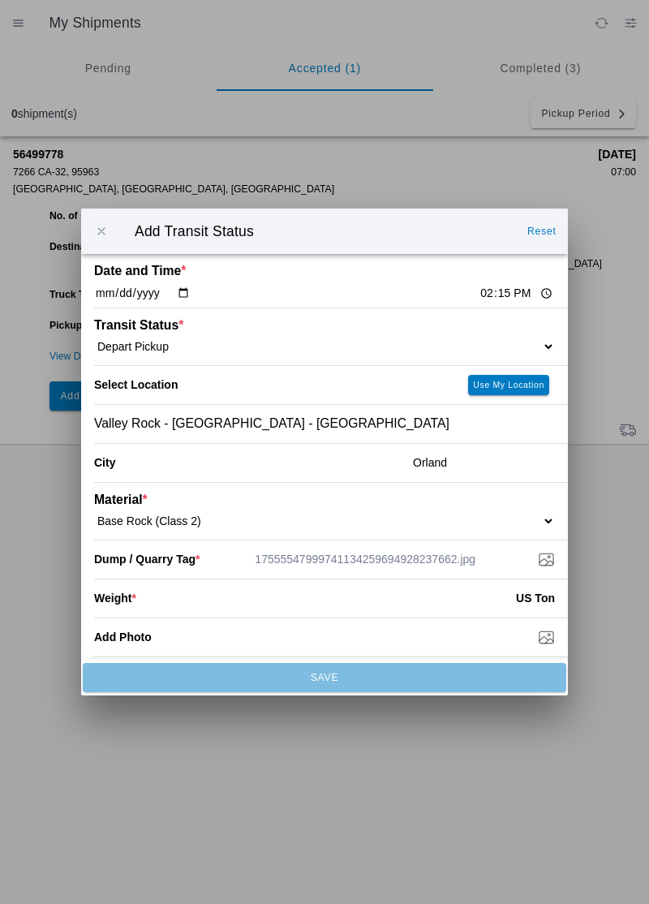
click at [213, 604] on input "number" at bounding box center [326, 598] width 380 height 36
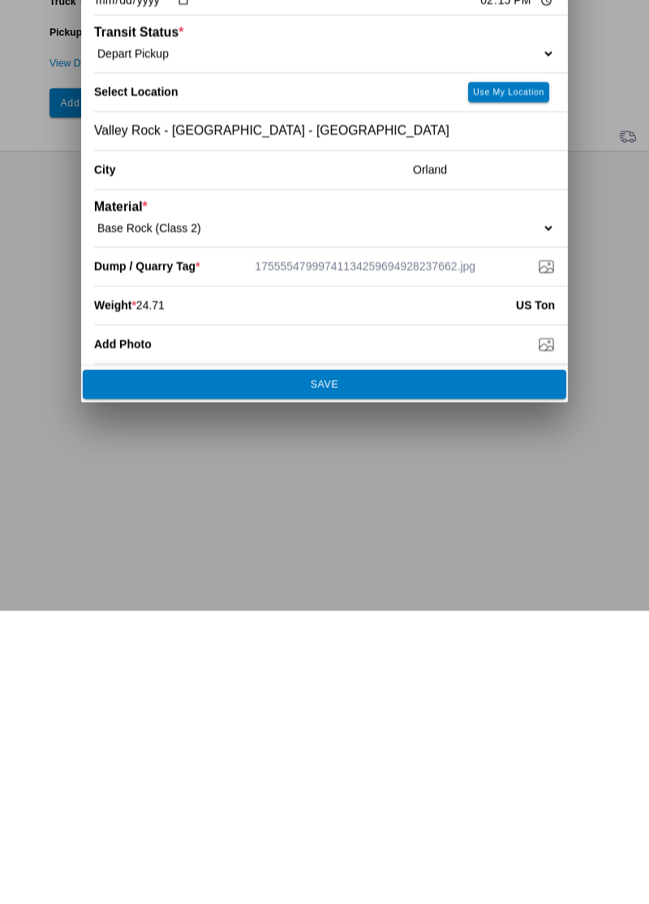
type input "24.71"
click at [414, 671] on button "SAVE" at bounding box center [325, 677] width 484 height 29
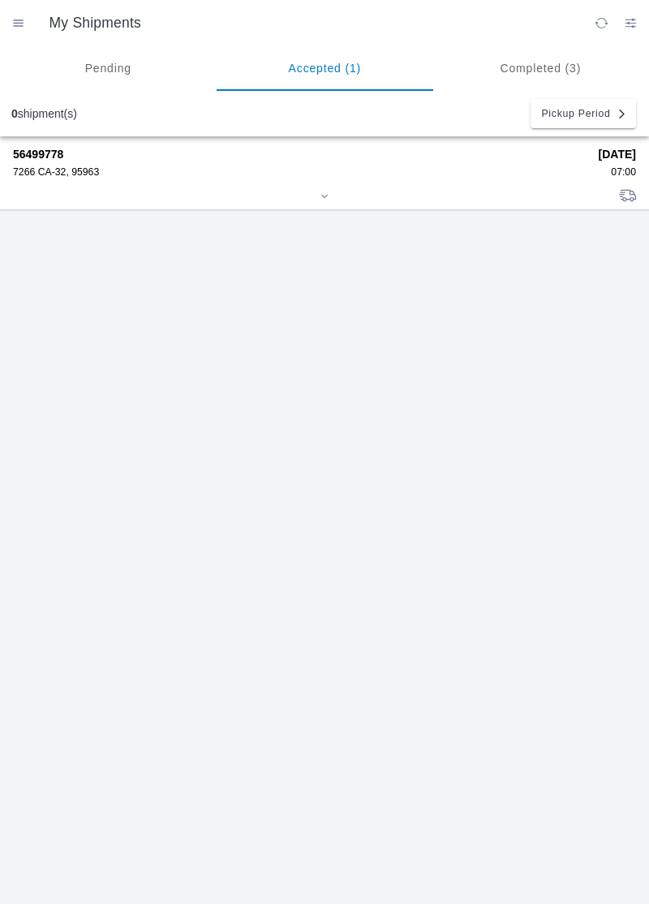
click at [75, 167] on div "7266 CA-32, 95963" at bounding box center [300, 171] width 575 height 11
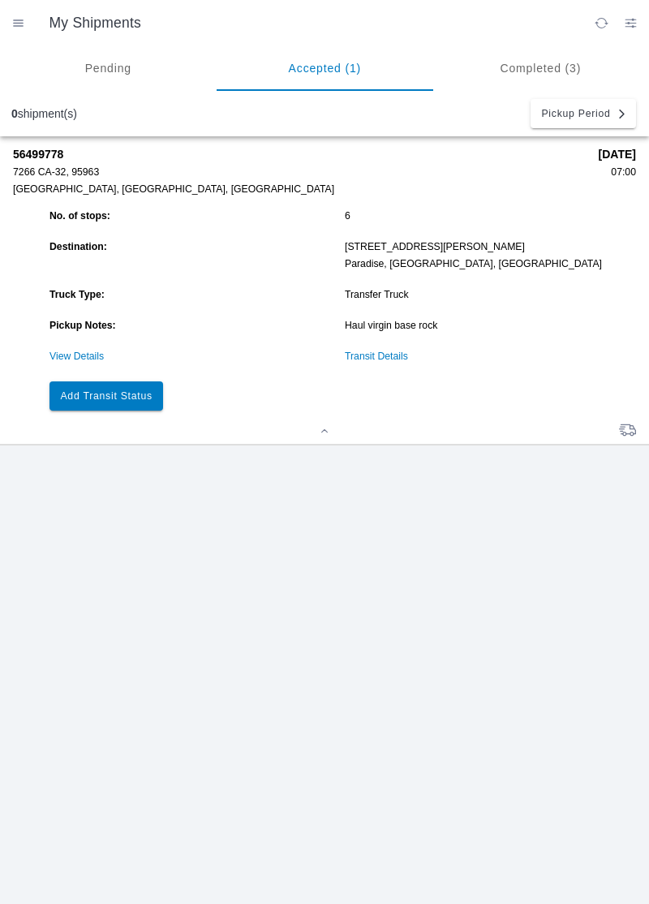
click at [0, 0] on slot "Add Transit Status" at bounding box center [0, 0] width 0 height 0
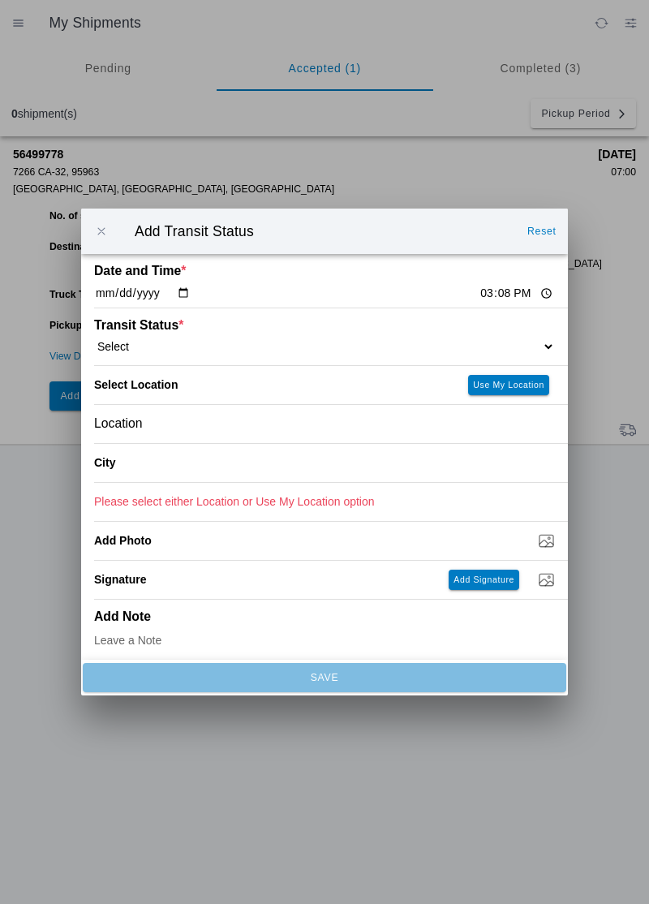
click at [479, 294] on input "15:08" at bounding box center [517, 293] width 76 height 17
type input "16:15"
click at [156, 347] on select "Select Arrive at Drop Off Arrive at Pickup Break Start Break Stop Depart Drop O…" at bounding box center [324, 346] width 461 height 15
select select "DELIVRED"
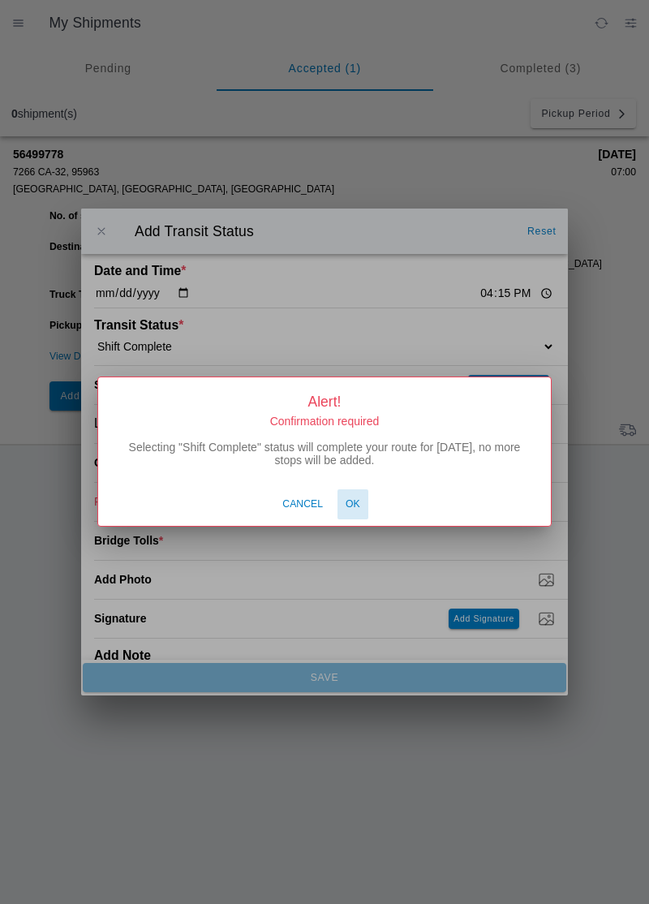
click at [351, 503] on span "Ok" at bounding box center [353, 504] width 15 height 15
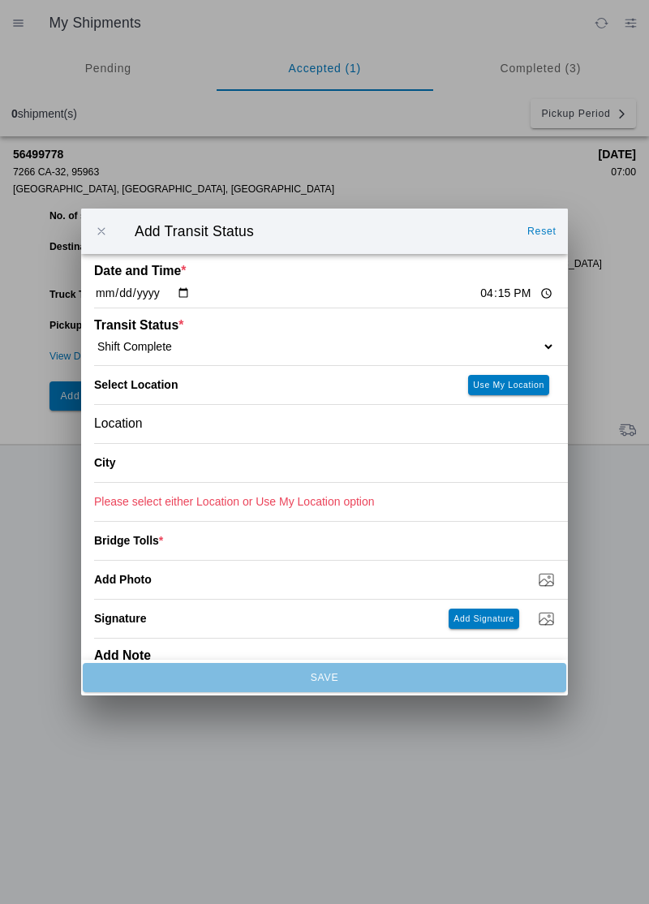
click at [181, 430] on div "Location" at bounding box center [324, 424] width 461 height 38
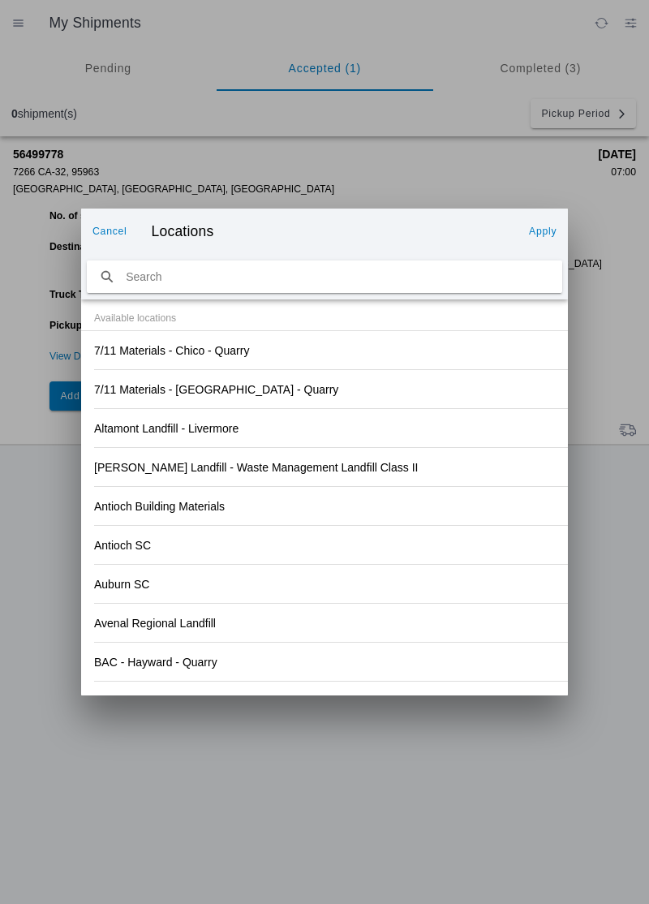
click at [481, 521] on div "Antioch Building Materials" at bounding box center [324, 506] width 461 height 38
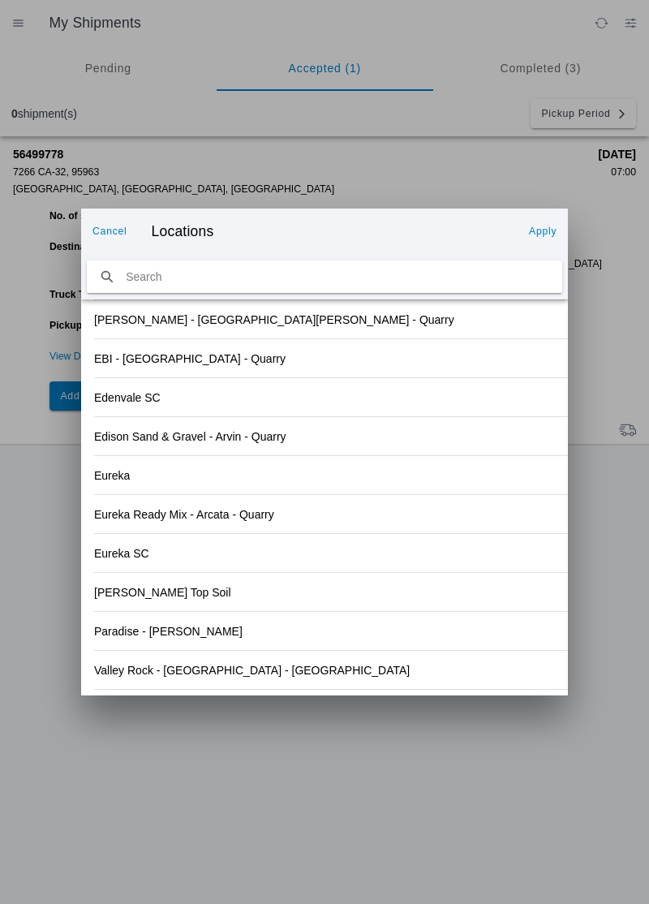
click at [238, 682] on div "Valley Rock - [GEOGRAPHIC_DATA] - [GEOGRAPHIC_DATA]" at bounding box center [324, 670] width 461 height 38
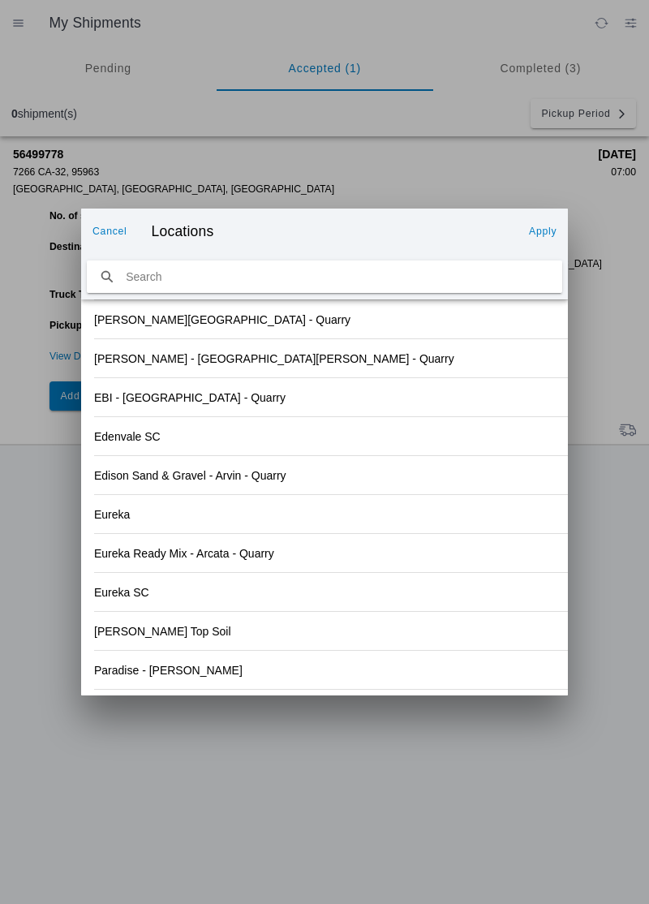
click at [546, 224] on button "Apply" at bounding box center [543, 231] width 41 height 26
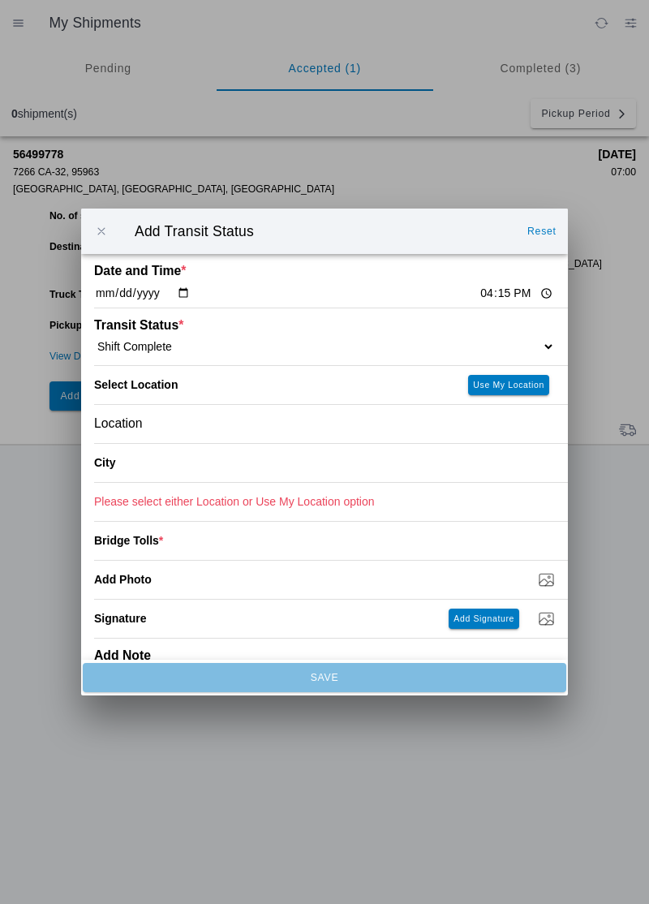
type input "Orland"
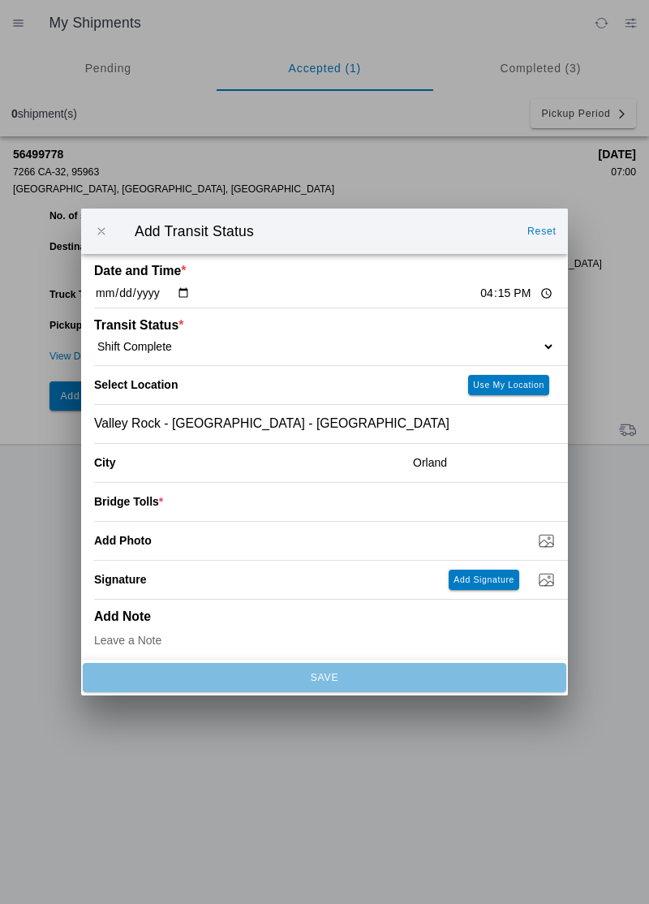
click at [188, 503] on input "number" at bounding box center [359, 502] width 392 height 36
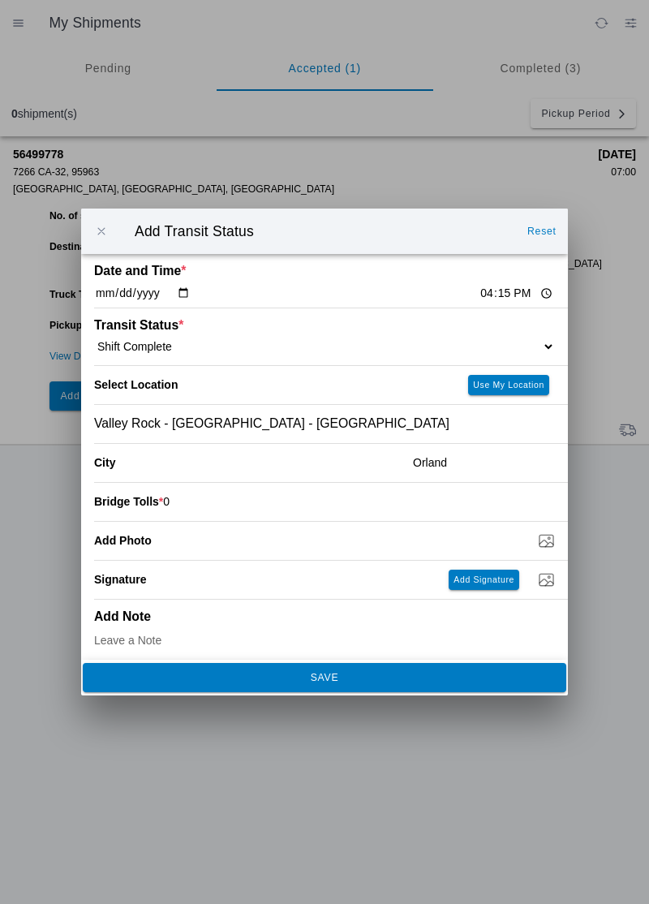
type input "0"
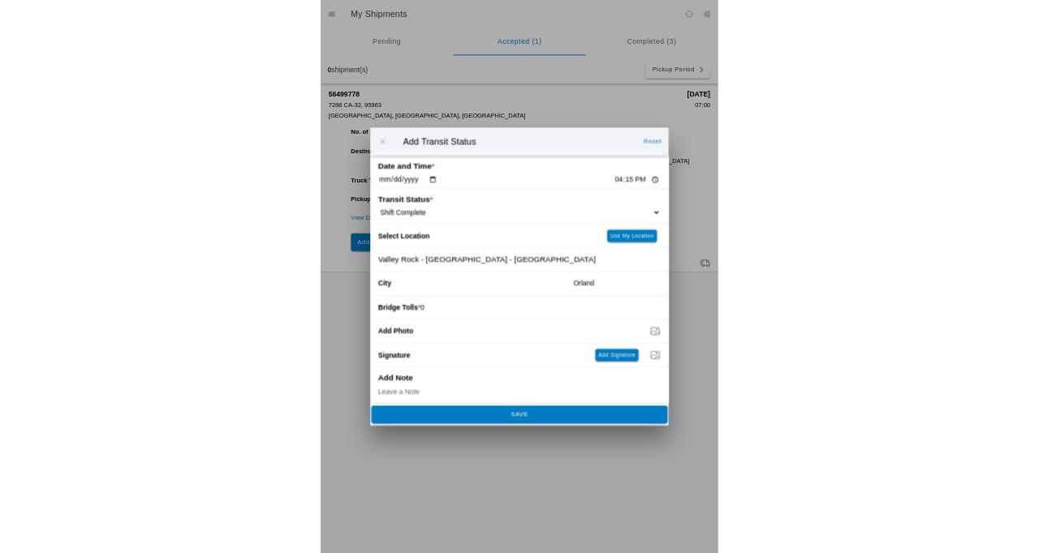
scroll to position [6, 0]
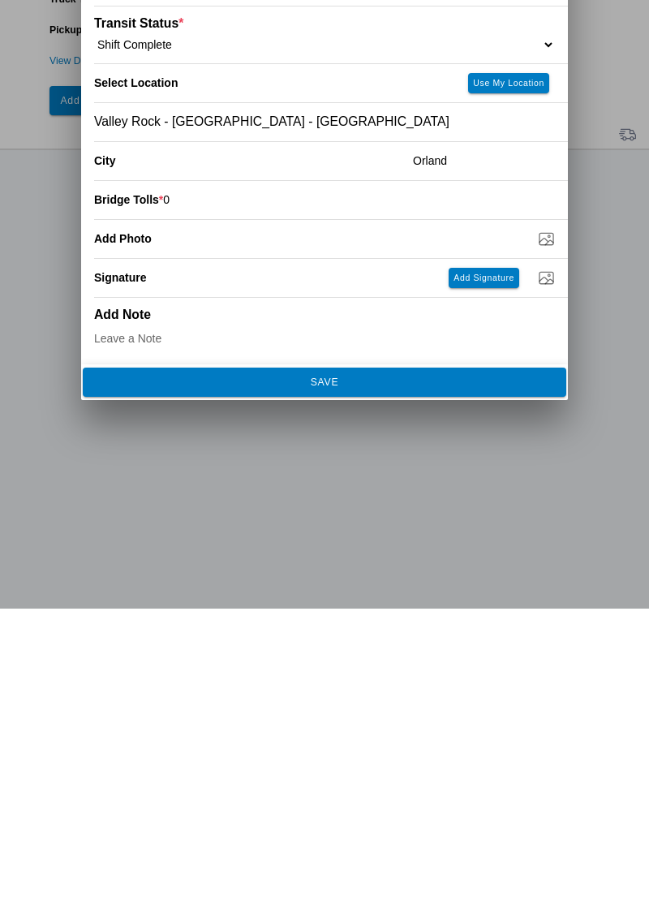
click at [428, 674] on span "SAVE" at bounding box center [324, 678] width 462 height 10
